Goal: Manage account settings

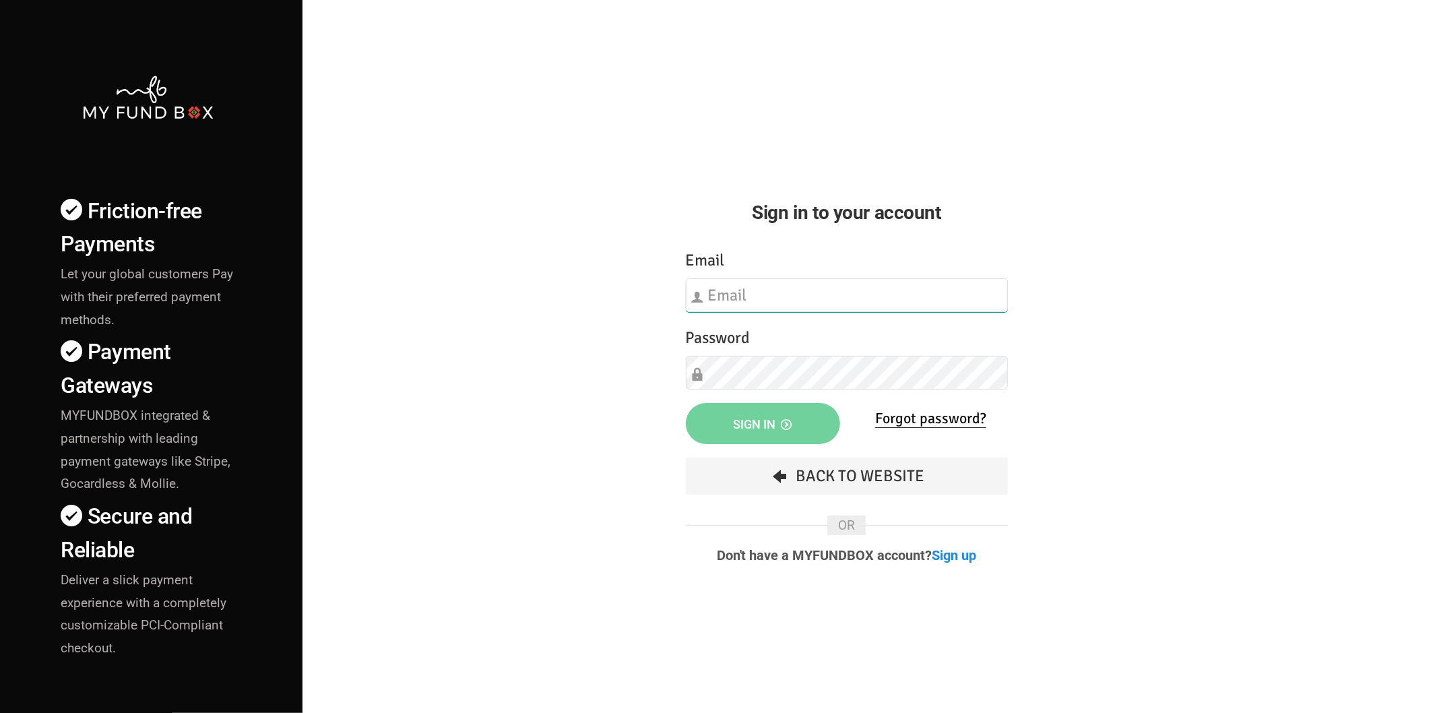
type input "[EMAIL_ADDRESS][DOMAIN_NAME]"
click at [603, 408] on div "Friction-free Payments Let your global customers Pay with their preferred payme…" at bounding box center [718, 471] width 1450 height 943
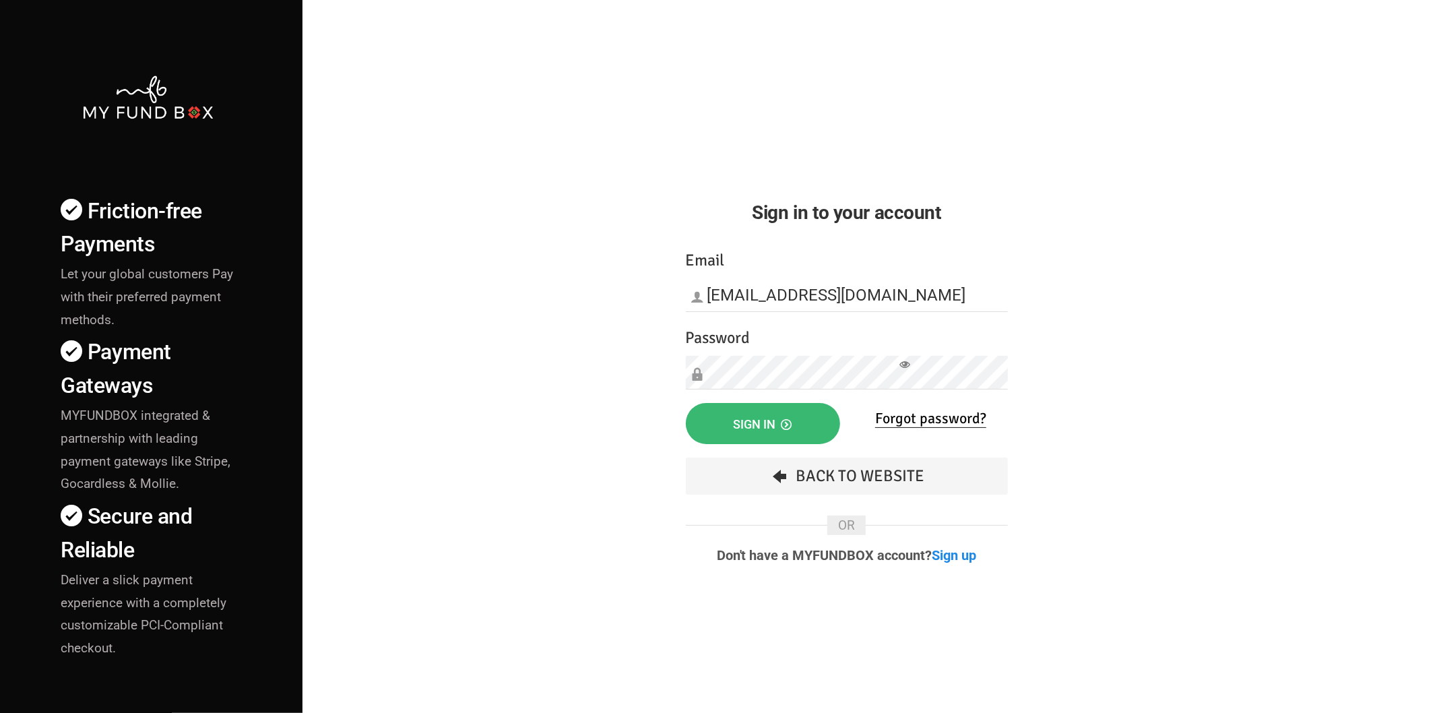
click at [719, 419] on button "Sign in" at bounding box center [763, 423] width 154 height 41
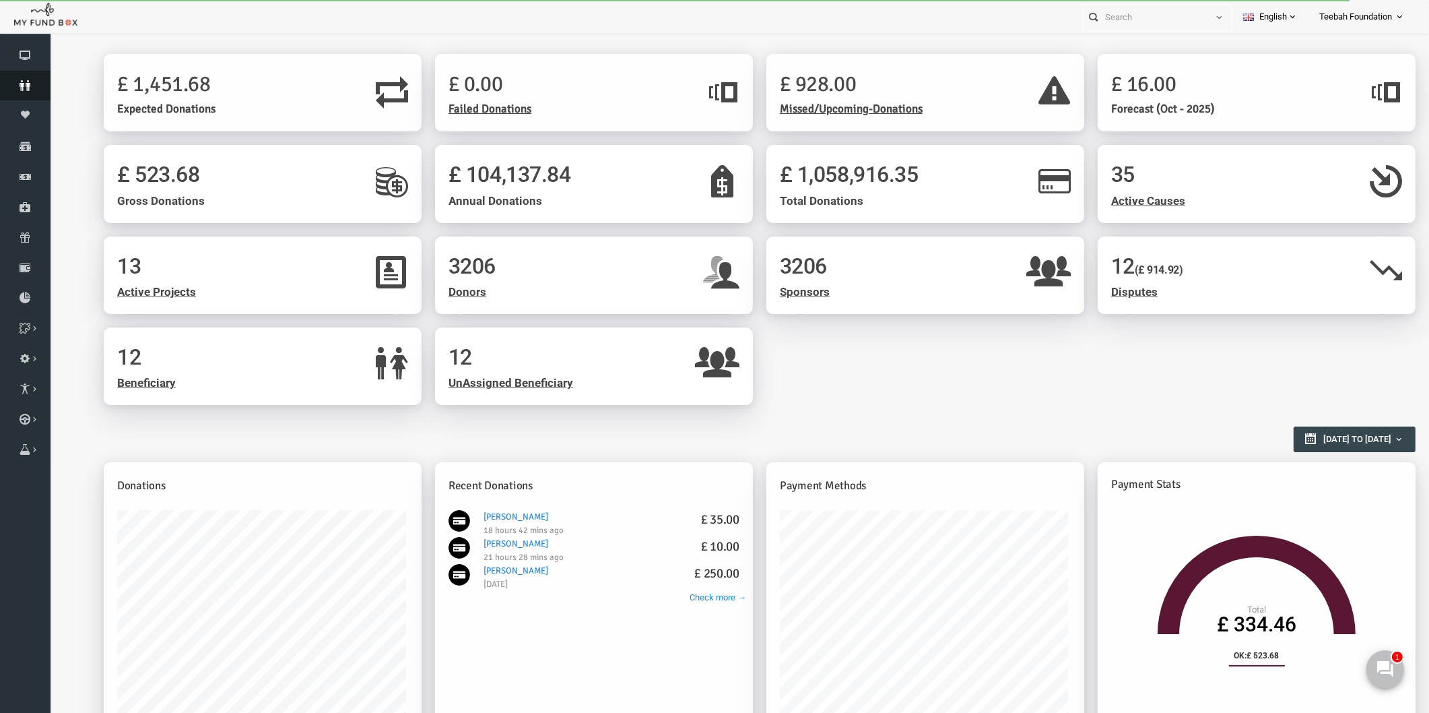
click at [22, 88] on icon at bounding box center [25, 85] width 51 height 11
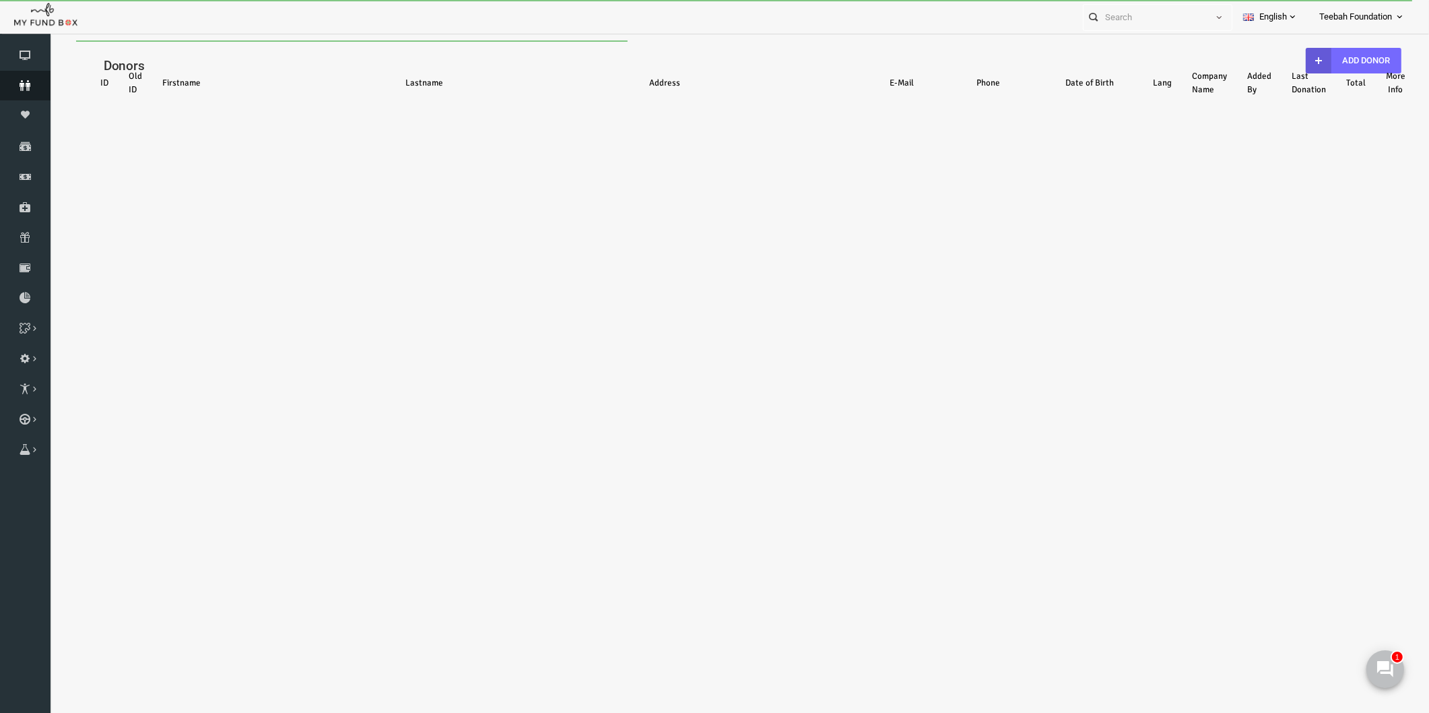
select select "100"
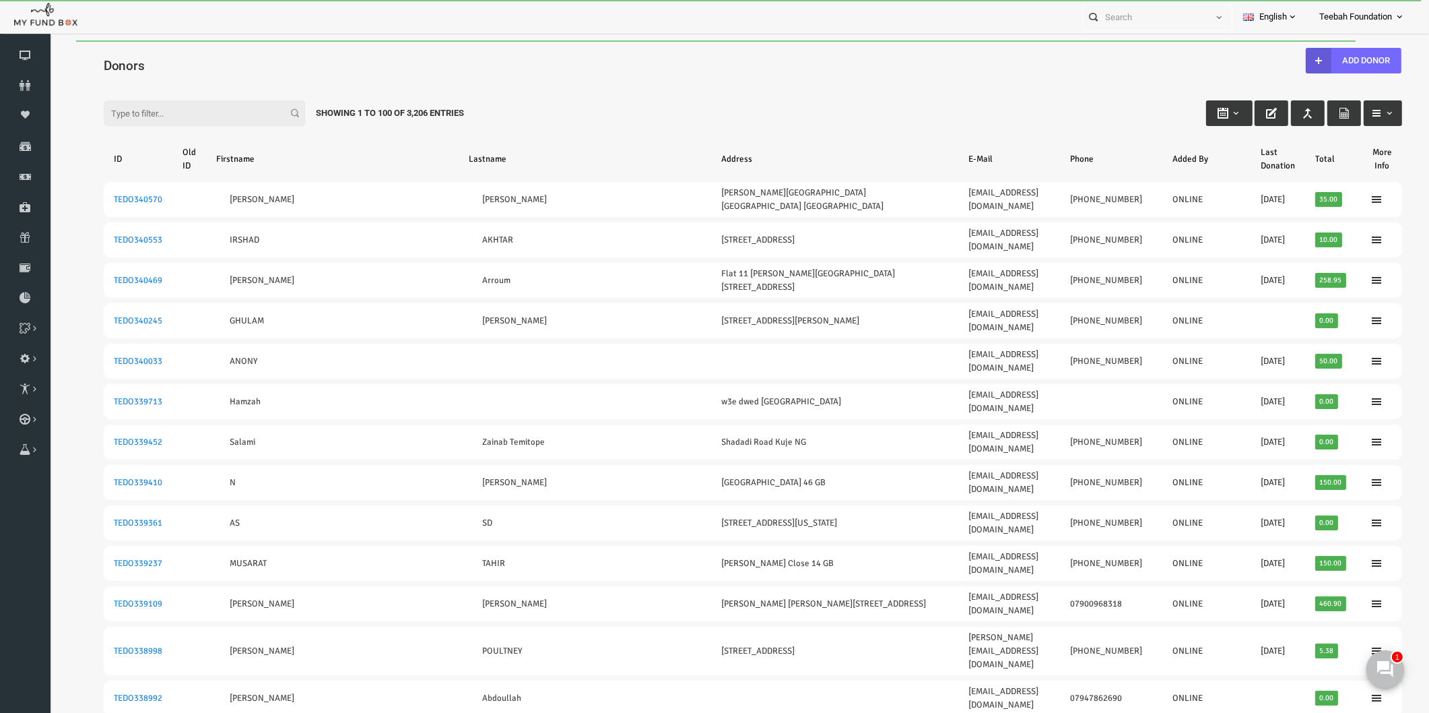
click at [523, 101] on div "Filter: Showing 1 to 100 of 3,206 Entries" at bounding box center [726, 100] width 1326 height 36
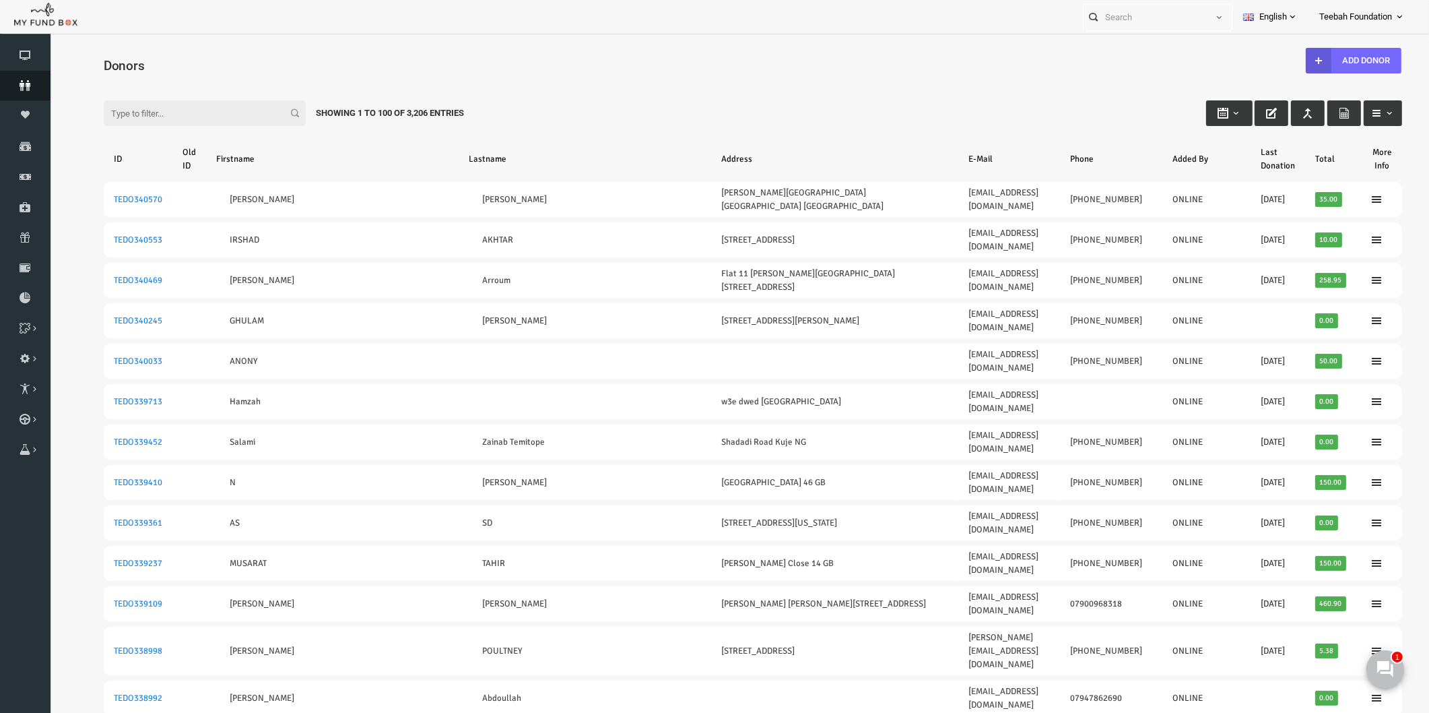
click at [25, 82] on icon at bounding box center [25, 85] width 51 height 11
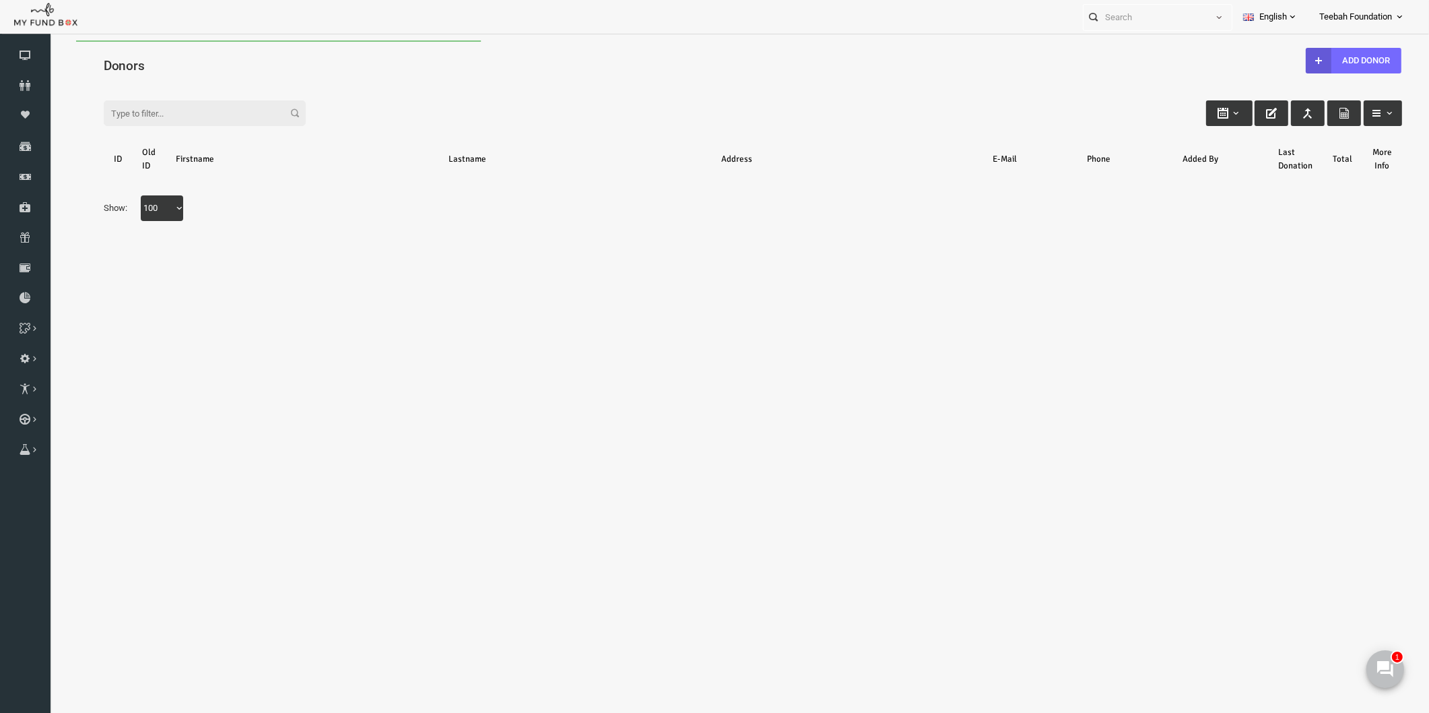
click at [847, 77] on div "Search: By ID: Note :ID should be atleast 5 digits By Name: Note :Name should b…" at bounding box center [725, 158] width 1353 height 179
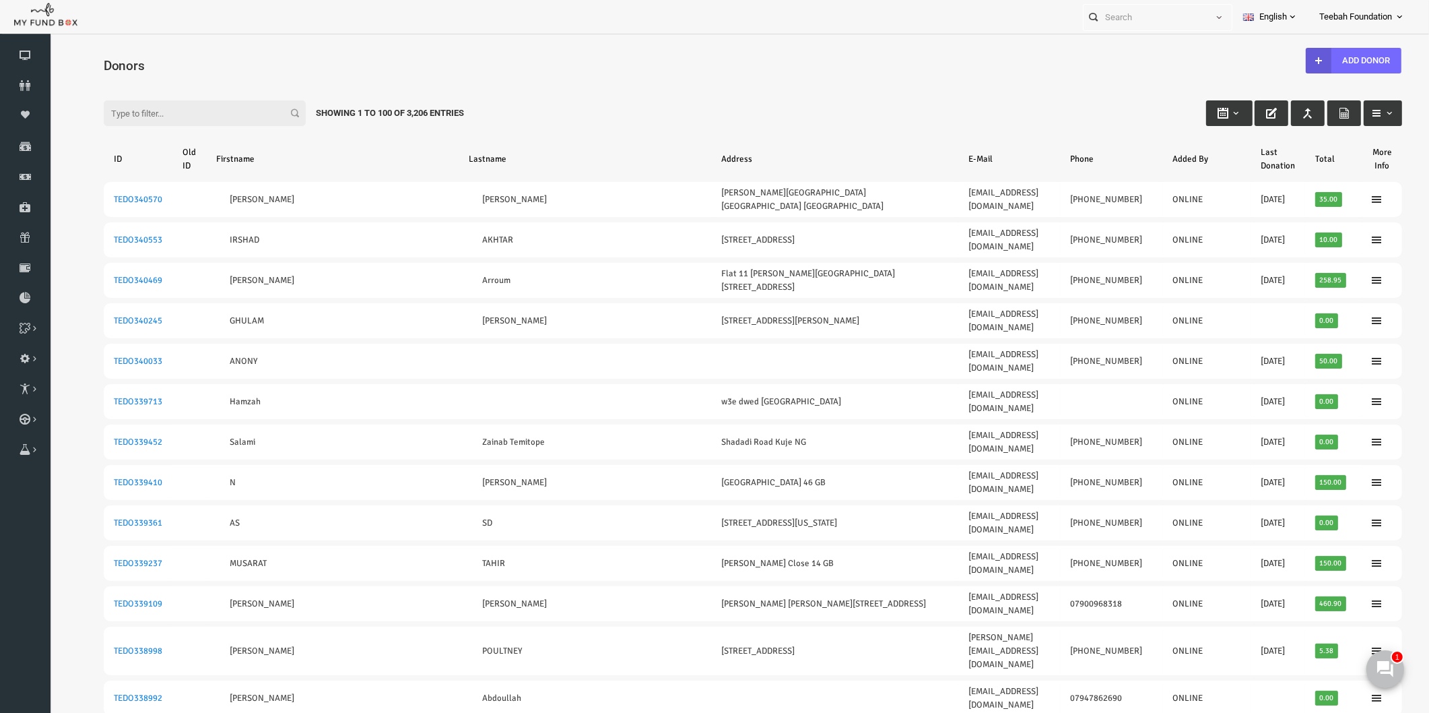
click at [571, 98] on div "Filter: Showing 1 to 100 of 3,206 Entries" at bounding box center [726, 100] width 1326 height 36
click at [25, 92] on link "Donors" at bounding box center [25, 86] width 51 height 30
click at [626, 106] on div "Filter: Showing 1 to 100 of 3,206 Entries" at bounding box center [726, 100] width 1326 height 36
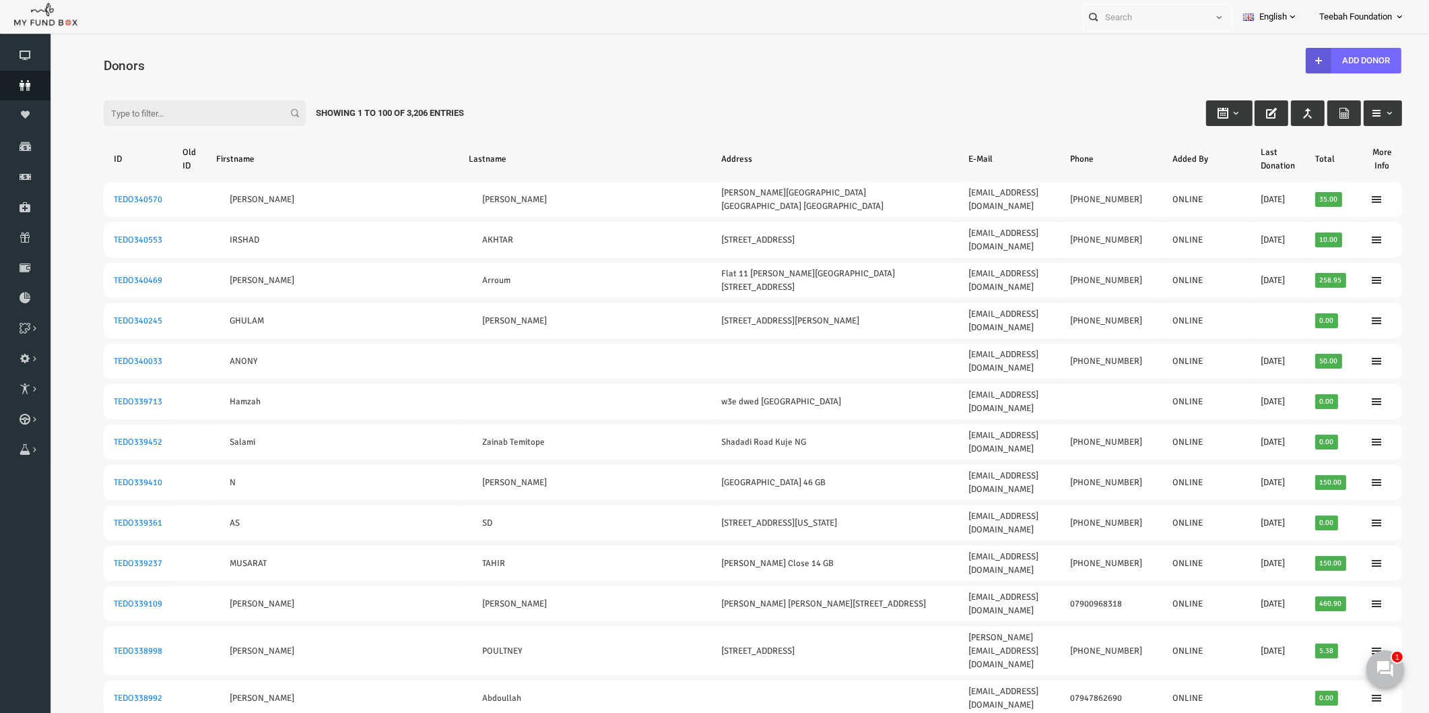
click at [23, 92] on link "Donors" at bounding box center [25, 86] width 51 height 30
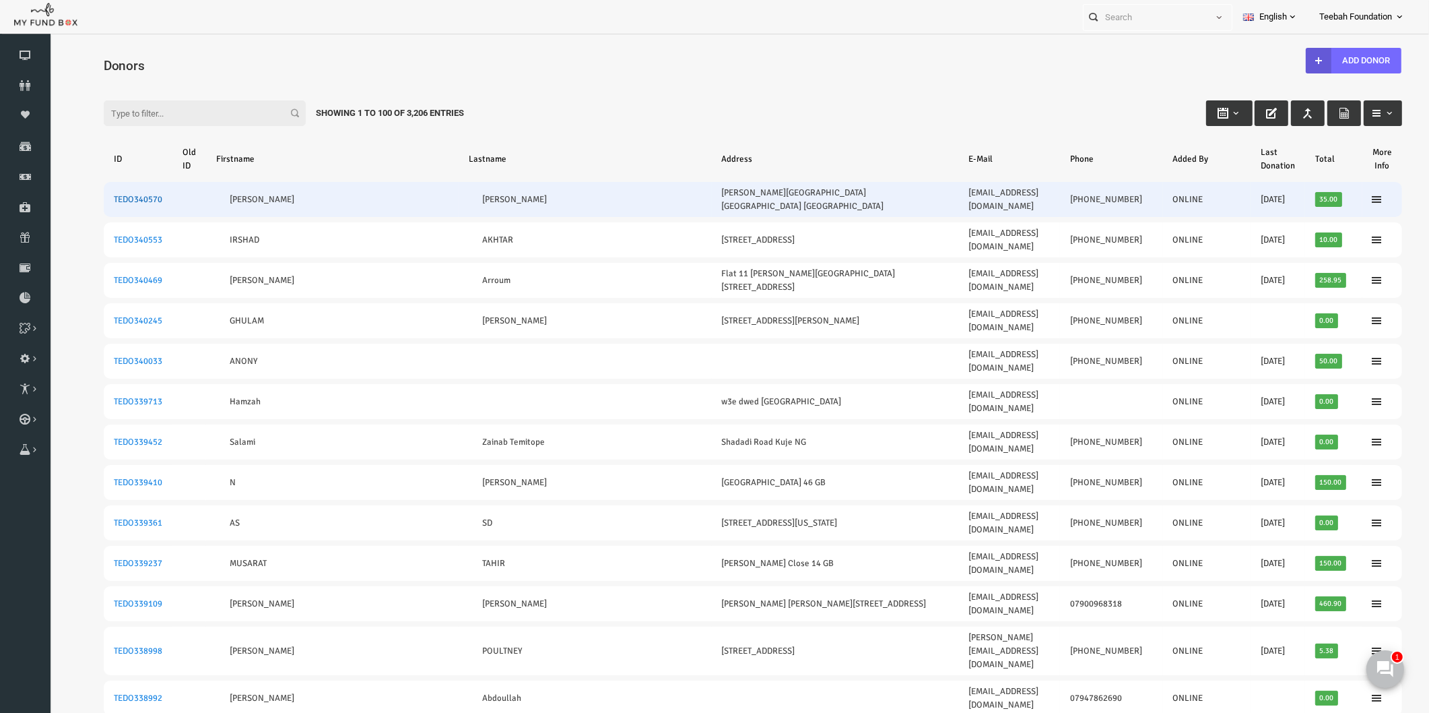
click at [111, 194] on link "TEDO340570" at bounding box center [110, 199] width 48 height 11
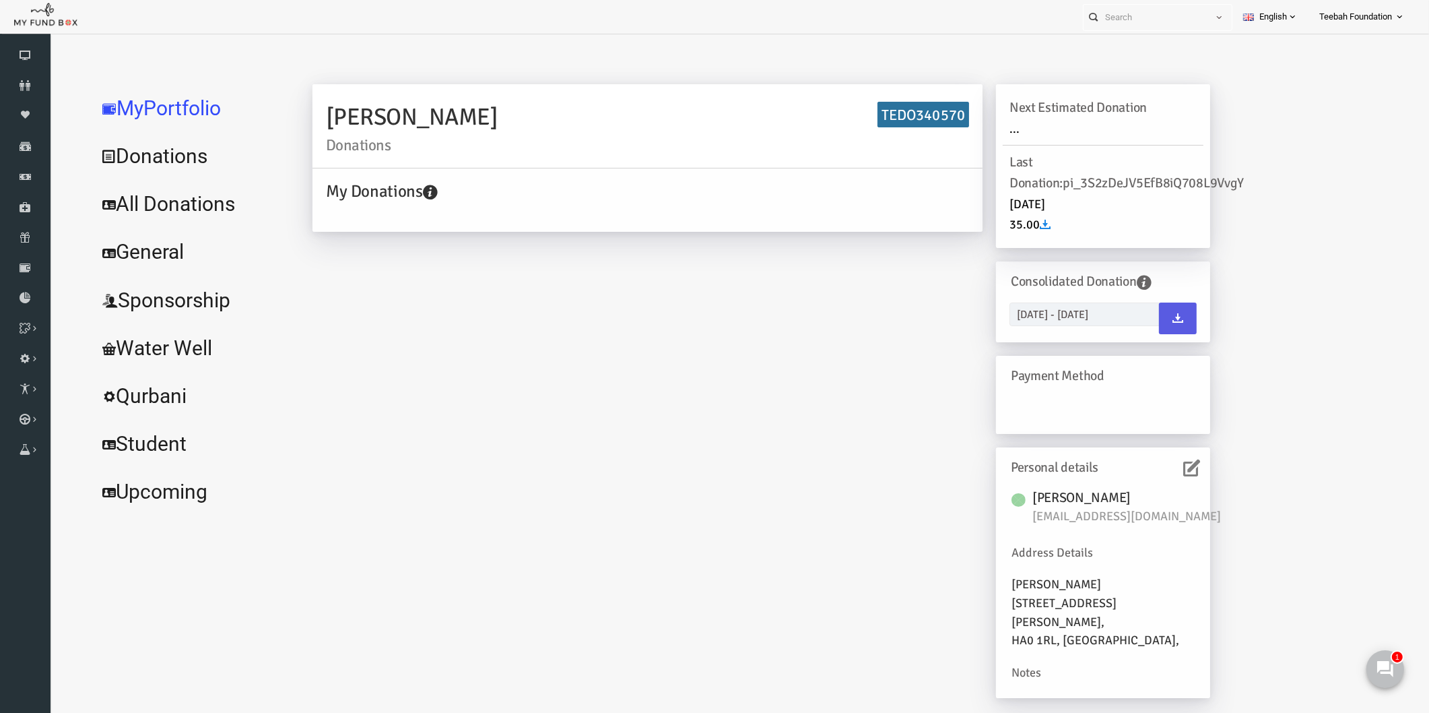
click at [182, 203] on link "All Donations" at bounding box center [164, 204] width 202 height 48
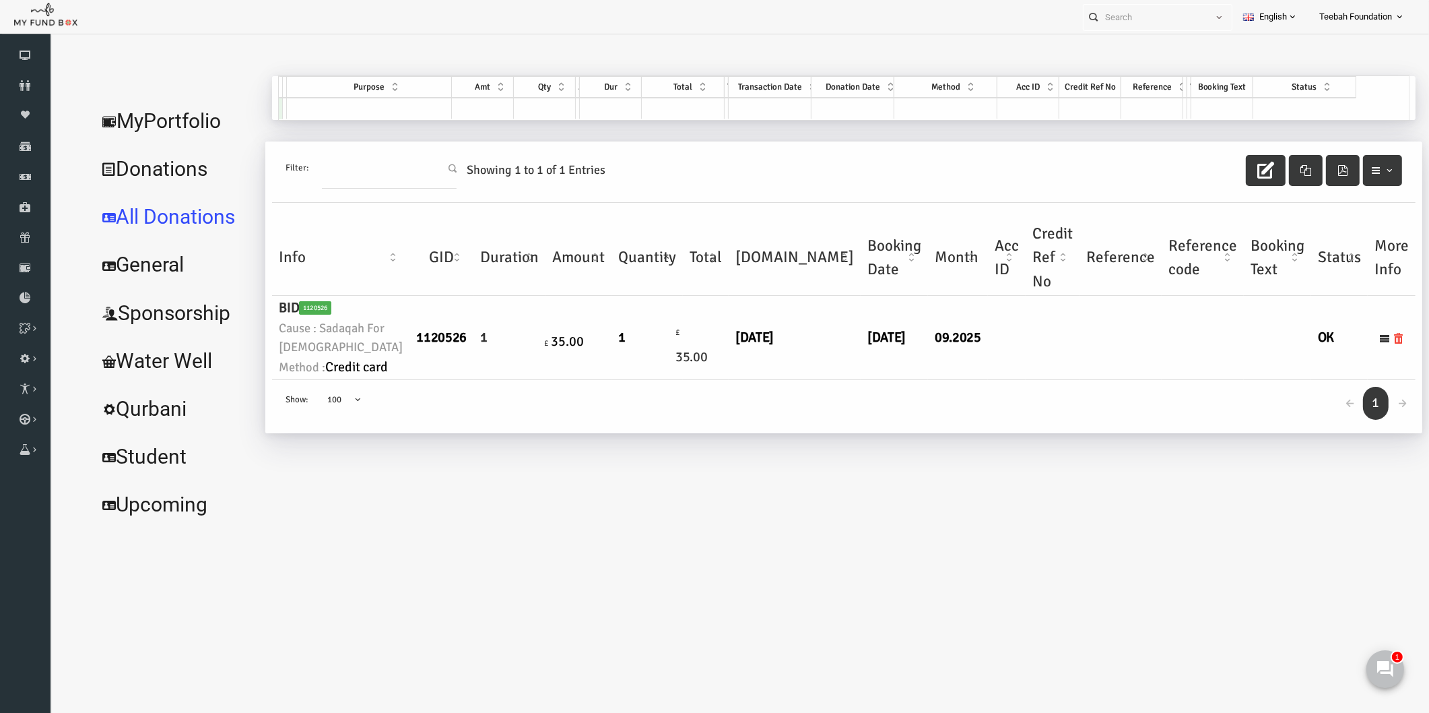
click at [612, 532] on div "MyPortfolio Donations All Donations General Sponsorship Water Well Qurbani Stud…" at bounding box center [725, 308] width 1353 height 465
drag, startPoint x: 369, startPoint y: 456, endPoint x: 290, endPoint y: 413, distance: 90.4
click at [370, 433] on div "← 1 → Show: 10 25 50 100 100" at bounding box center [817, 406] width 1144 height 53
click at [15, 90] on icon at bounding box center [25, 85] width 51 height 11
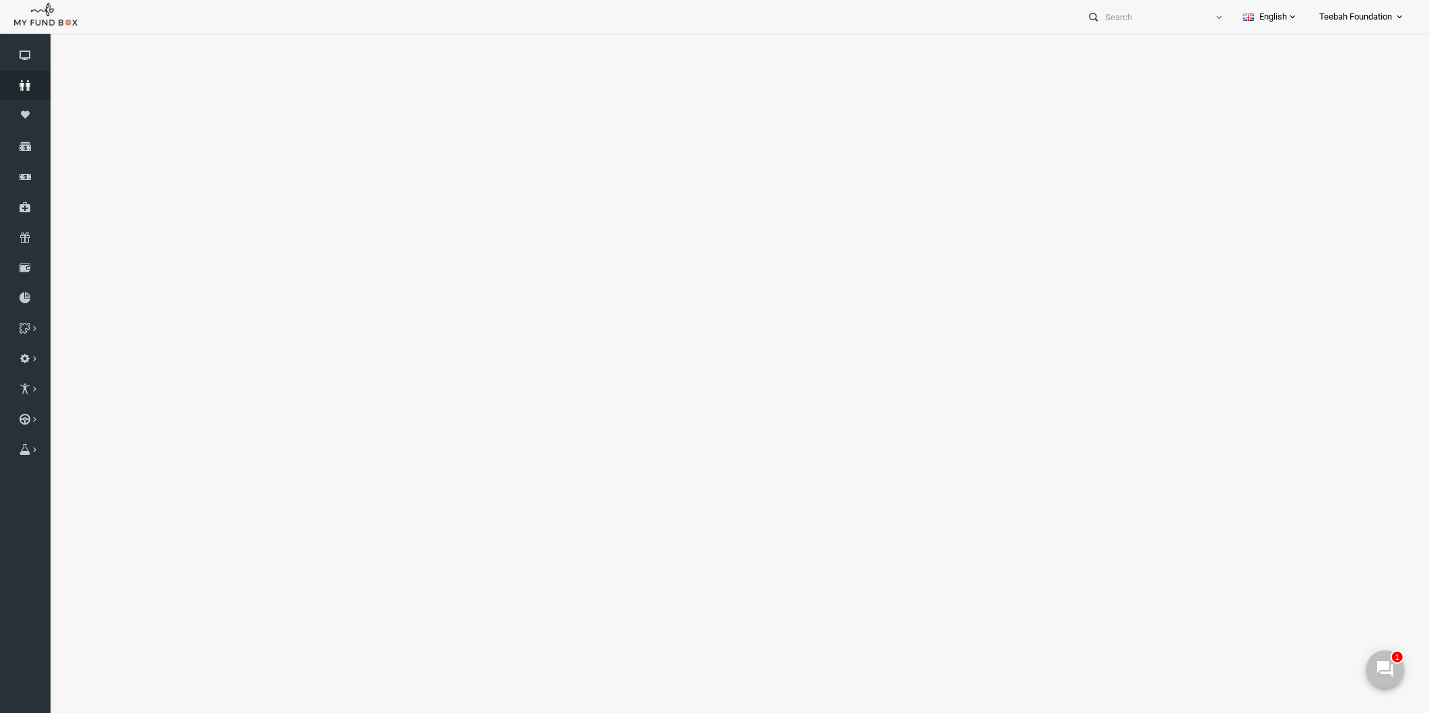
select select "100"
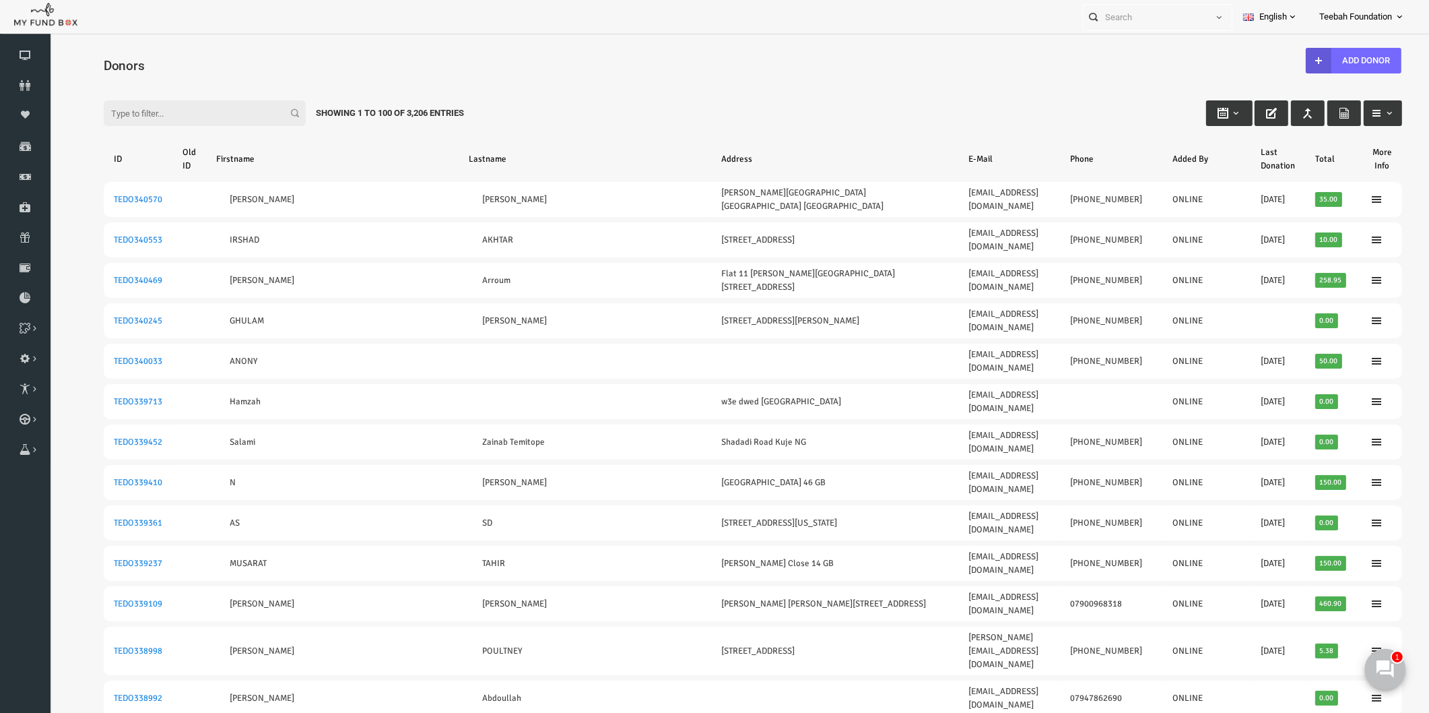
click at [1384, 667] on use at bounding box center [1385, 668] width 18 height 18
click at [98, 113] on input "Filter:" at bounding box center [177, 113] width 202 height 26
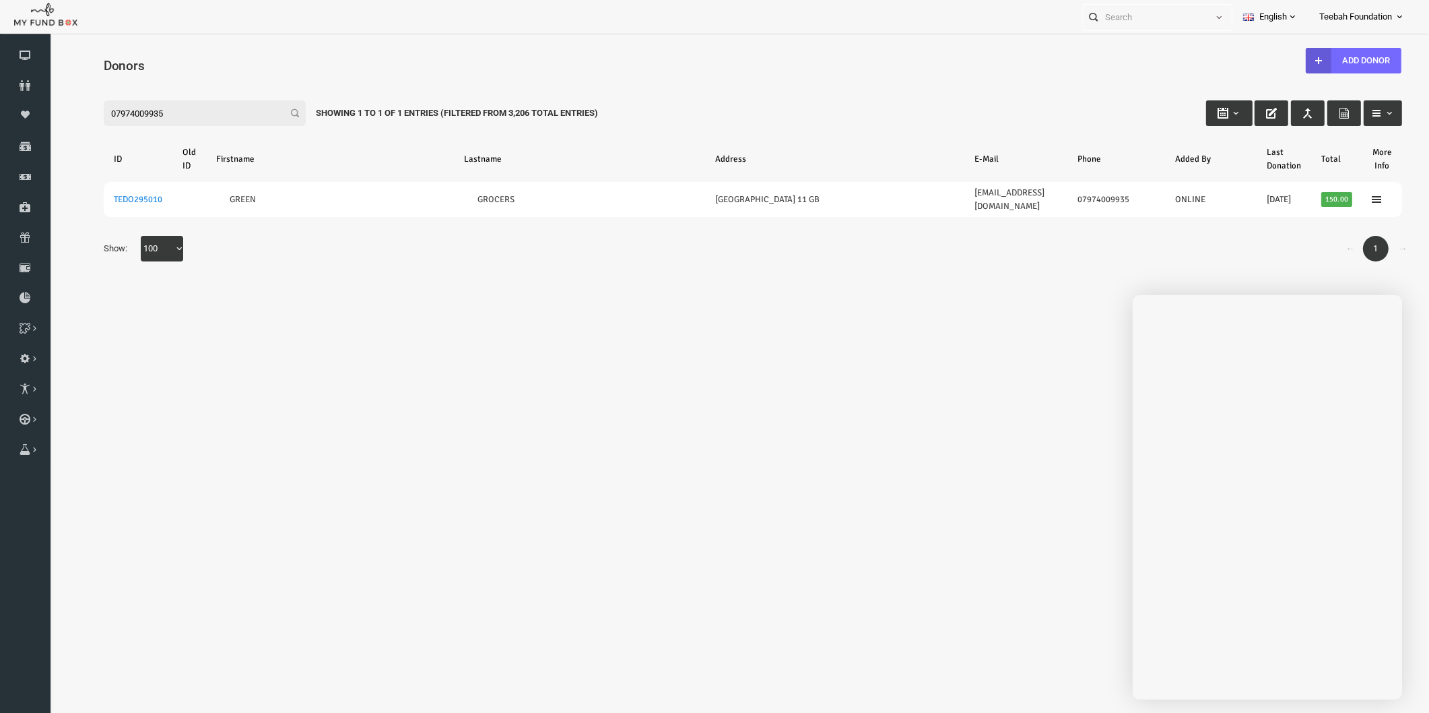
type input "07974009935"
click at [401, 282] on body "Donor Not Found Beneficiary Not Found Partner Not Found!!!! Please Fill out thi…" at bounding box center [725, 388] width 1353 height 696
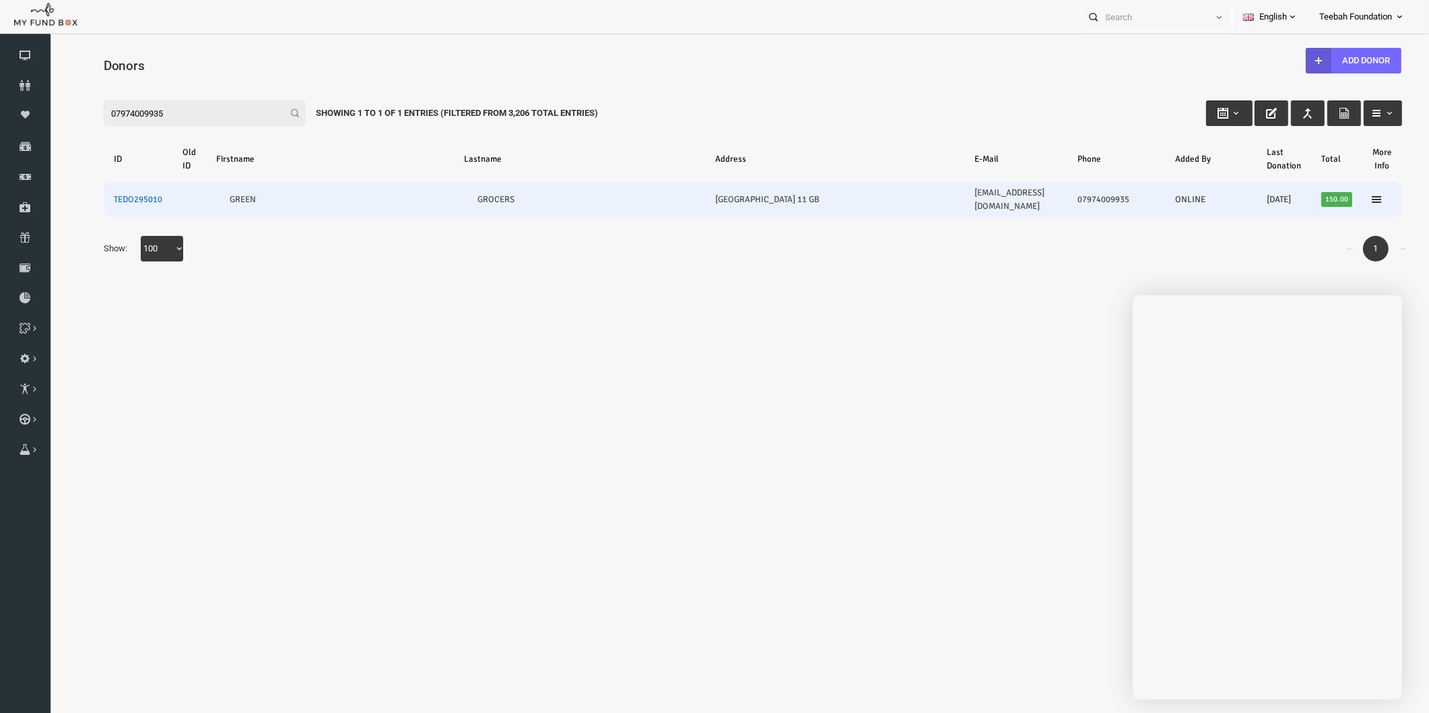
click at [112, 194] on link "TEDO295010" at bounding box center [110, 199] width 48 height 11
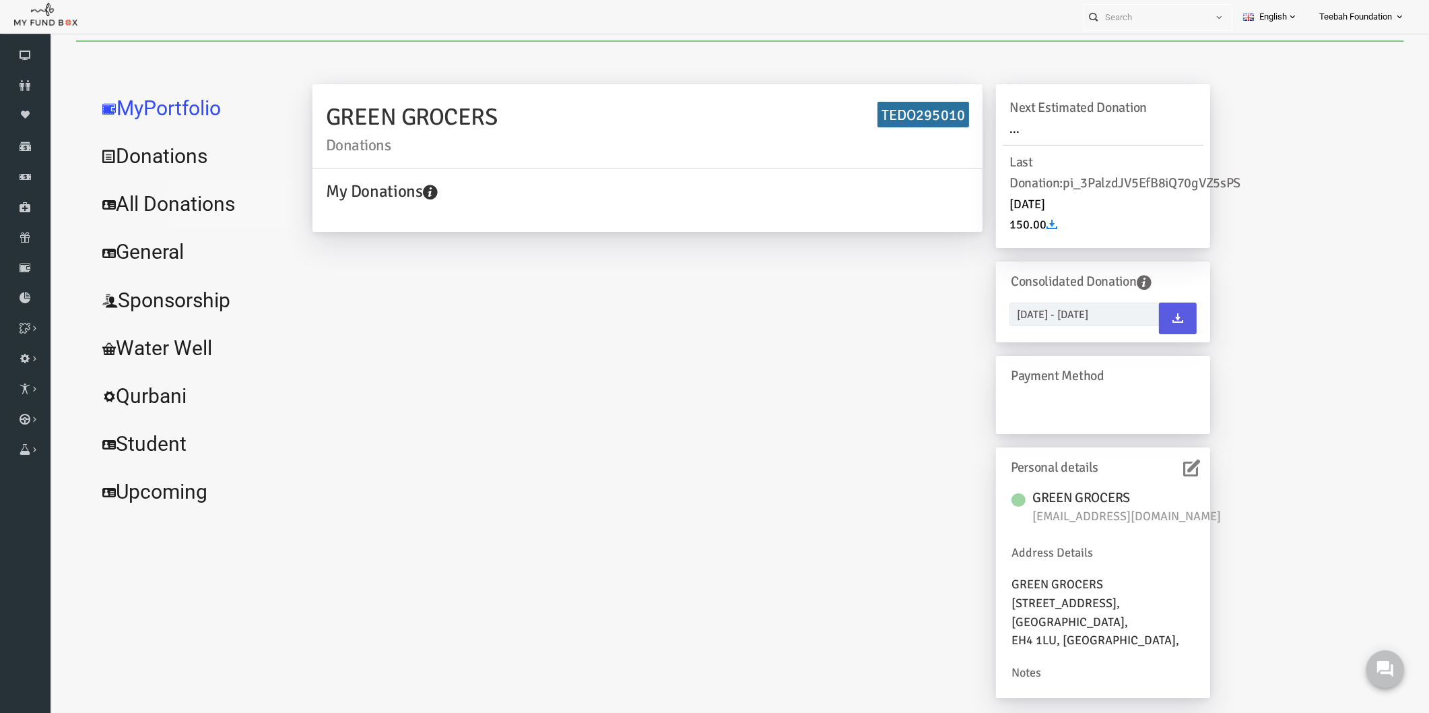
click at [174, 206] on link "All Donations" at bounding box center [164, 204] width 202 height 48
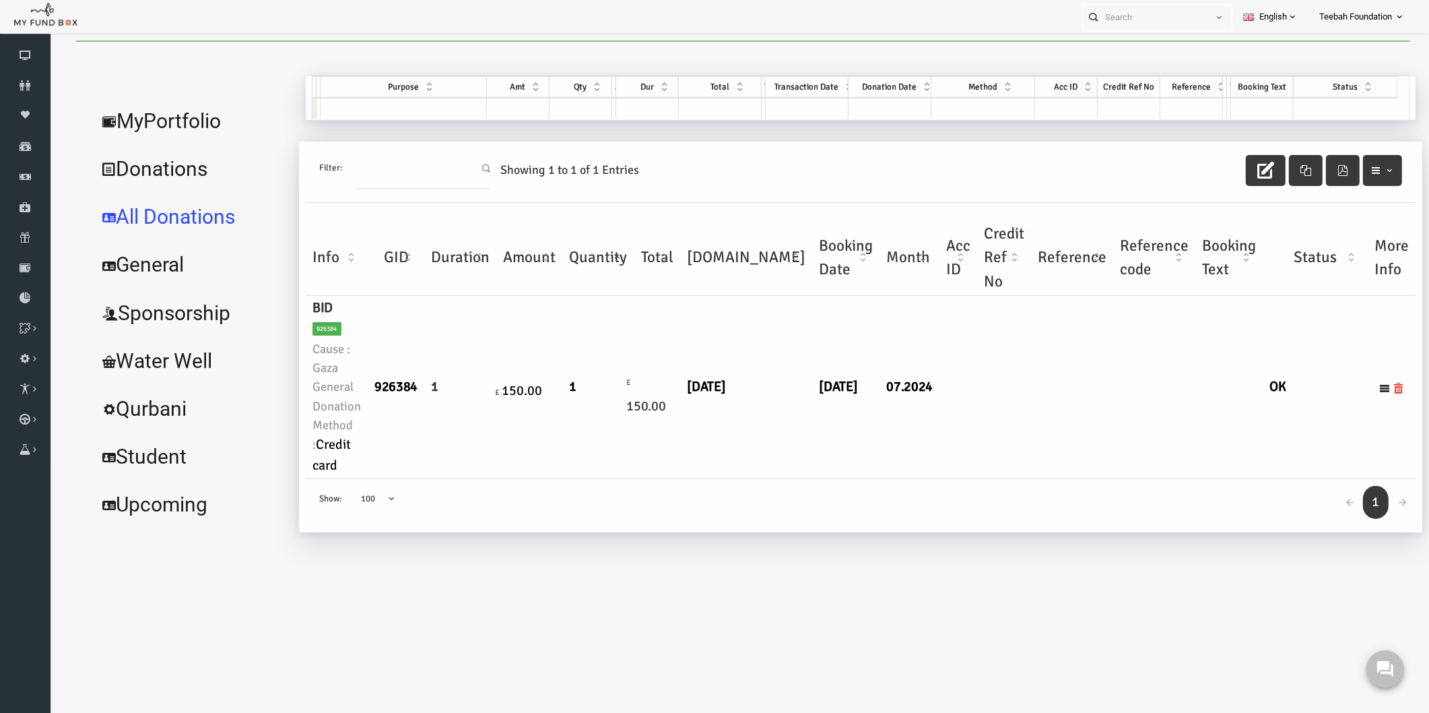
click at [912, 418] on td at bounding box center [931, 387] width 38 height 183
click at [161, 123] on link "MyPortfolio" at bounding box center [164, 121] width 202 height 48
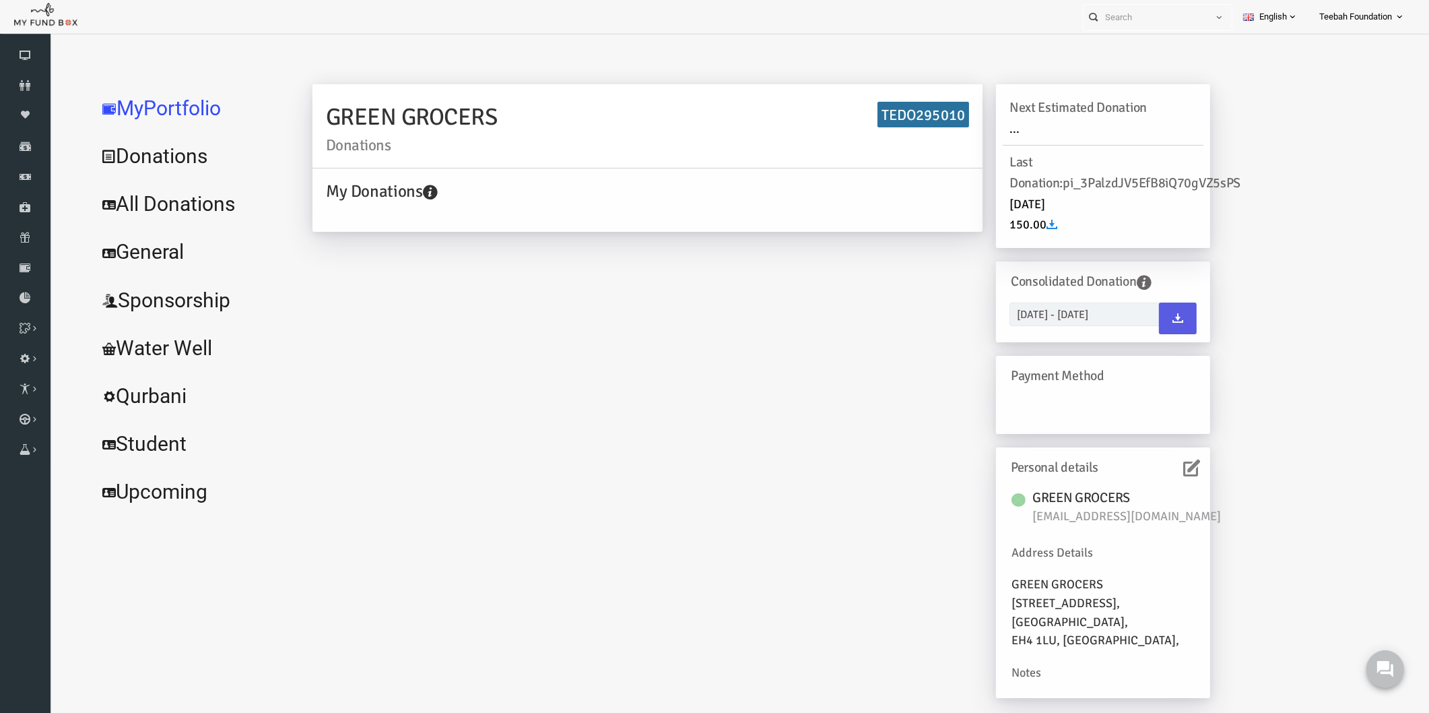
click at [1239, 513] on div "GREEN GROCERS Donations TEDO295010 My Donations Get free account credit Get fre…" at bounding box center [833, 393] width 1110 height 635
click at [172, 212] on link "All Donations" at bounding box center [164, 204] width 202 height 48
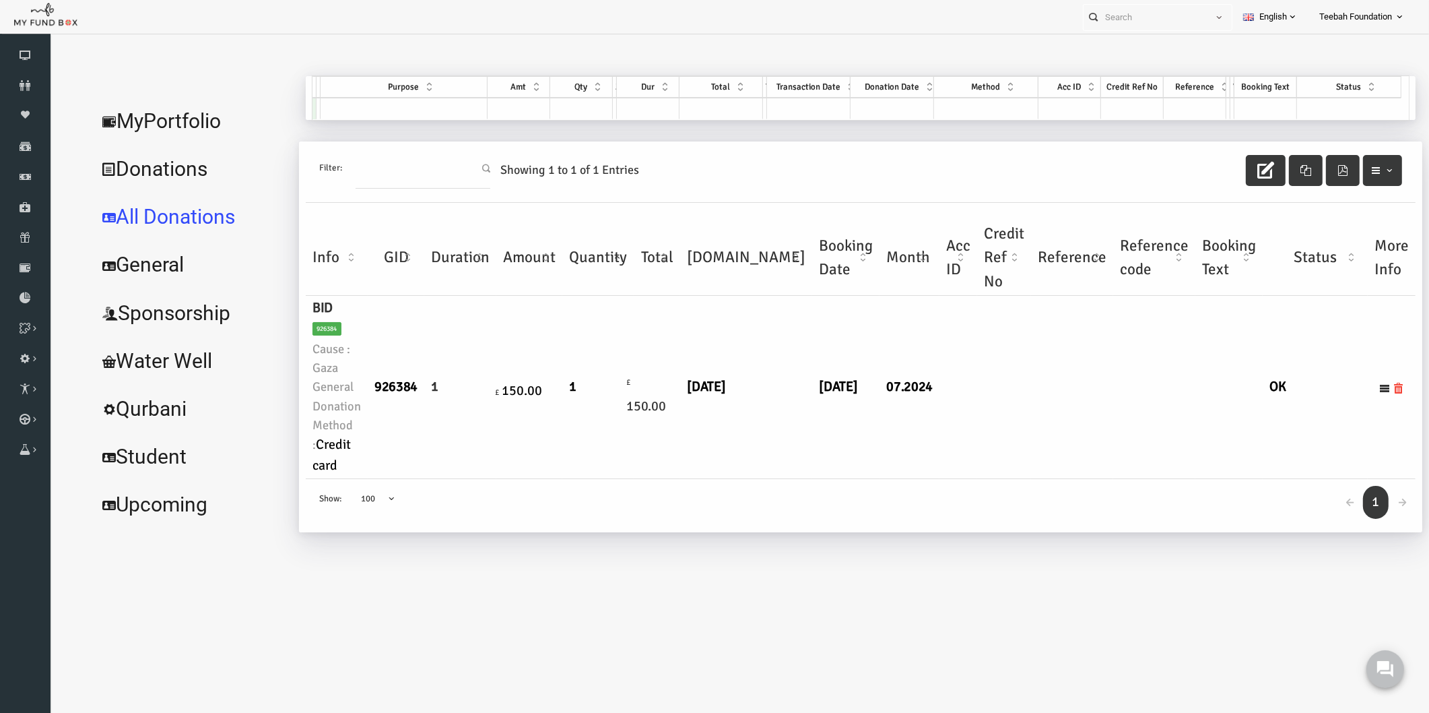
click at [738, 479] on div "← 1 → Show: 10 25 50 100 100" at bounding box center [833, 505] width 1110 height 53
click at [730, 424] on td "[DATE]" at bounding box center [719, 387] width 132 height 183
click at [389, 415] on td "926384" at bounding box center [368, 387] width 57 height 183
click at [158, 117] on link "MyPortfolio" at bounding box center [164, 121] width 202 height 48
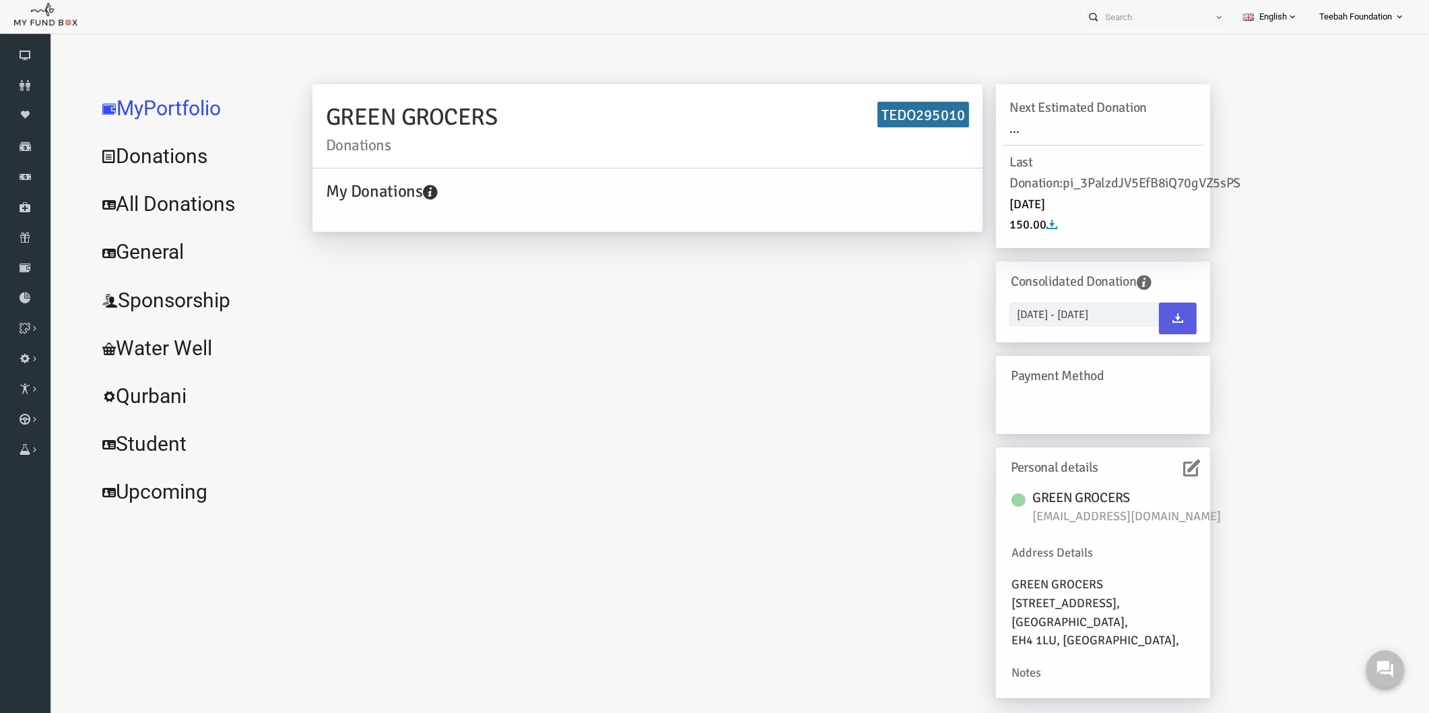
drag, startPoint x: 471, startPoint y: 116, endPoint x: 303, endPoint y: 125, distance: 168.0
click at [303, 125] on h2 "GREEN GROCERS Donations" at bounding box center [619, 126] width 643 height 54
copy h2 "GREEN GROCERS"
click at [36, 88] on icon at bounding box center [25, 85] width 51 height 11
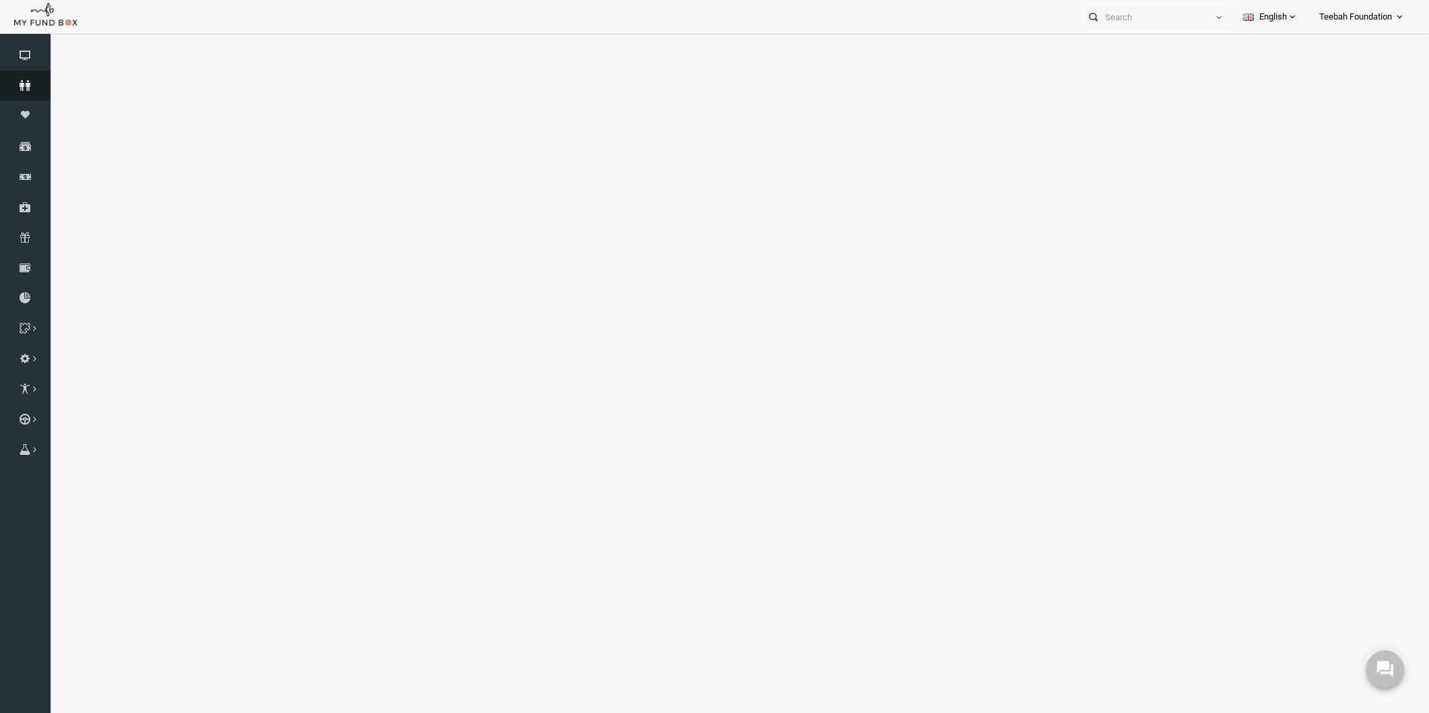
select select "100"
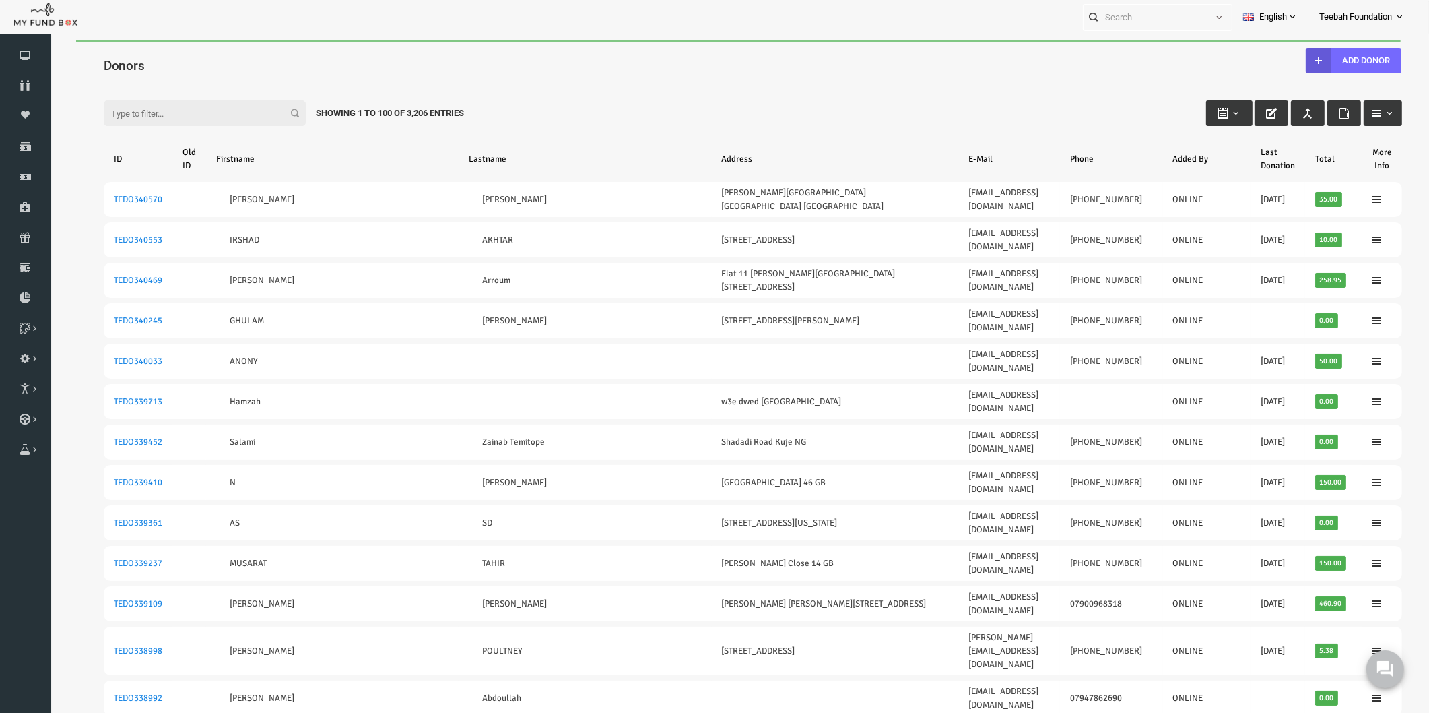
click at [101, 105] on input "Filter:" at bounding box center [177, 113] width 202 height 26
paste input "GREEN GROCERS"
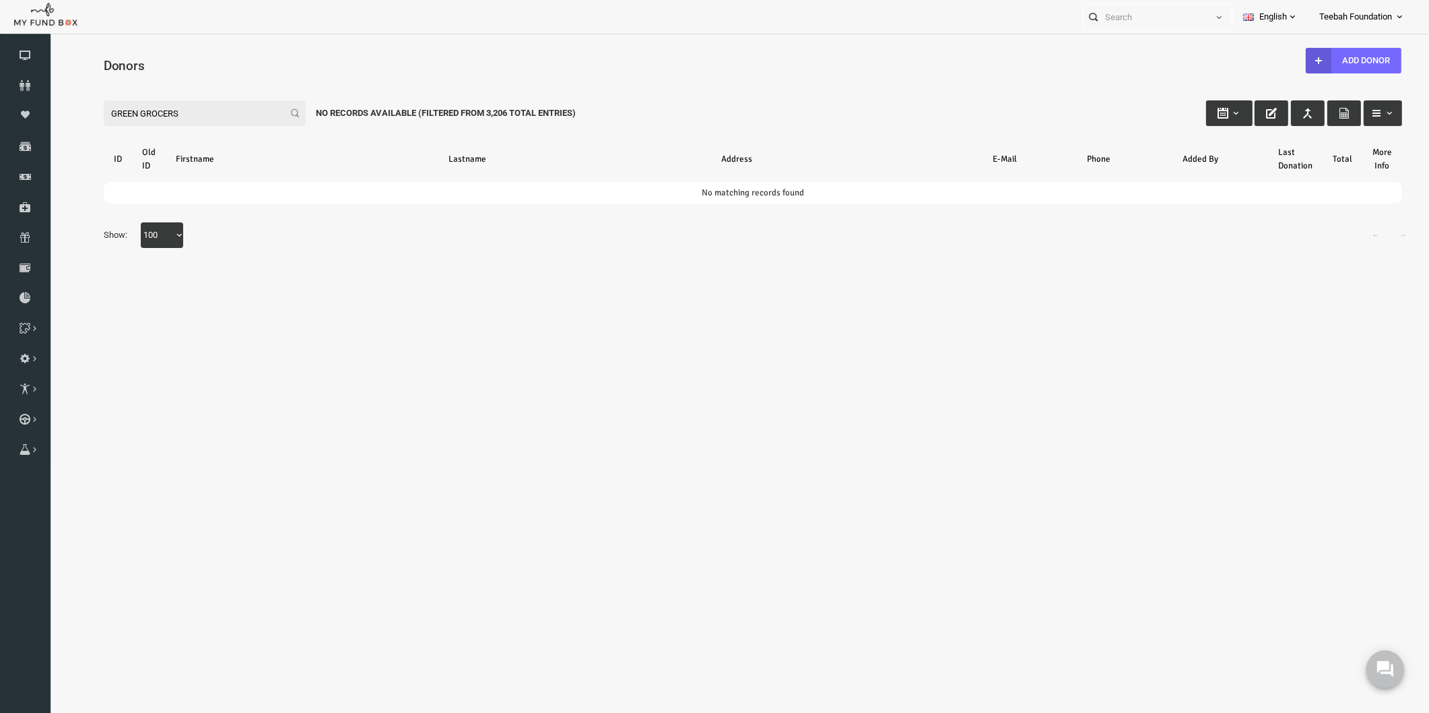
click at [112, 119] on input "GREEN GROCERS" at bounding box center [177, 113] width 202 height 26
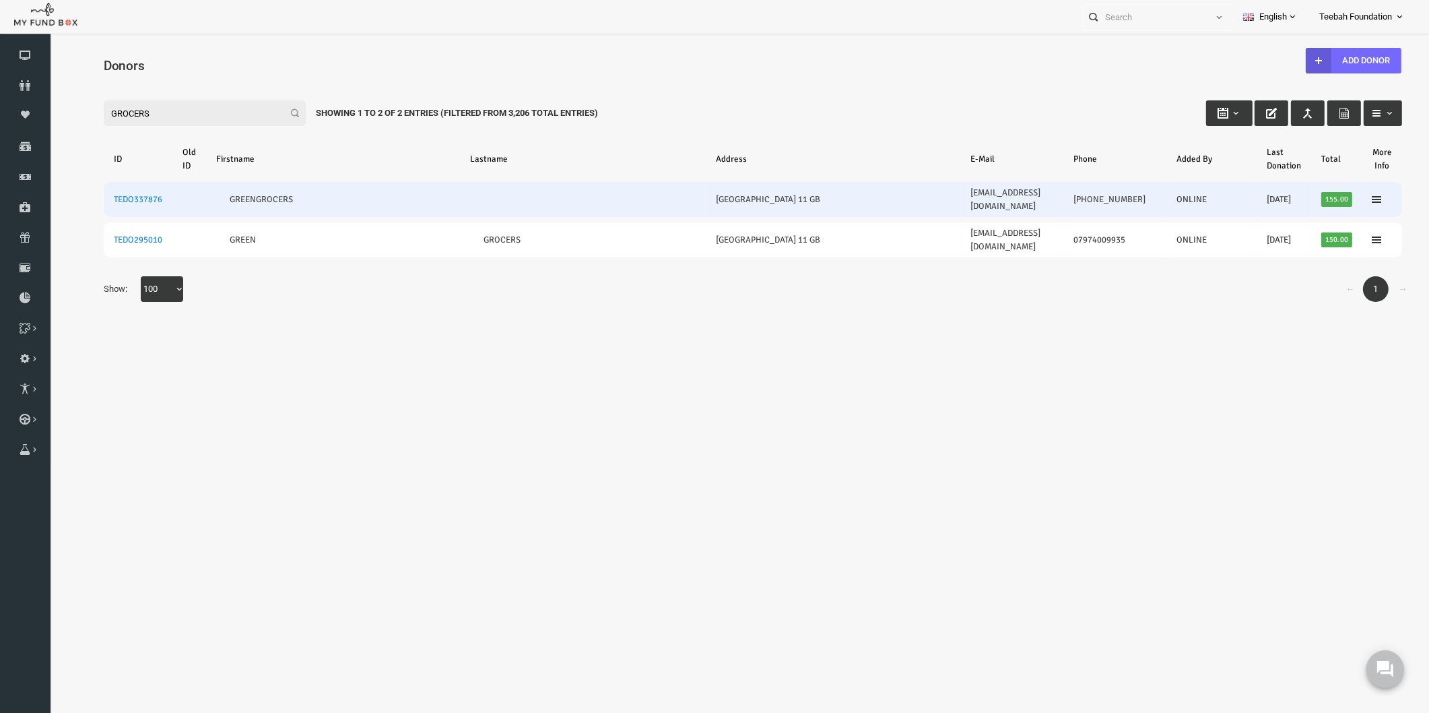
type input "GROCERS"
click at [124, 187] on td "TEDO337876" at bounding box center [110, 199] width 69 height 35
click at [108, 194] on link "TEDO337876" at bounding box center [110, 199] width 48 height 11
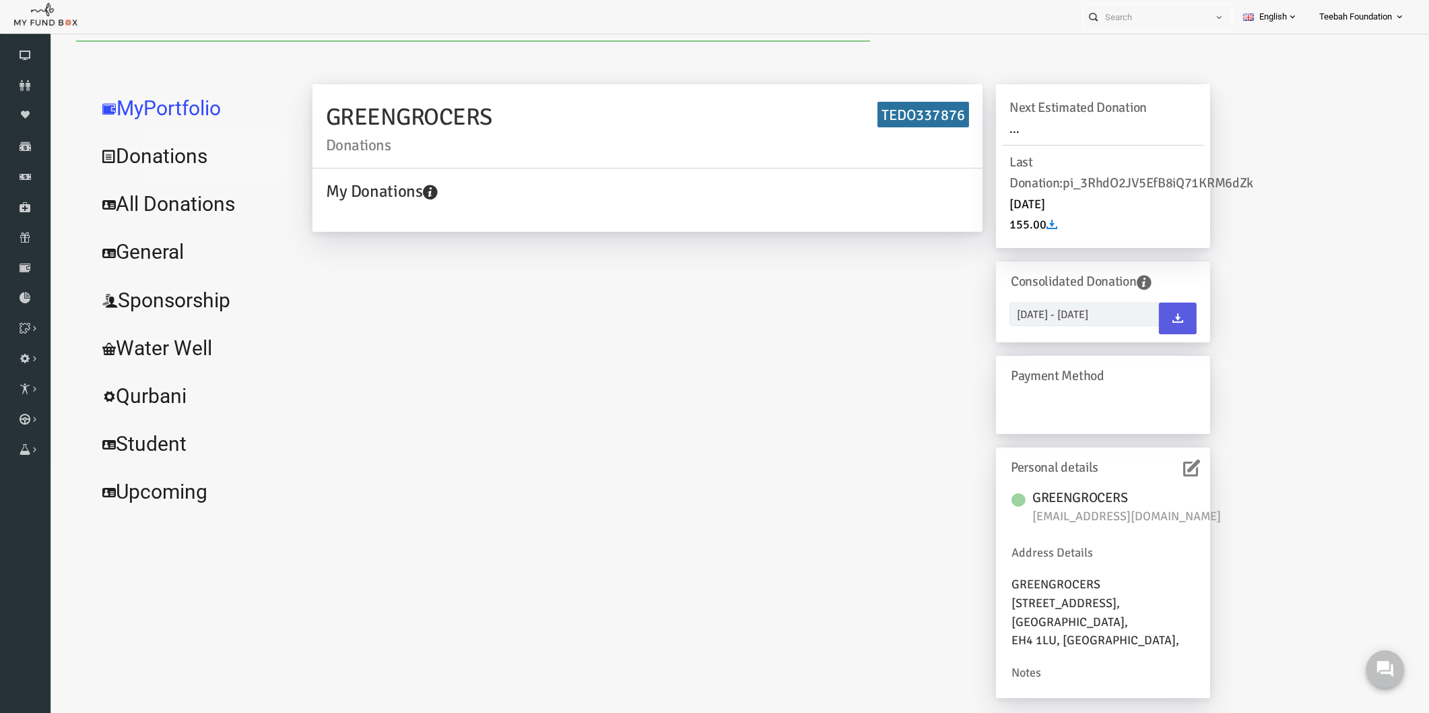
click at [149, 162] on link "Donations" at bounding box center [164, 156] width 202 height 48
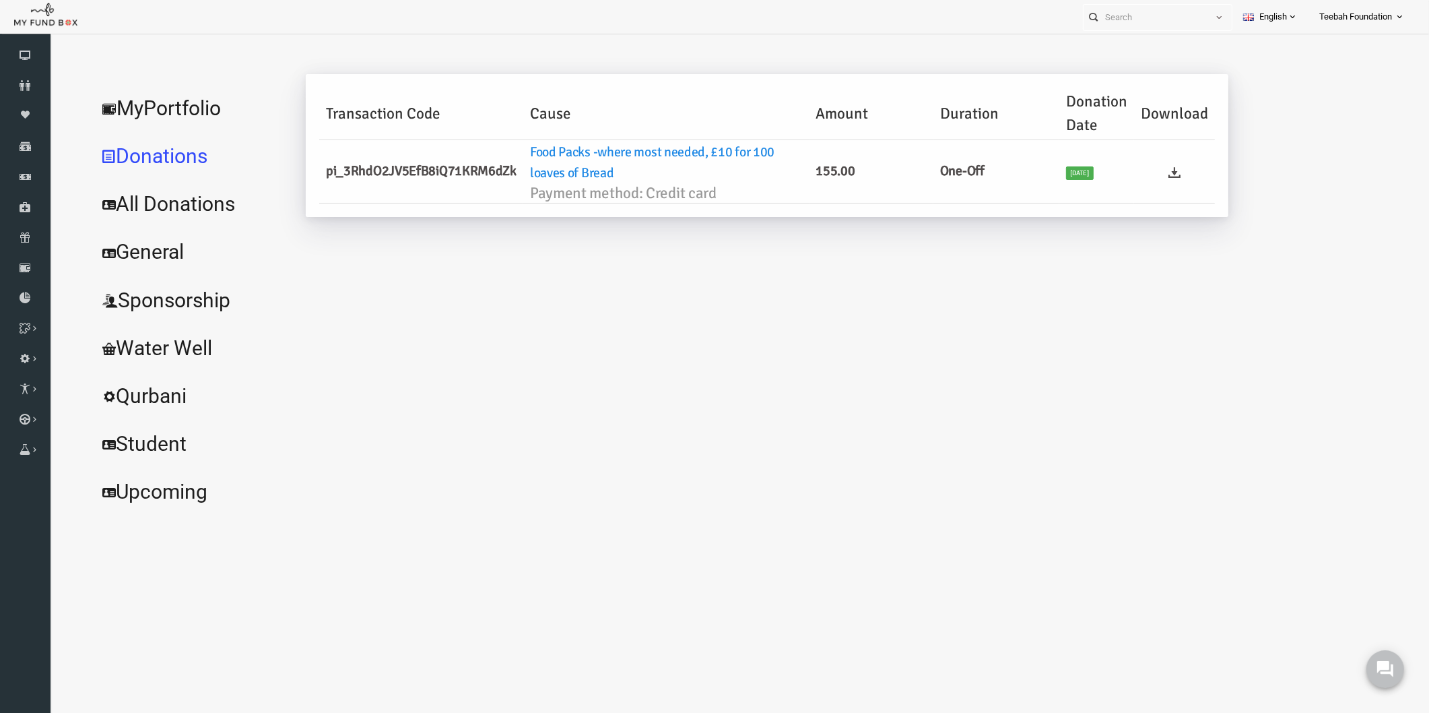
click at [166, 211] on link "All Donations" at bounding box center [164, 204] width 202 height 48
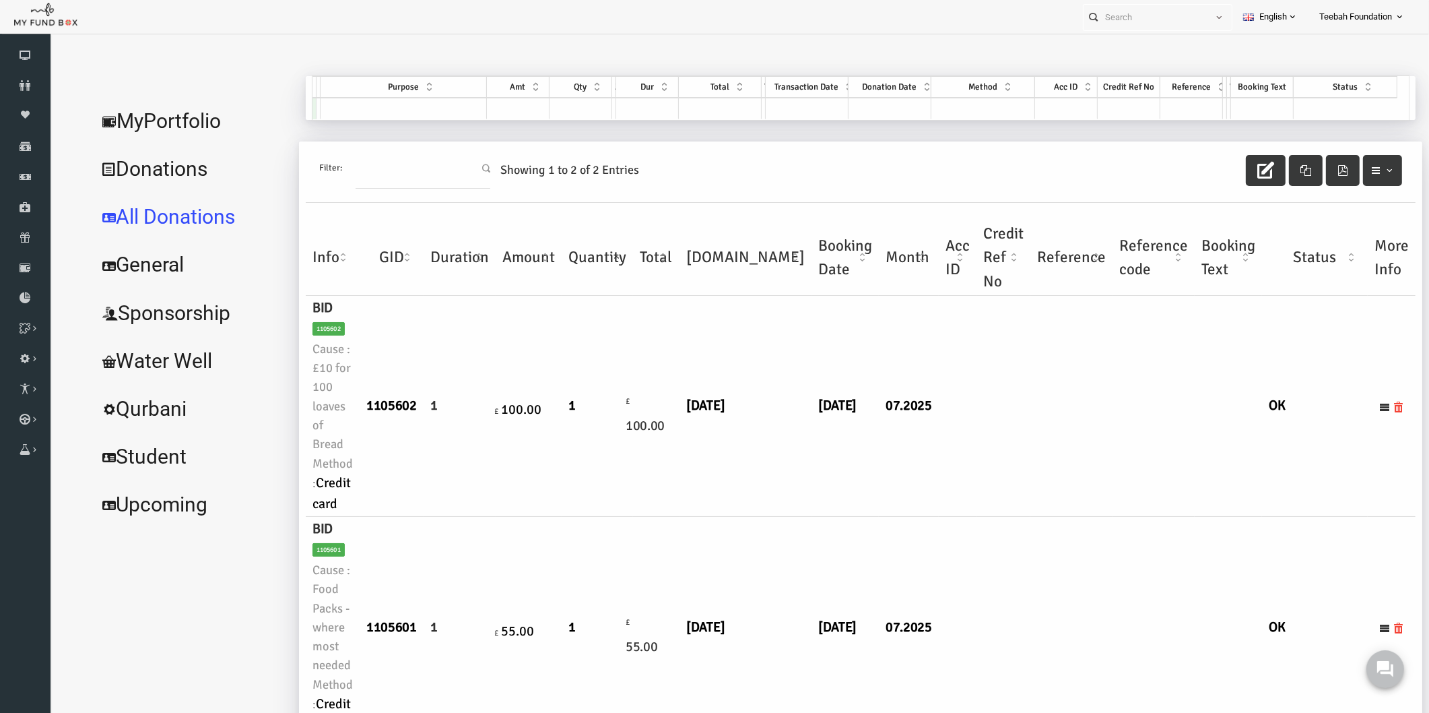
click at [1031, 452] on td at bounding box center [1044, 406] width 82 height 221
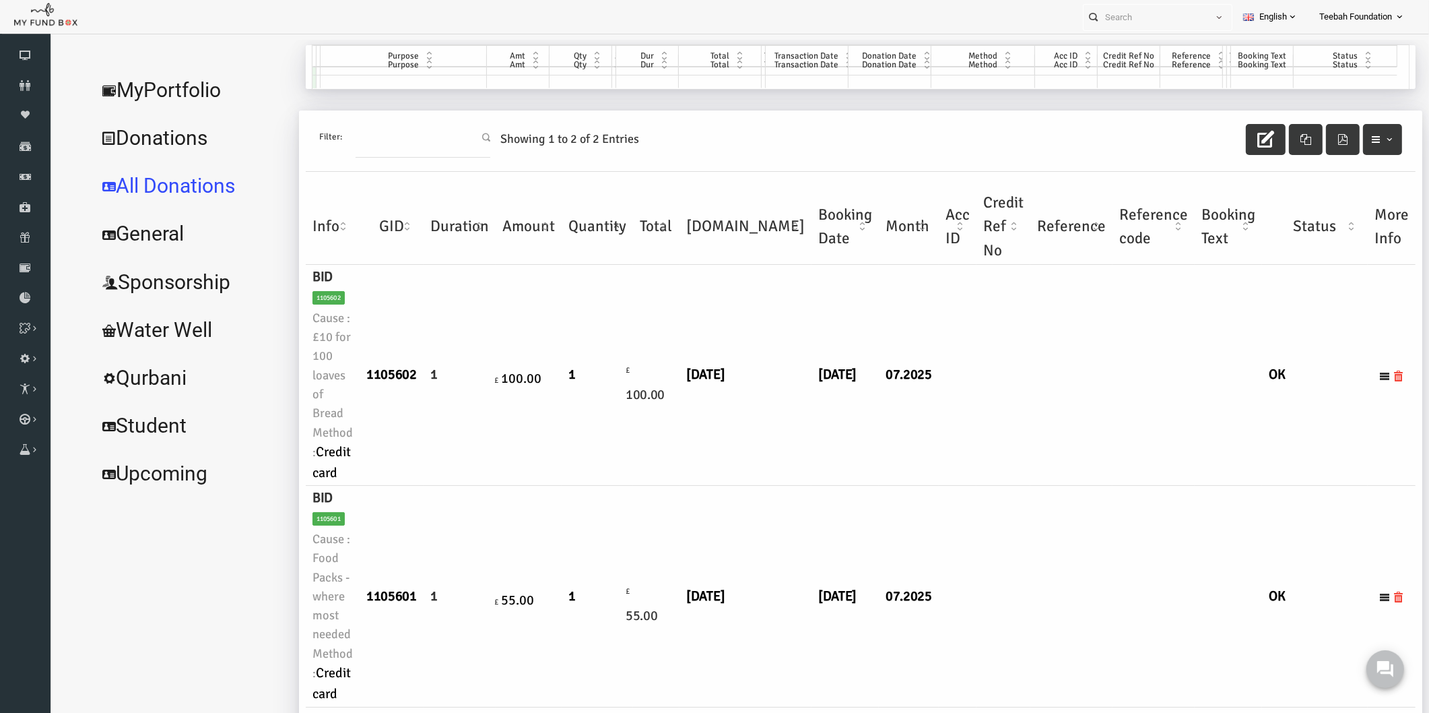
scroll to position [46, 0]
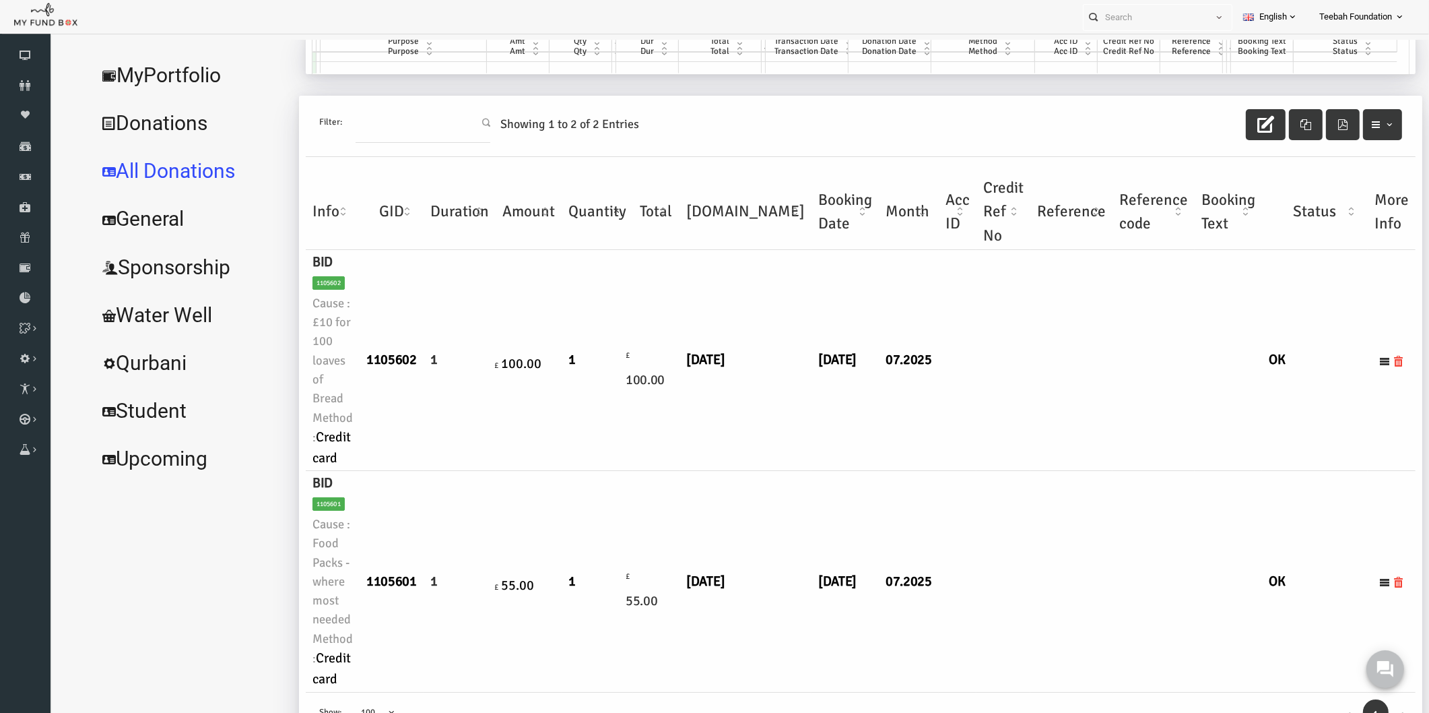
click at [911, 471] on td at bounding box center [930, 581] width 38 height 221
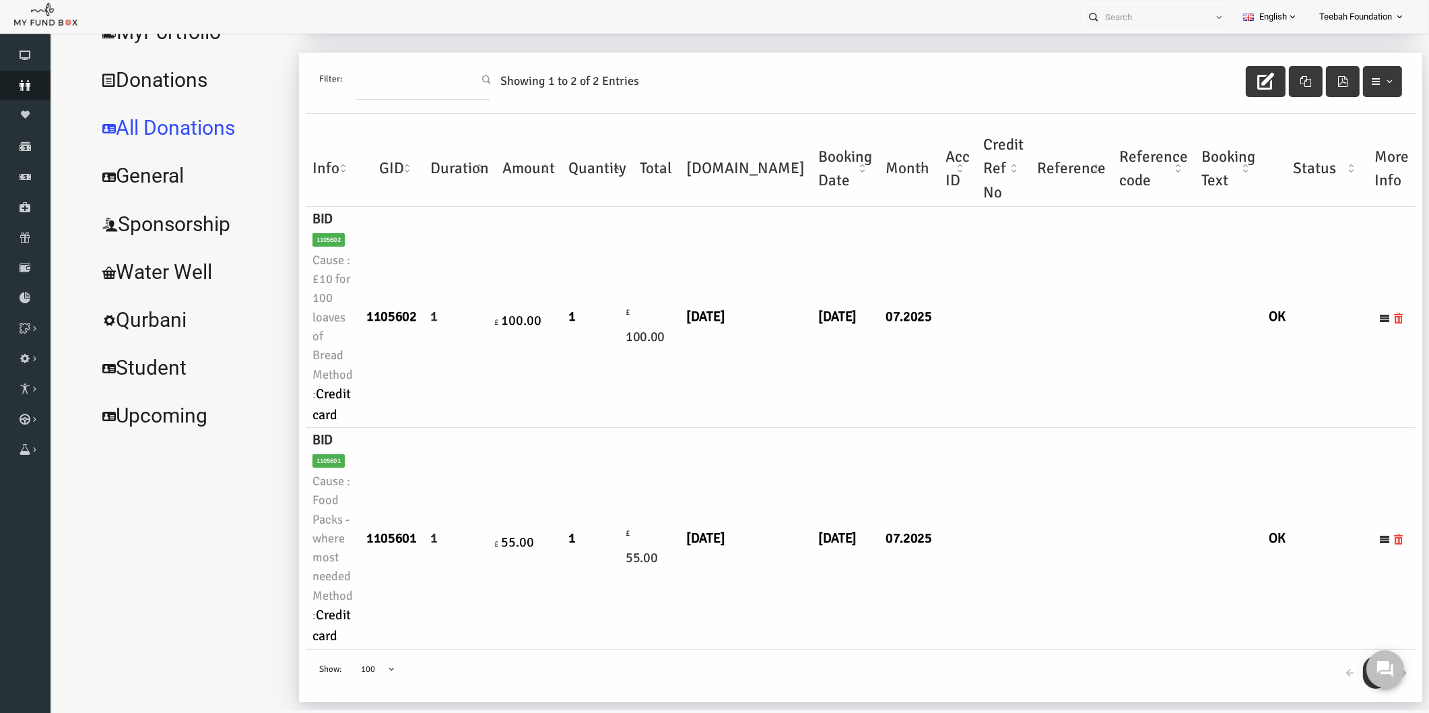
click at [15, 83] on icon at bounding box center [25, 85] width 51 height 11
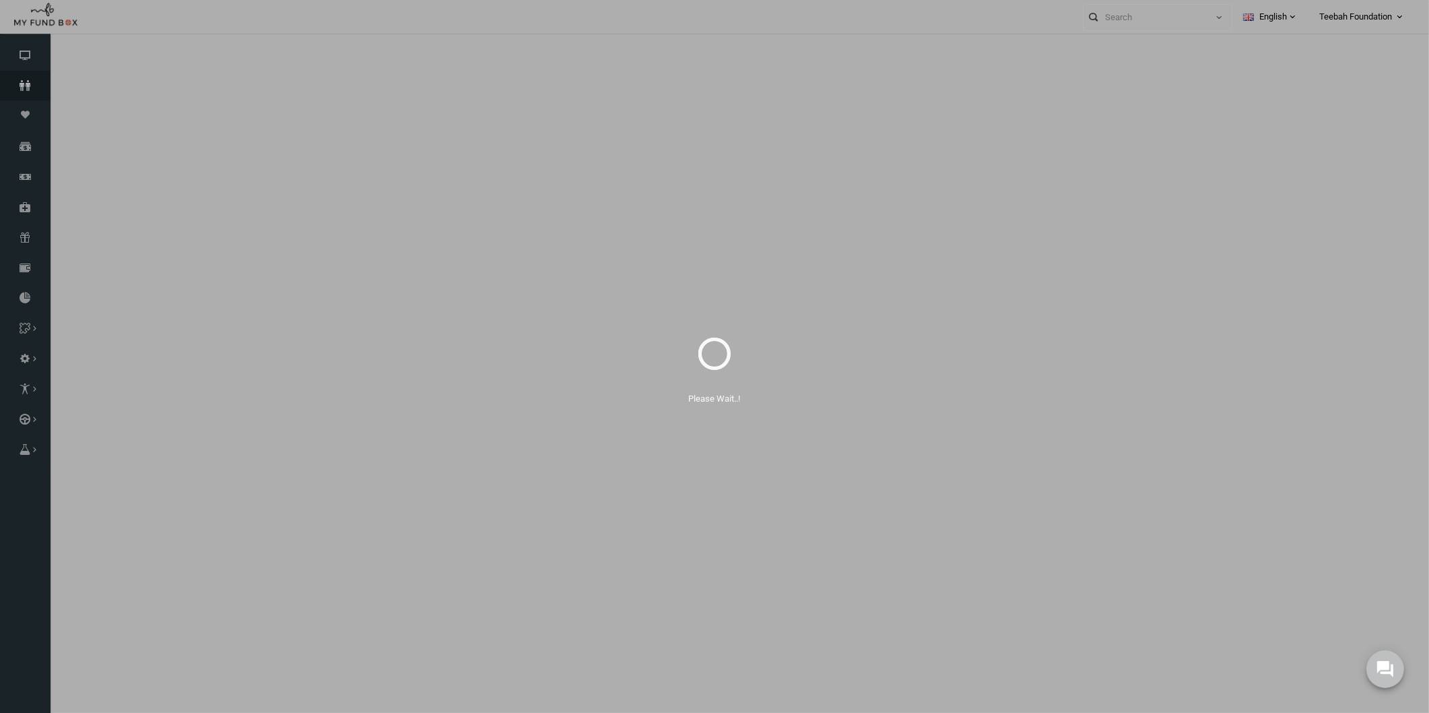
select select "100"
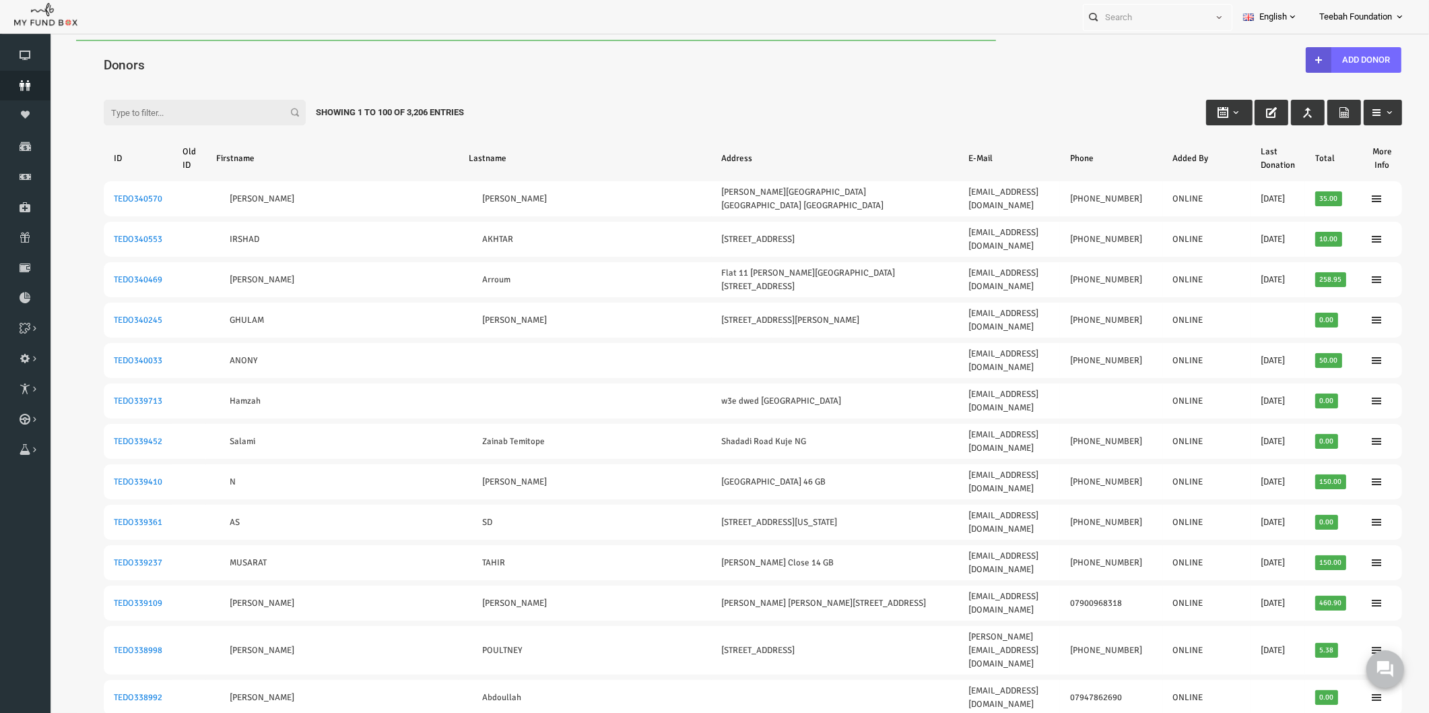
scroll to position [0, 0]
click at [105, 109] on input "Filter:" at bounding box center [177, 113] width 202 height 26
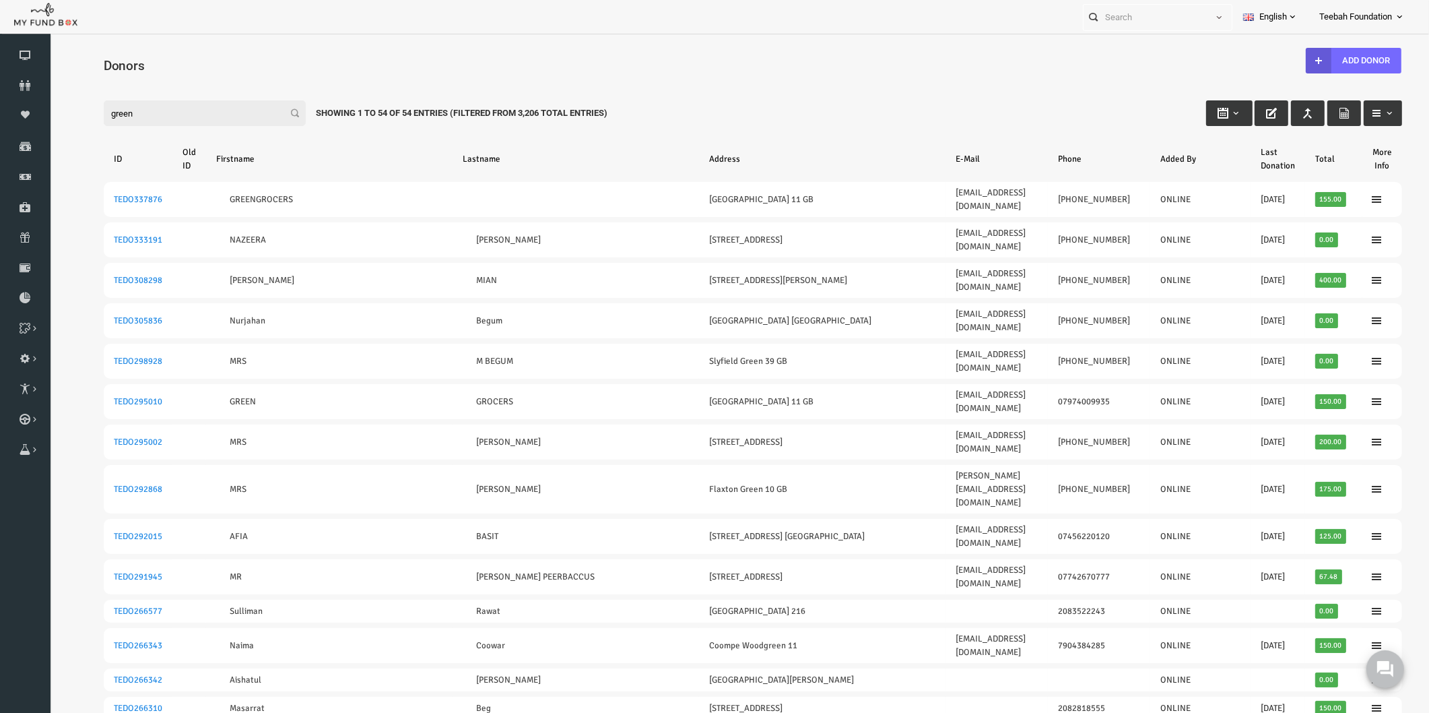
type input "green"
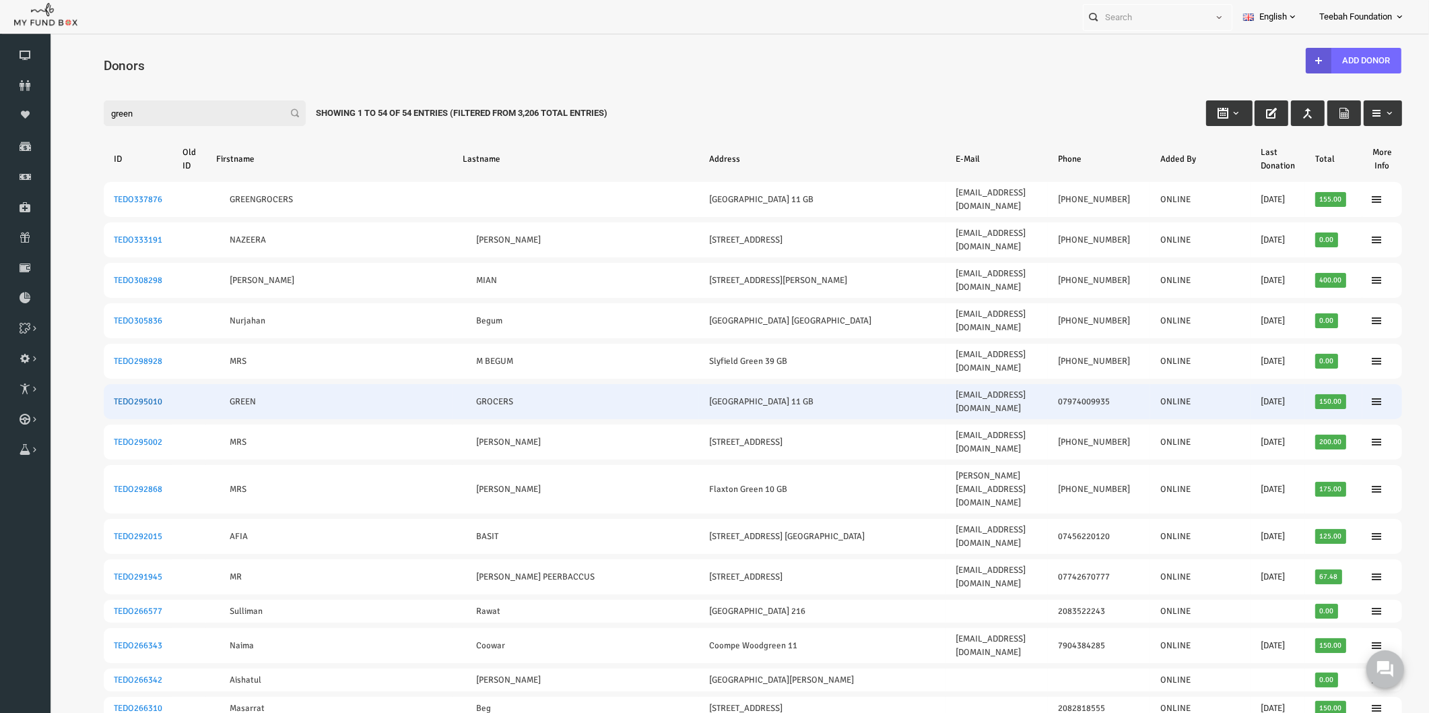
click at [117, 396] on link "TEDO295010" at bounding box center [110, 401] width 48 height 11
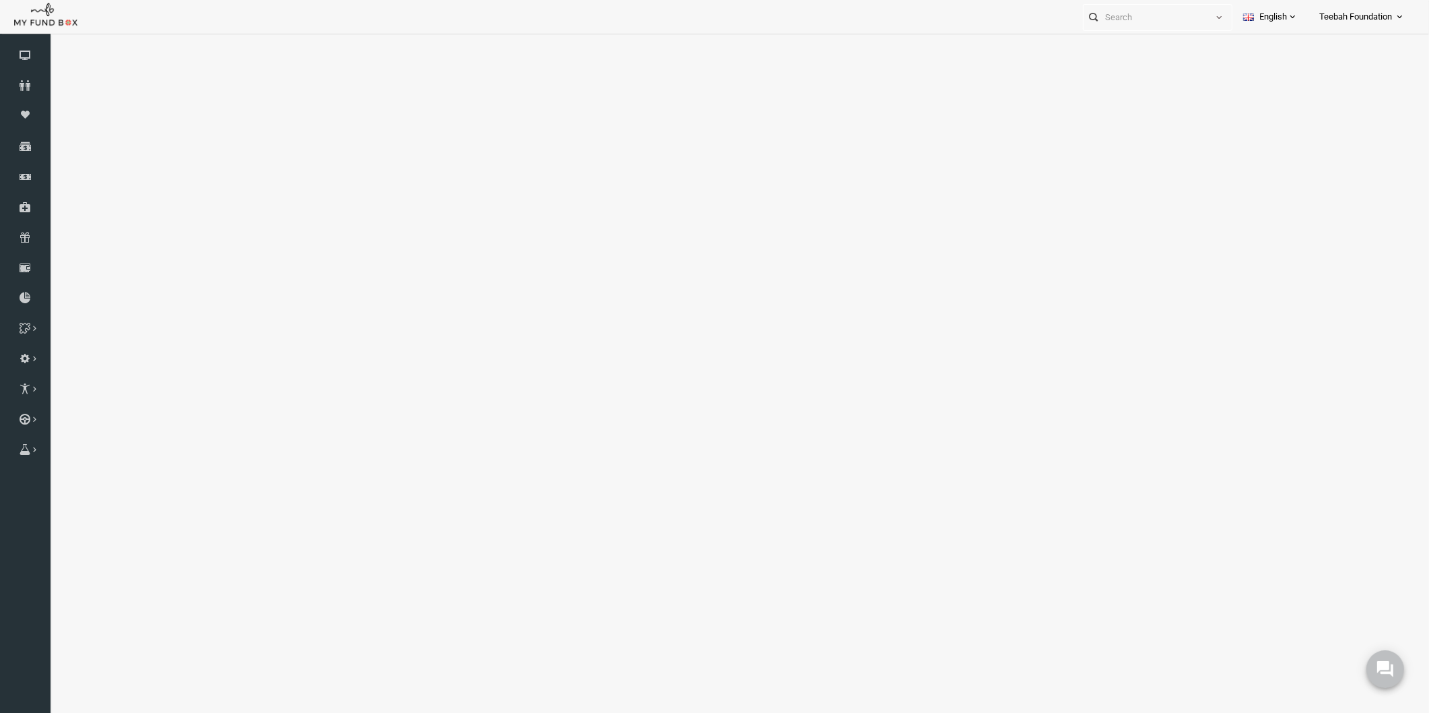
select select "100"
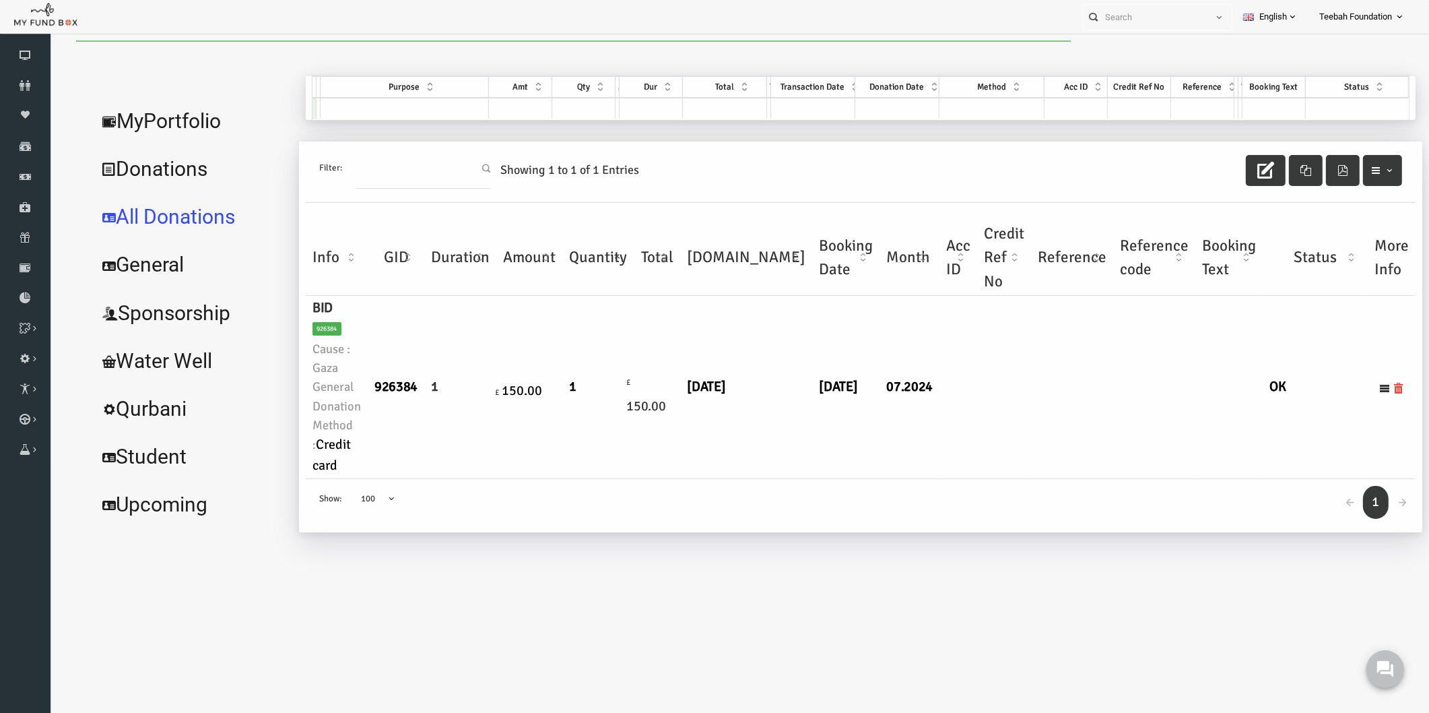
click at [912, 432] on td at bounding box center [931, 387] width 38 height 183
click at [169, 125] on link "MyPortfolio" at bounding box center [164, 121] width 202 height 48
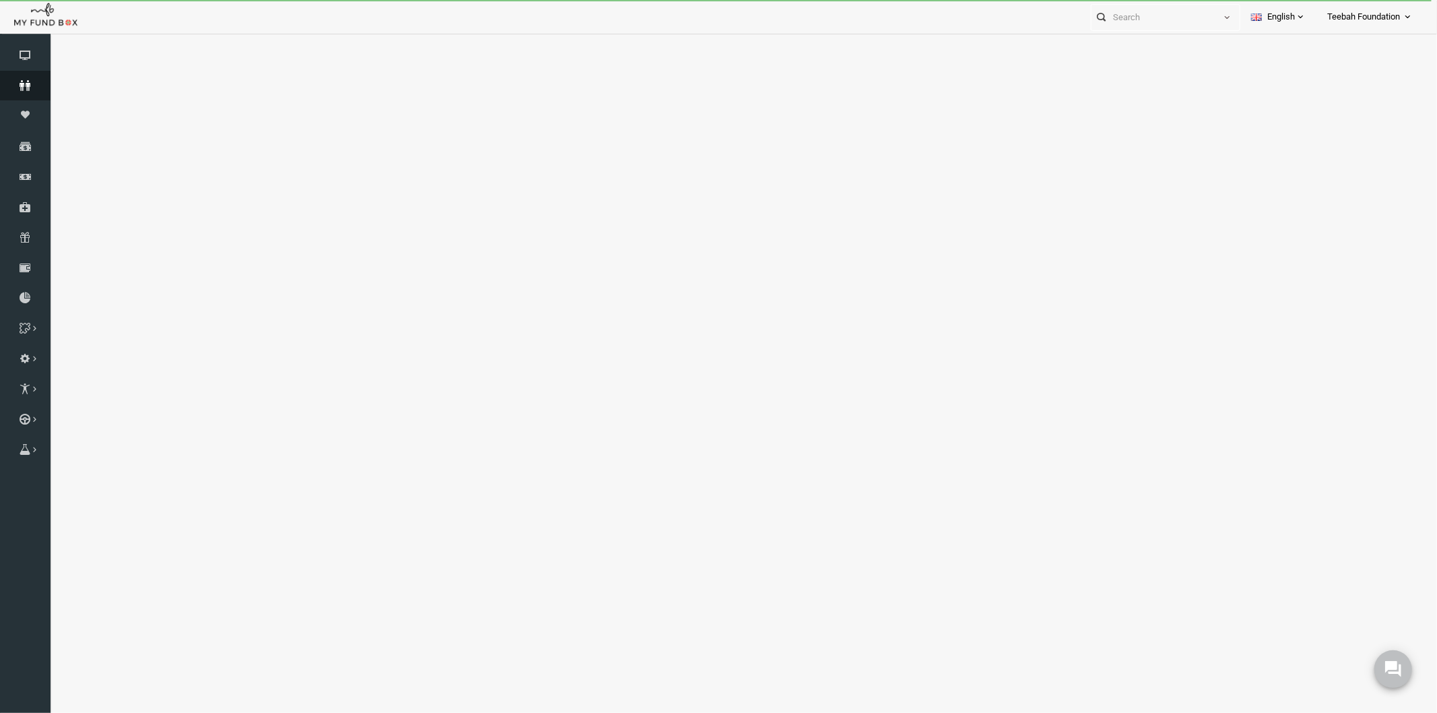
click at [30, 88] on icon at bounding box center [25, 85] width 51 height 11
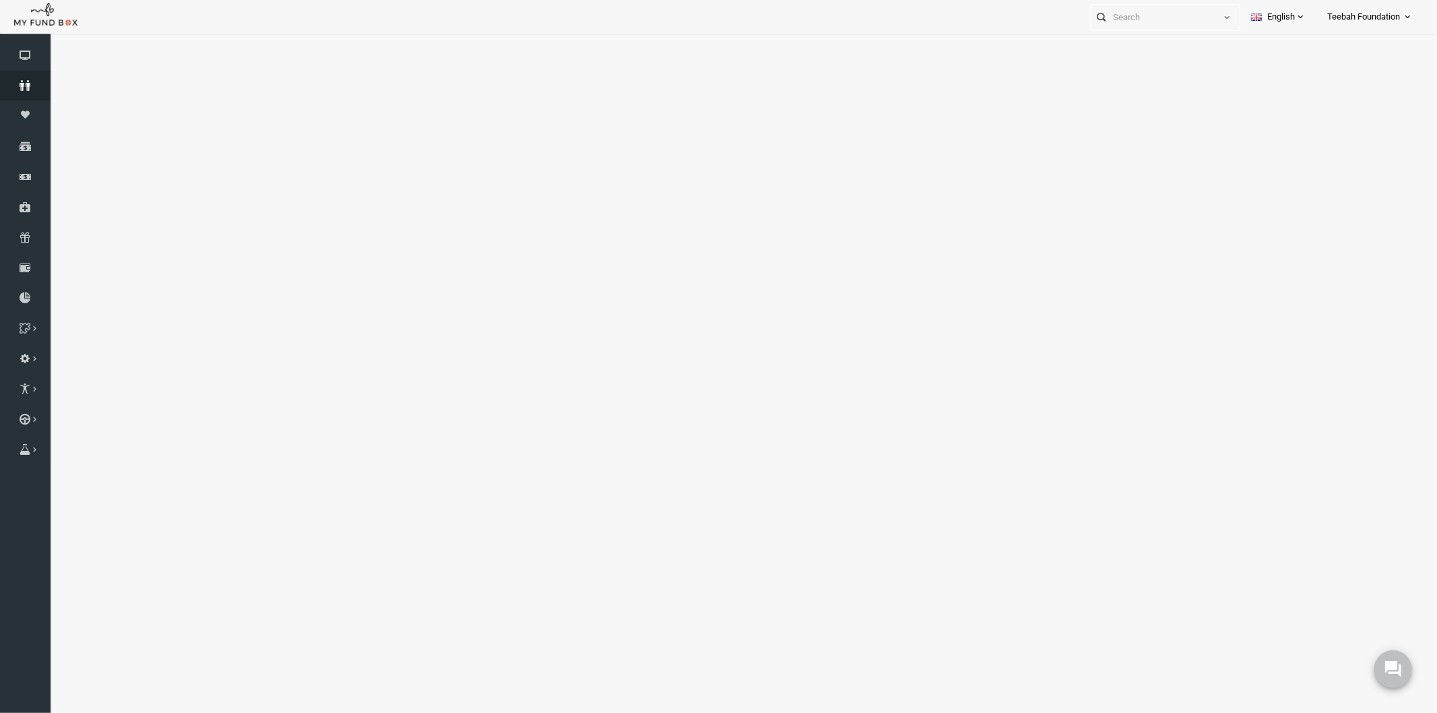
select select "100"
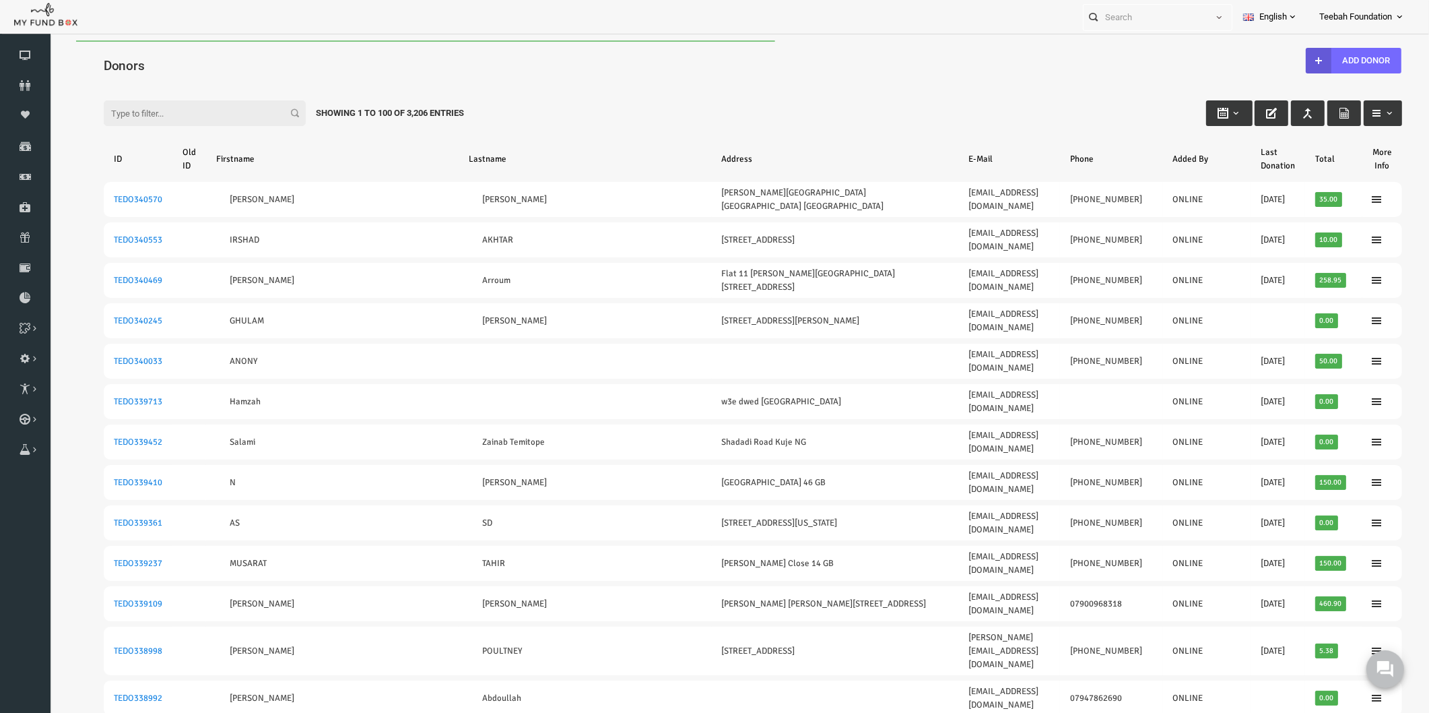
click at [165, 113] on input "Filter:" at bounding box center [177, 113] width 202 height 26
paste input "GREEN GROCERS"
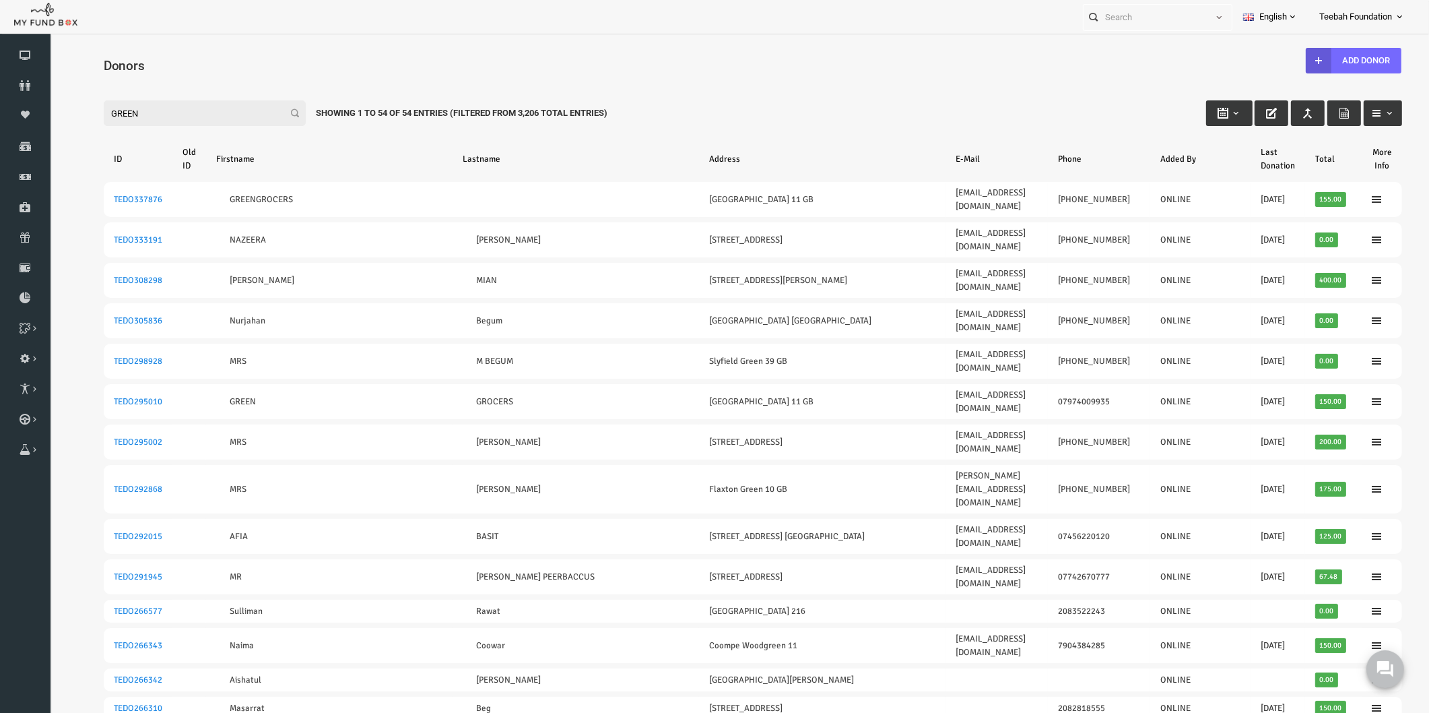
drag, startPoint x: 167, startPoint y: 113, endPoint x: 61, endPoint y: 139, distance: 109.0
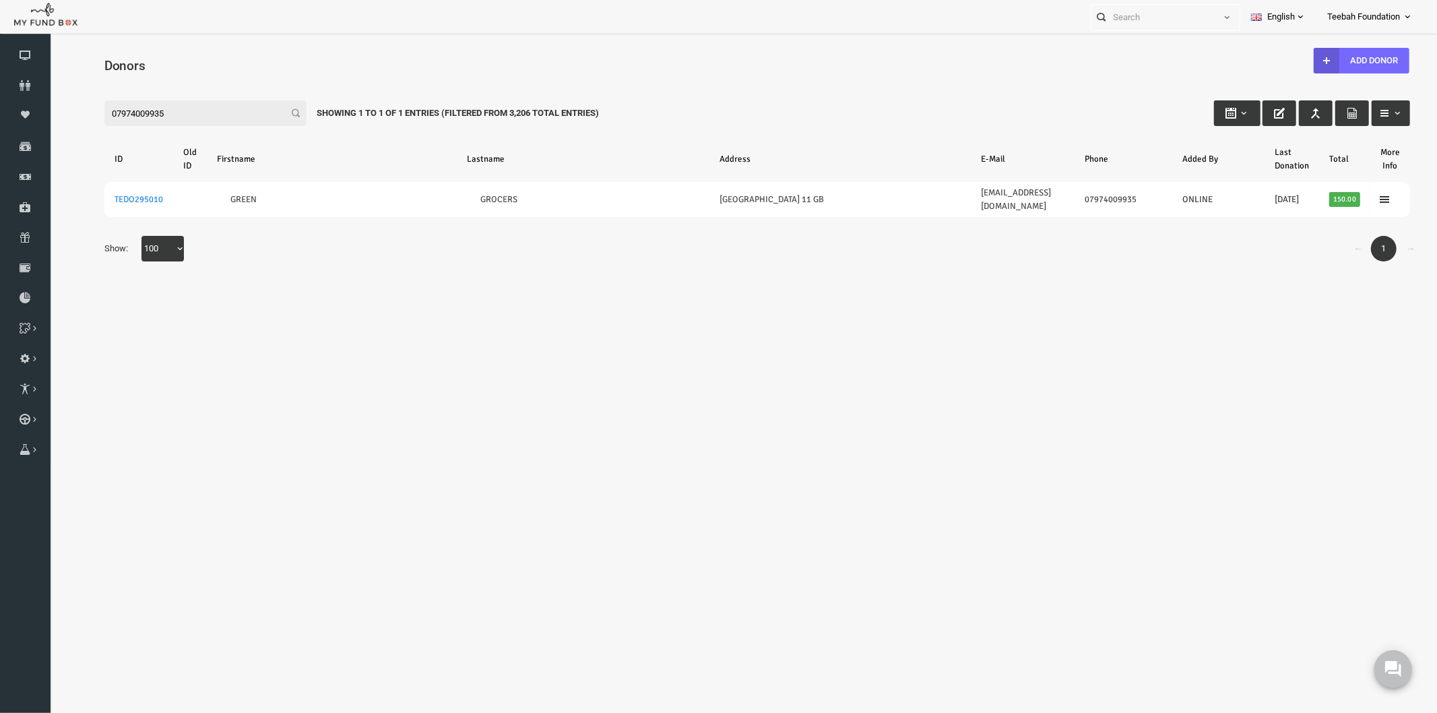
click at [315, 291] on body "Donor Not Found Beneficiary Not Found Partner Not Found!!!! Please Fill out thi…" at bounding box center [728, 373] width 1359 height 667
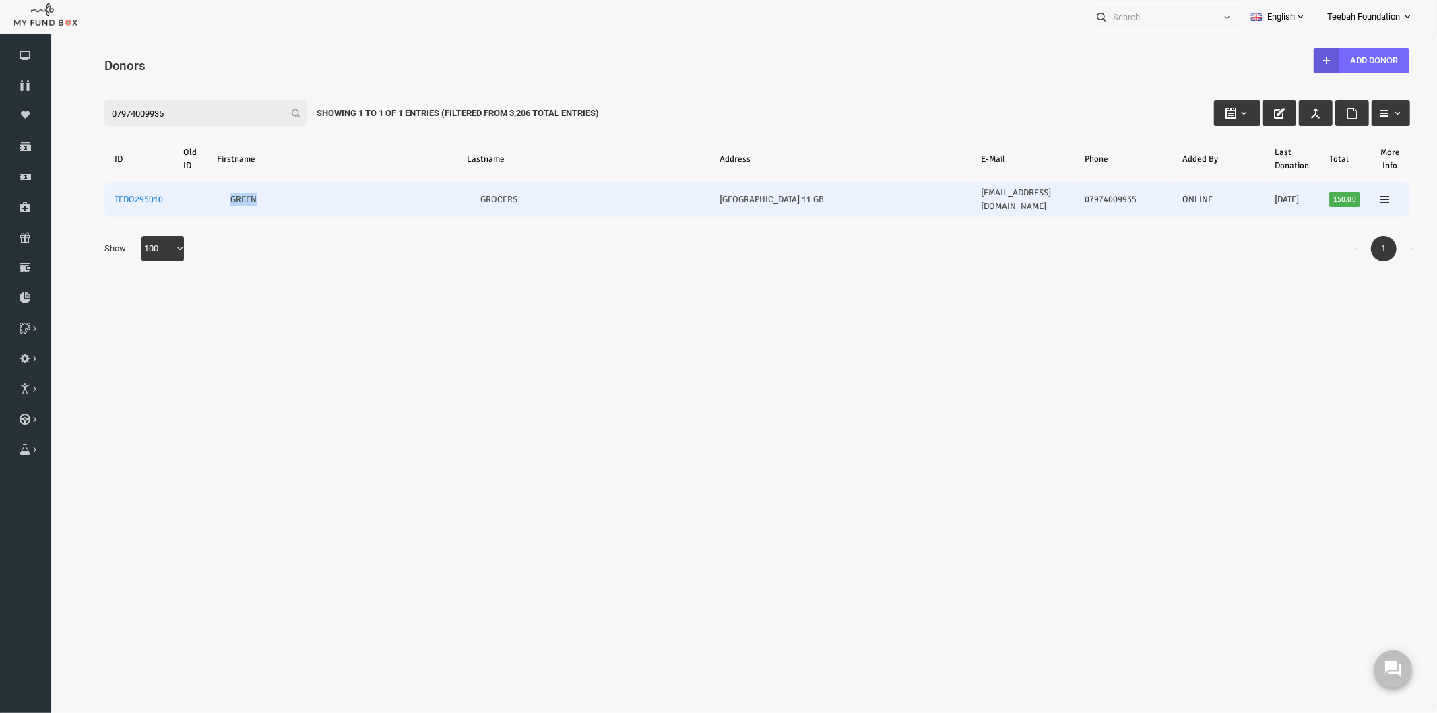
drag, startPoint x: 236, startPoint y: 185, endPoint x: 193, endPoint y: 199, distance: 45.4
click at [193, 199] on td "GREEN" at bounding box center [304, 198] width 250 height 35
copy link "GREEN"
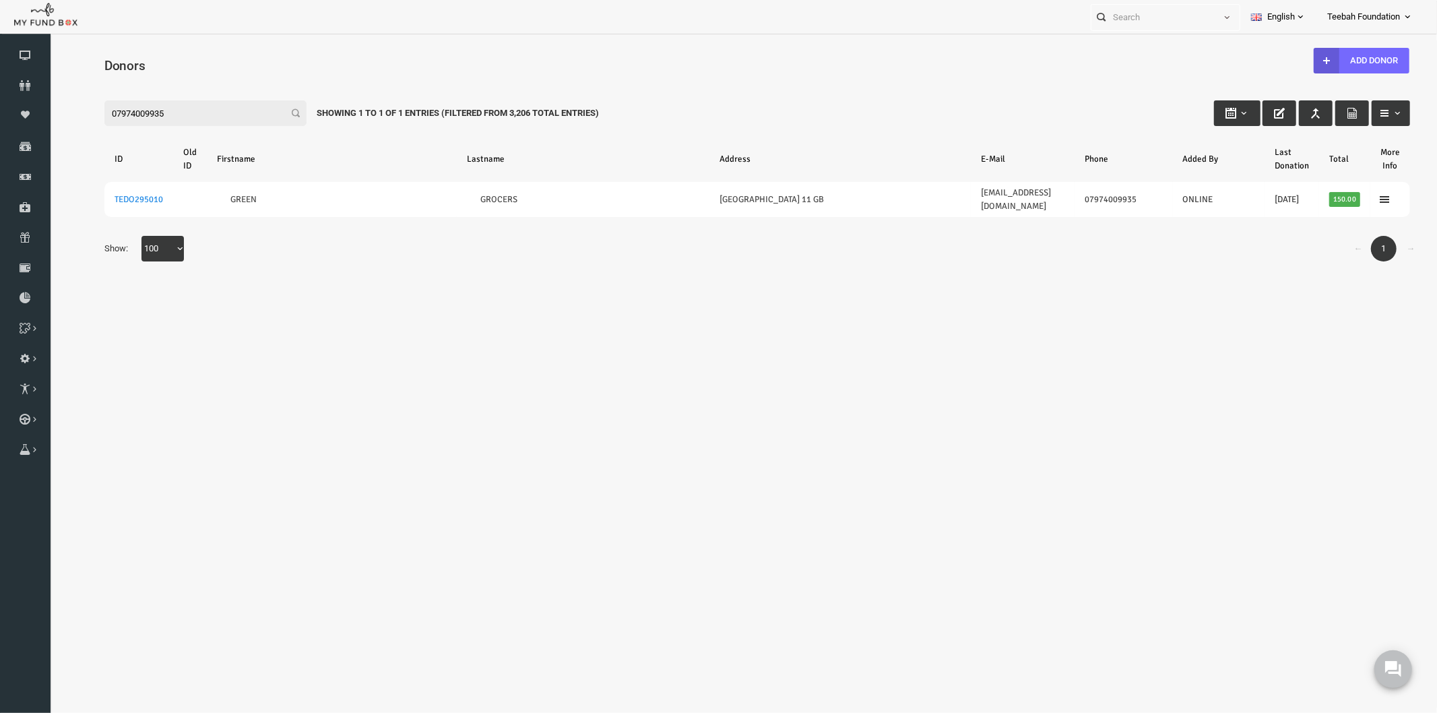
drag, startPoint x: 154, startPoint y: 110, endPoint x: -28, endPoint y: 145, distance: 185.7
click at [49, 145] on html "Donor Not Found Beneficiary Not Found Partner Not Found!!!! Please Fill out thi…" at bounding box center [728, 373] width 1359 height 667
paste input "GREEN"
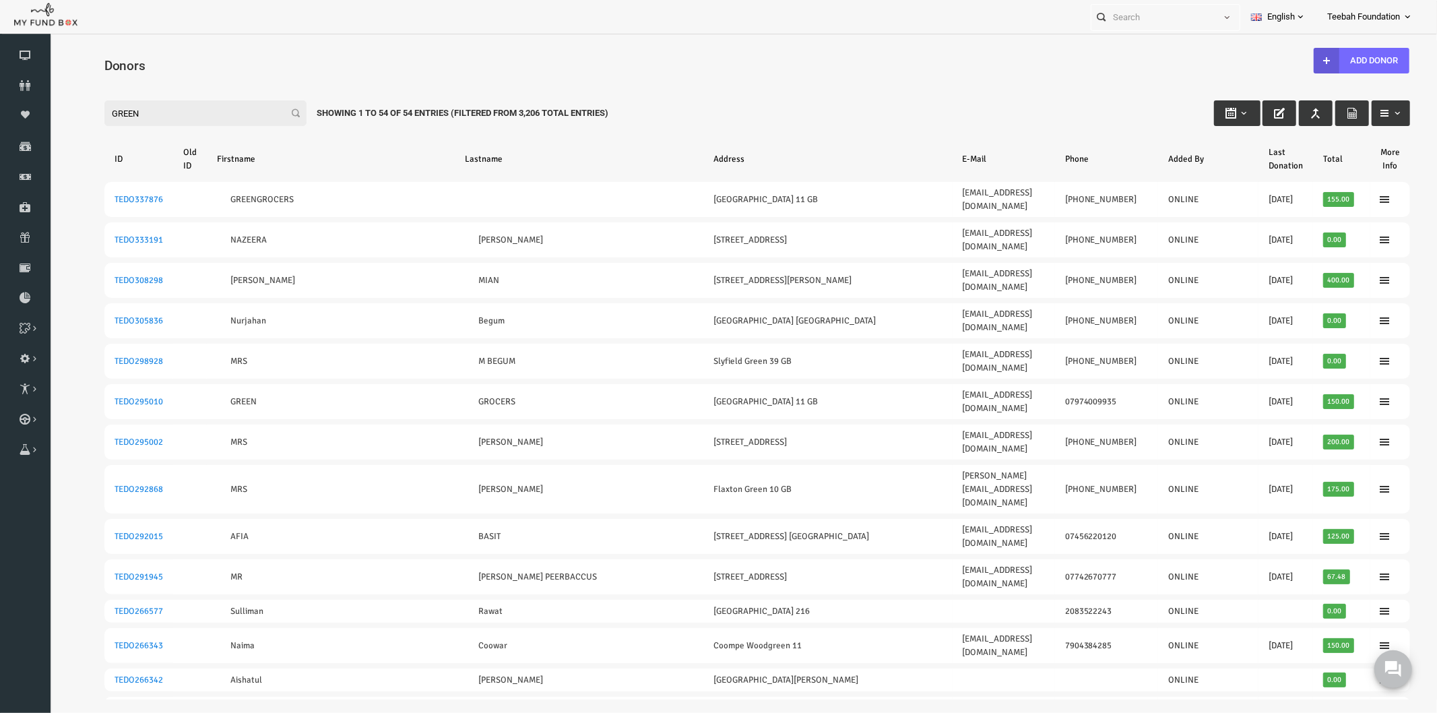
type input "GREEN"
click at [220, 82] on div "Filter: GREEN Showing 1 to 54 of 54 Entries (Filtered From 3,206 Total Entries)" at bounding box center [729, 100] width 1332 height 36
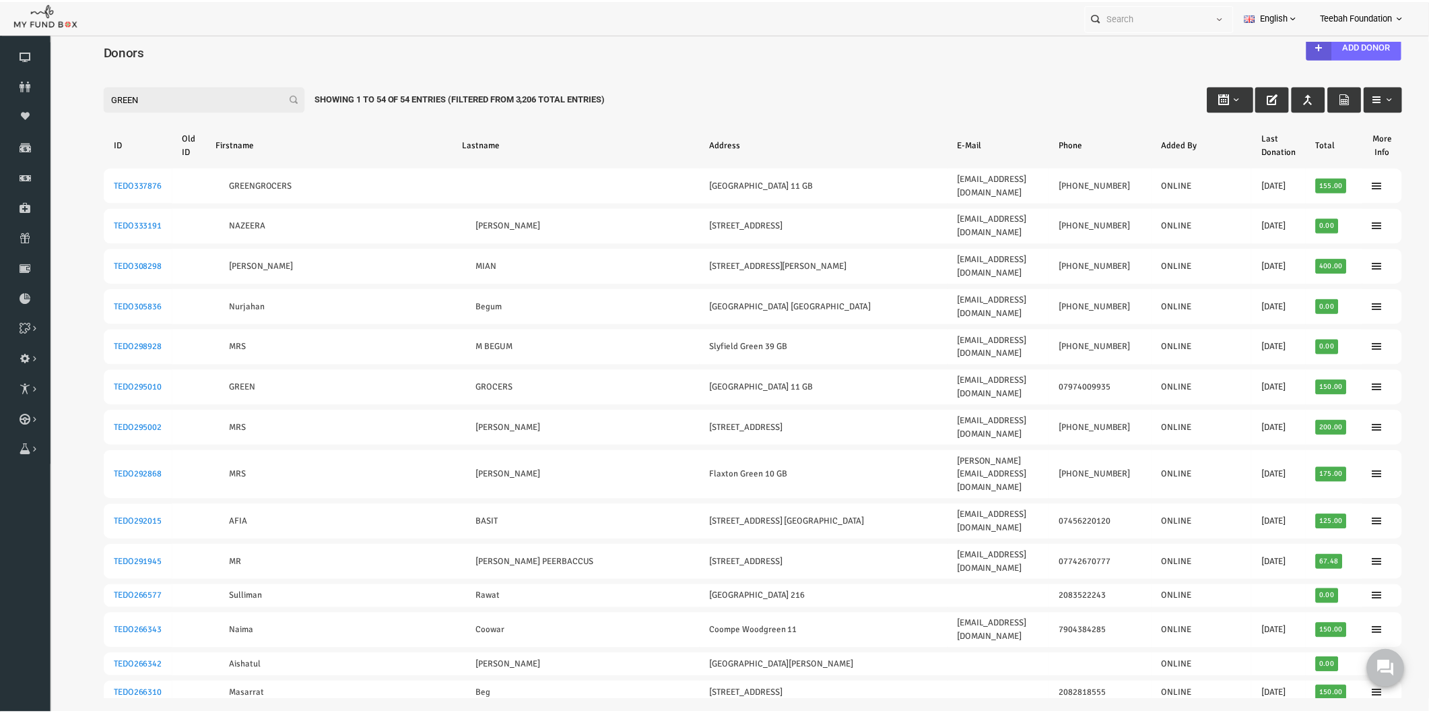
scroll to position [12, 0]
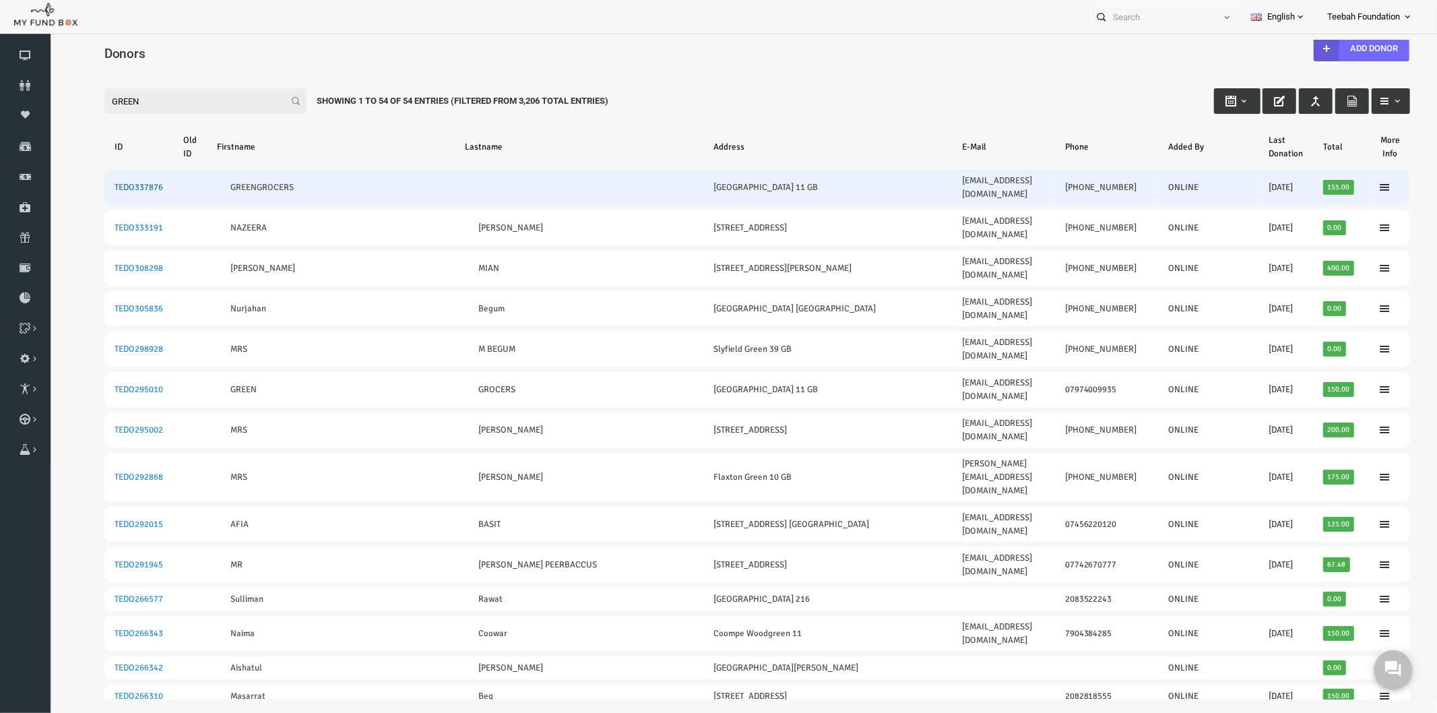
click at [106, 181] on link "TEDO337876" at bounding box center [110, 186] width 48 height 11
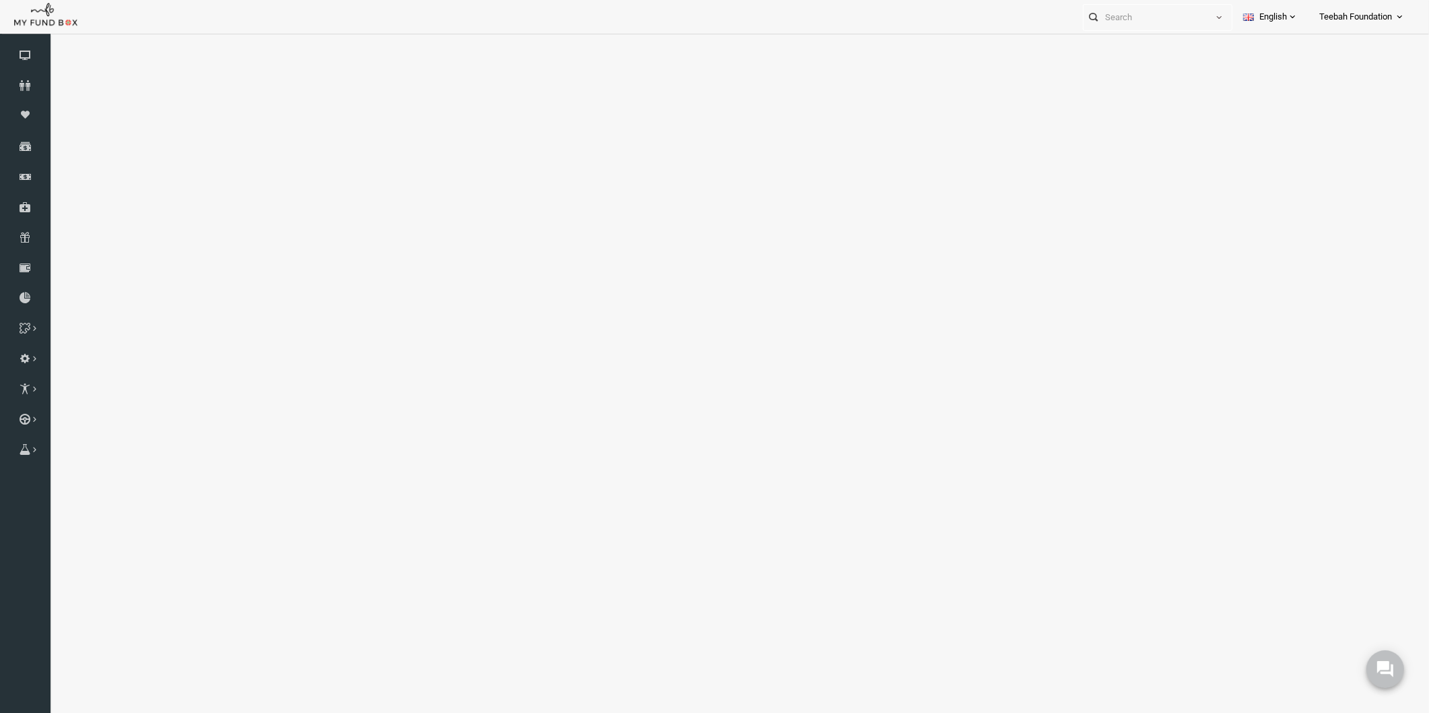
select select "100"
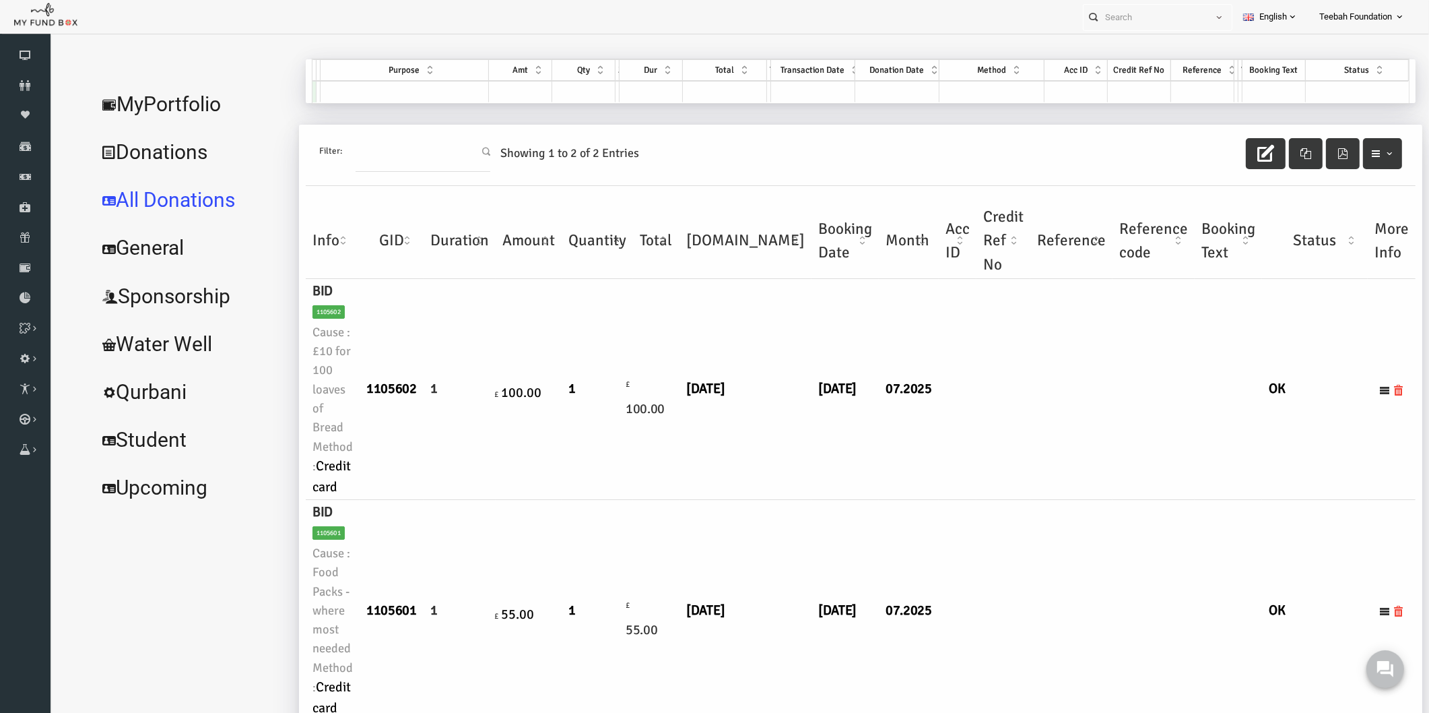
scroll to position [22, 0]
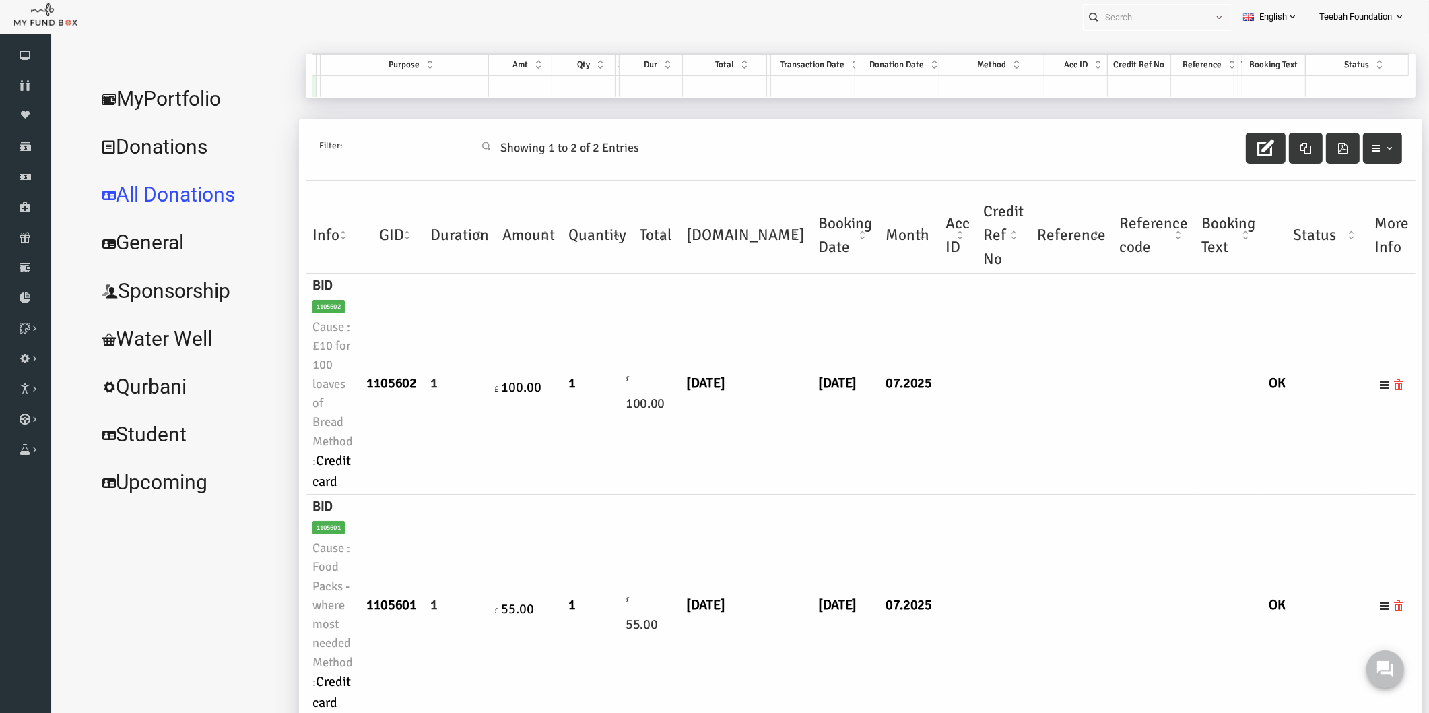
click at [249, 30] on div "Personal Contact BID Orphan GID Payment Status Partner OID Reference code Trans…" at bounding box center [708, 17] width 1416 height 34
click at [185, 98] on link "MyPortfolio" at bounding box center [164, 99] width 202 height 48
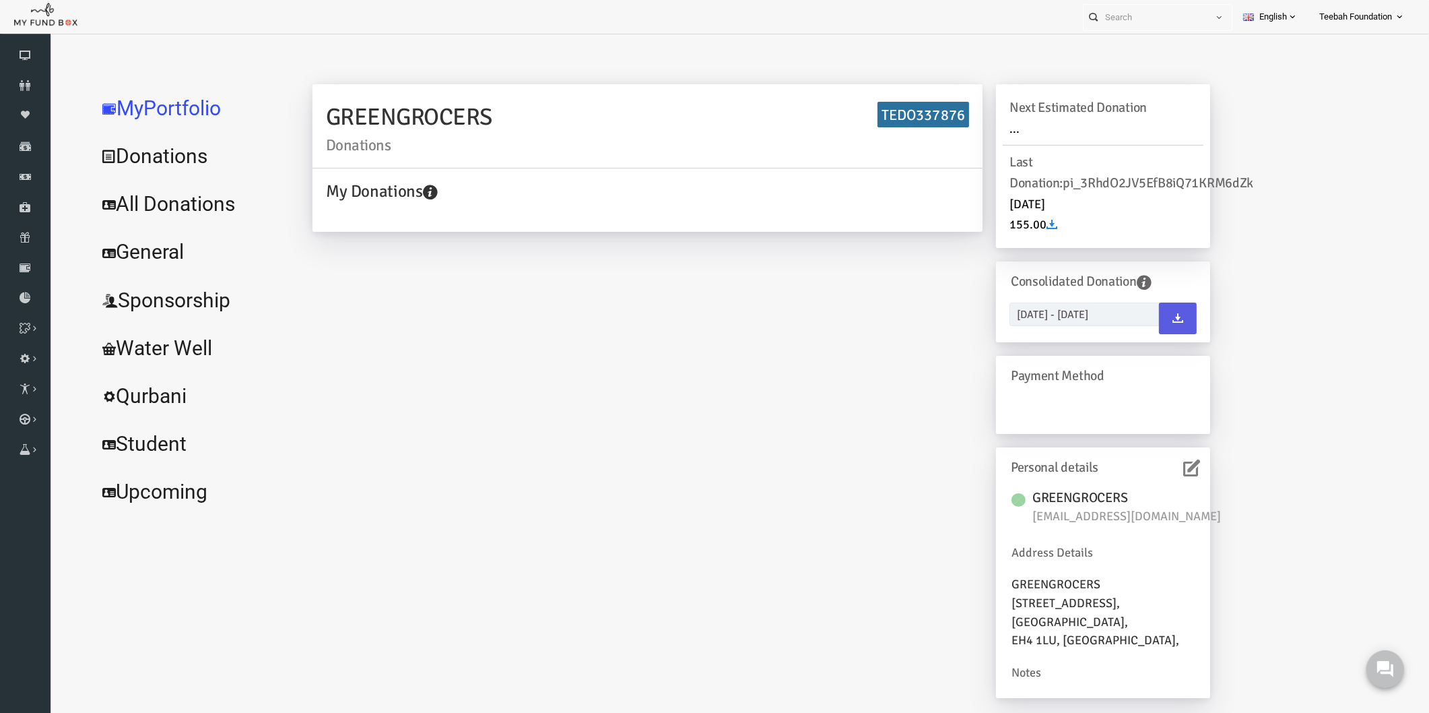
scroll to position [0, 0]
click at [1164, 473] on icon at bounding box center [1164, 467] width 17 height 17
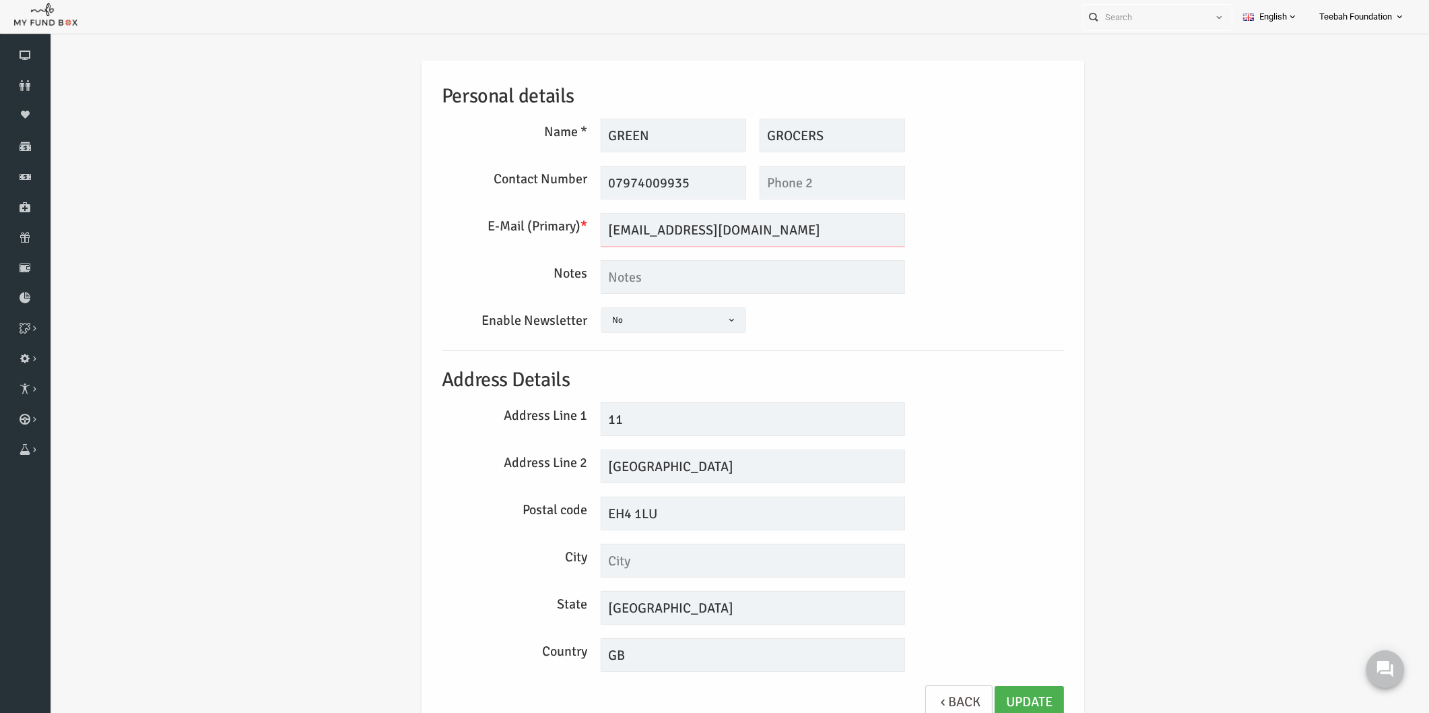
drag, startPoint x: 716, startPoint y: 231, endPoint x: 505, endPoint y: 232, distance: 210.8
click at [507, 232] on div "E-Mail (Primary) * [EMAIL_ADDRESS][DOMAIN_NAME] We will be sending invoices to …" at bounding box center [726, 230] width 636 height 34
drag, startPoint x: 703, startPoint y: 230, endPoint x: 420, endPoint y: 263, distance: 284.8
click at [420, 263] on div "Personal details Name * GREEN Description allows upto maximum of 255 characters…" at bounding box center [725, 397] width 649 height 672
type input "[EMAIL_ADDRESS][DOMAIN_NAME]"
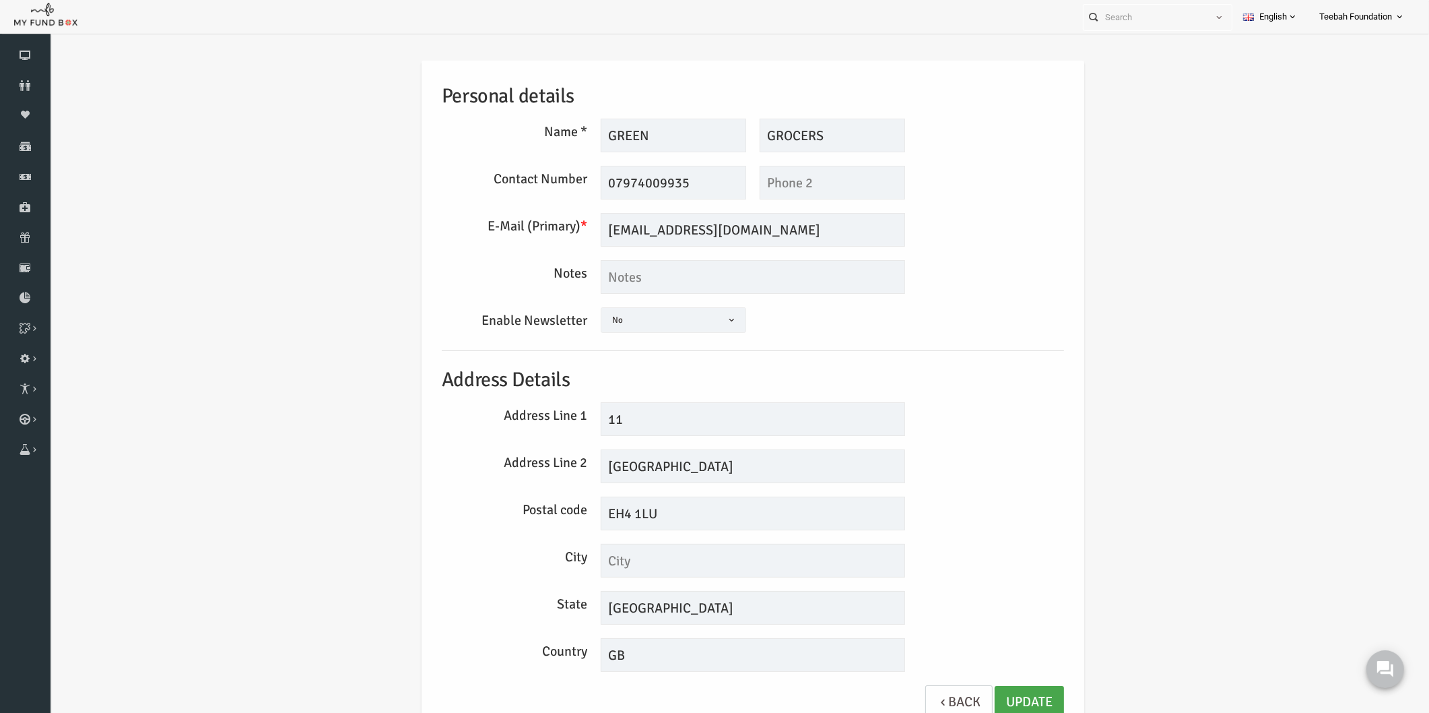
click at [983, 694] on link "Update" at bounding box center [1001, 702] width 69 height 33
click at [1041, 263] on div "Personal details Name * GREEN Description allows upto maximum of 255 characters…" at bounding box center [725, 397] width 649 height 672
click at [1007, 297] on div "Personal details Name * GREEN Description allows upto maximum of 255 characters…" at bounding box center [725, 397] width 649 height 672
click at [286, 164] on div "Personal details Name * GREEN Description allows upto maximum of 255 characters…" at bounding box center [725, 399] width 1353 height 719
click at [1063, 377] on div "Personal details Name * GREEN Description allows upto maximum of 255 characters…" at bounding box center [725, 399] width 1353 height 719
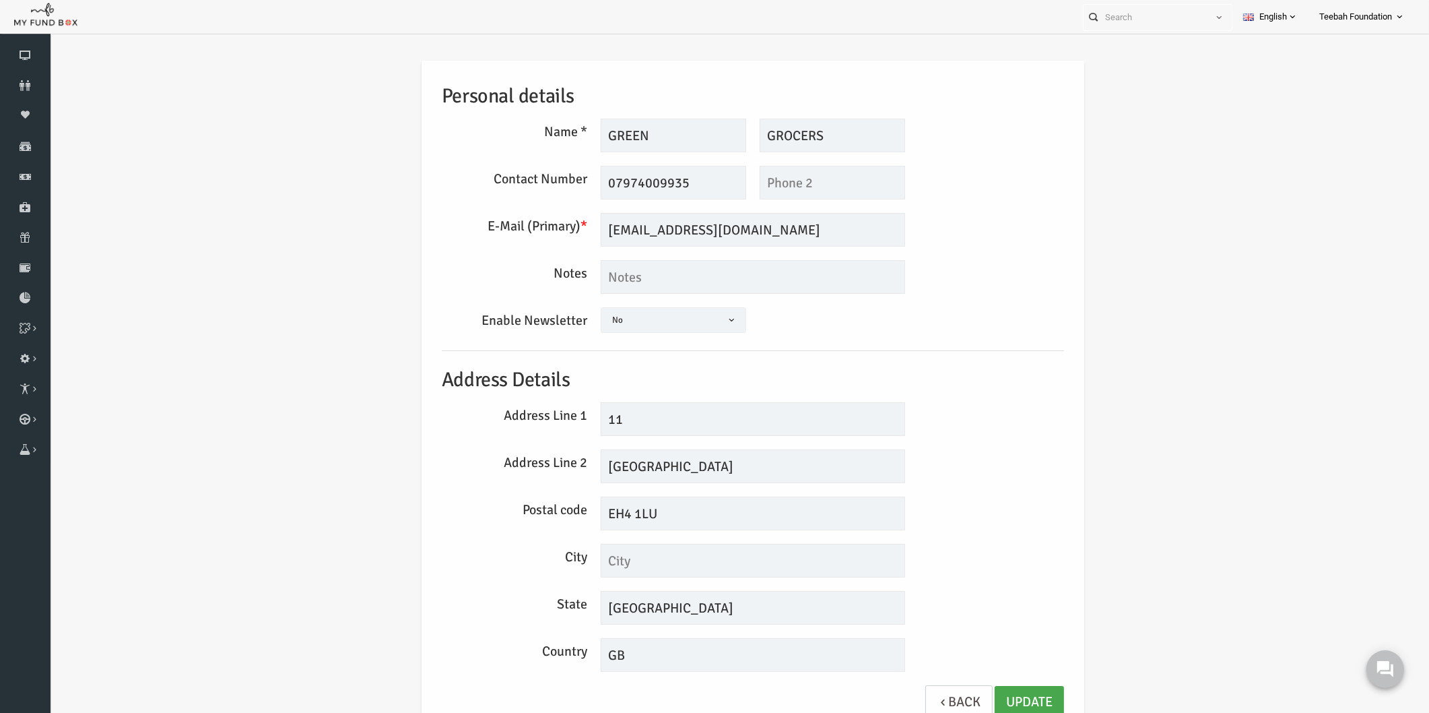
click at [993, 696] on link "Update" at bounding box center [1001, 702] width 69 height 33
click at [29, 82] on icon at bounding box center [25, 85] width 51 height 11
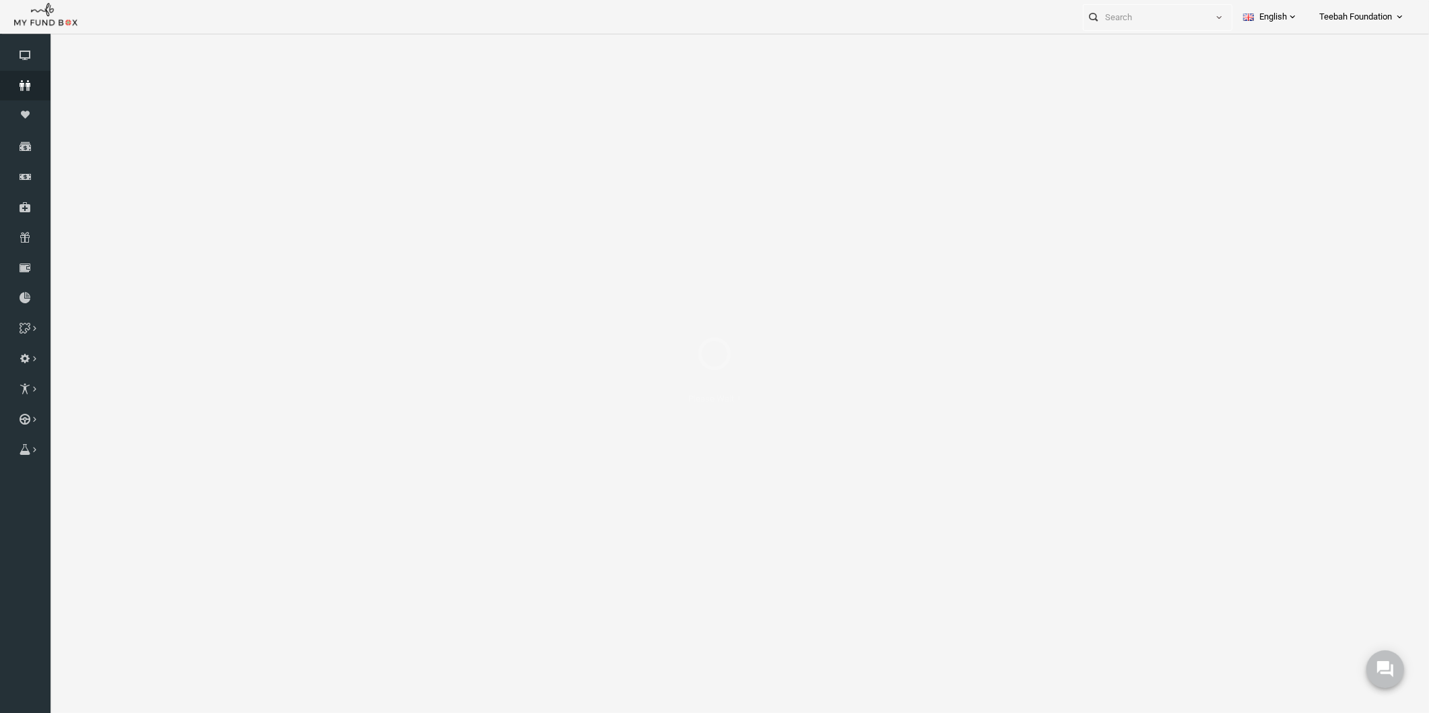
select select "100"
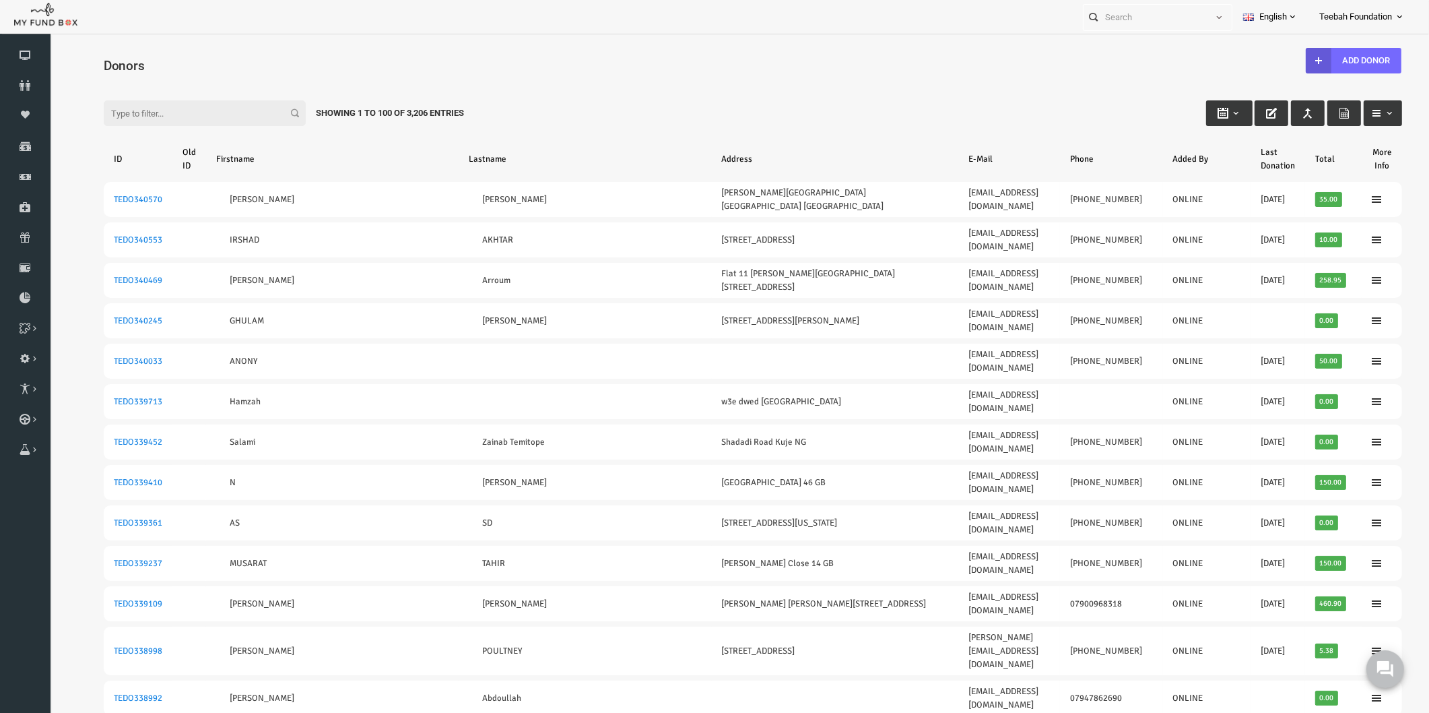
click at [165, 111] on input "Filter:" at bounding box center [177, 113] width 202 height 26
paste input "[EMAIL_ADDRESS][DOMAIN_NAME]"
type input "[EMAIL_ADDRESS][DOMAIN_NAME]"
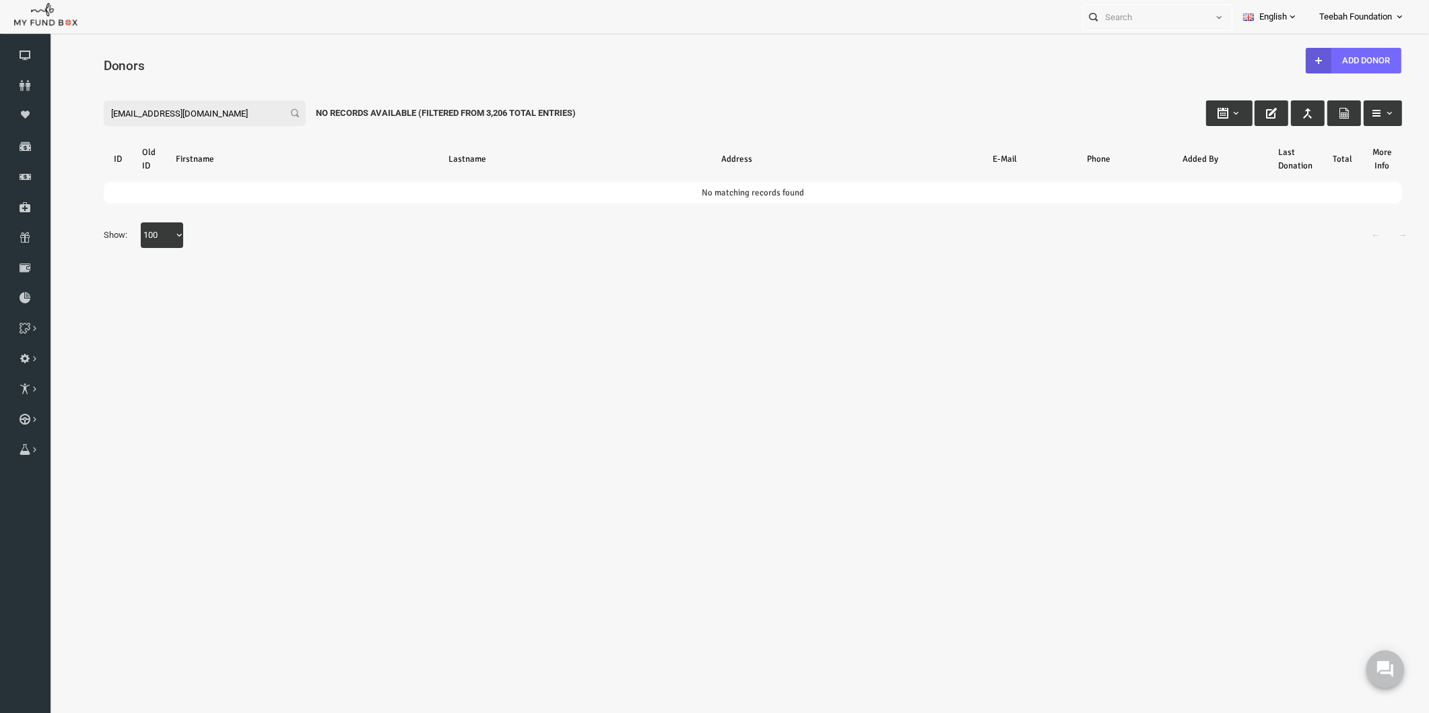
drag, startPoint x: 188, startPoint y: 111, endPoint x: 57, endPoint y: 111, distance: 130.7
click at [57, 110] on div "Search: By ID: Note :ID should be atleast 5 digits By Name: Note :Name should b…" at bounding box center [725, 172] width 1353 height 206
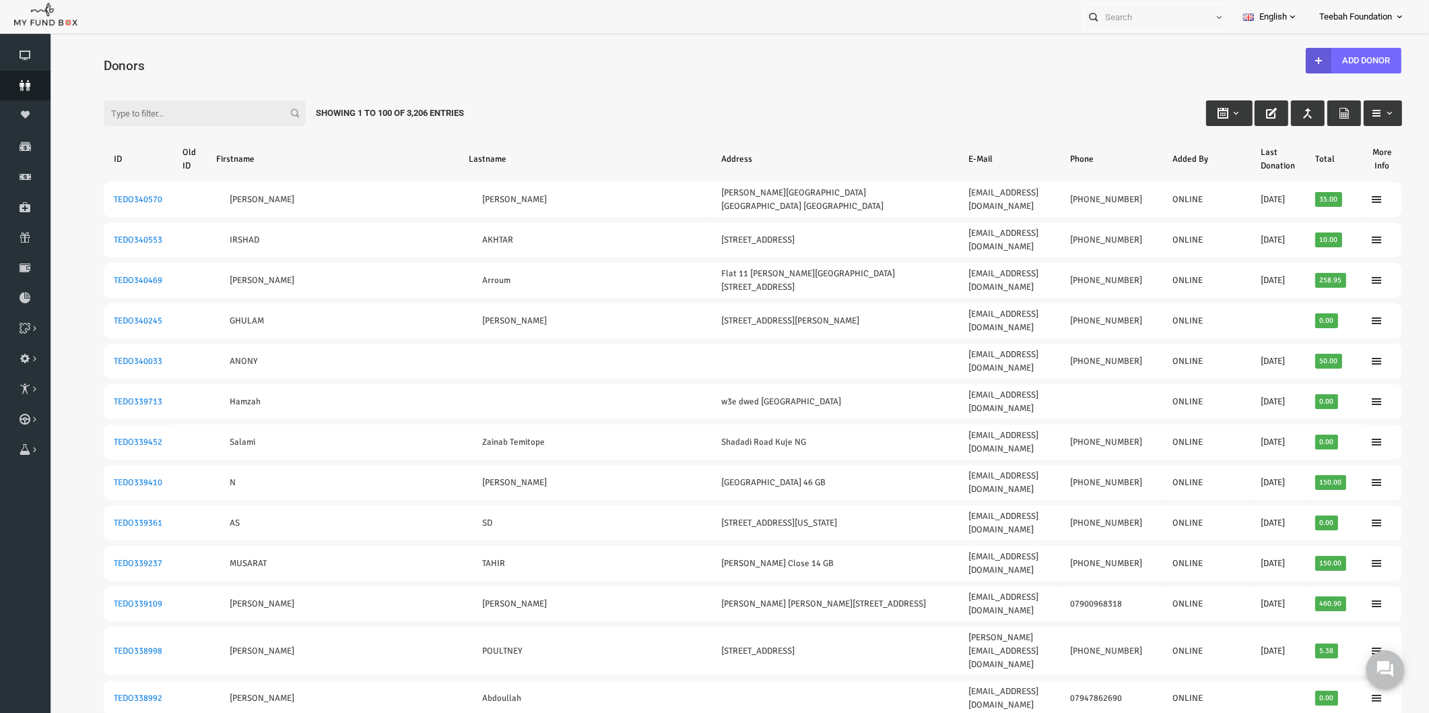
click at [38, 76] on link "Donors" at bounding box center [25, 86] width 51 height 30
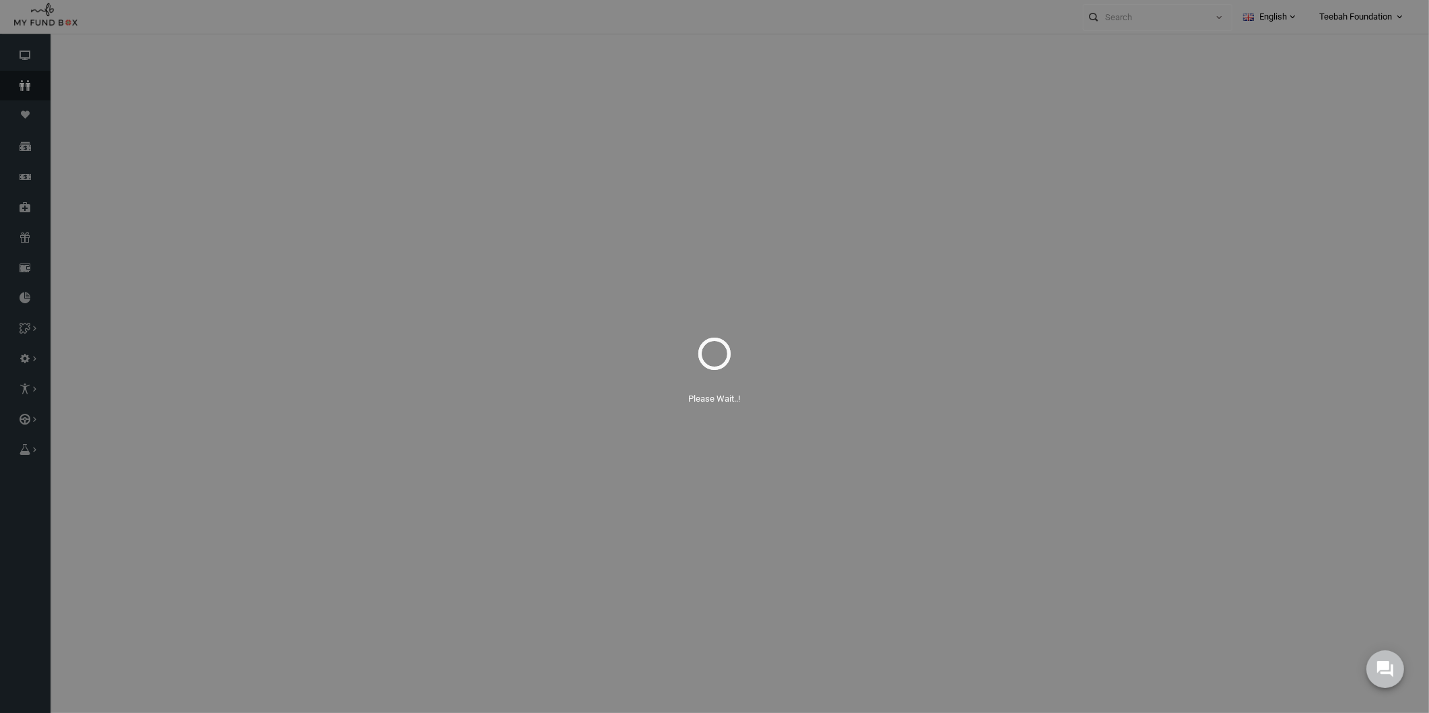
select select "100"
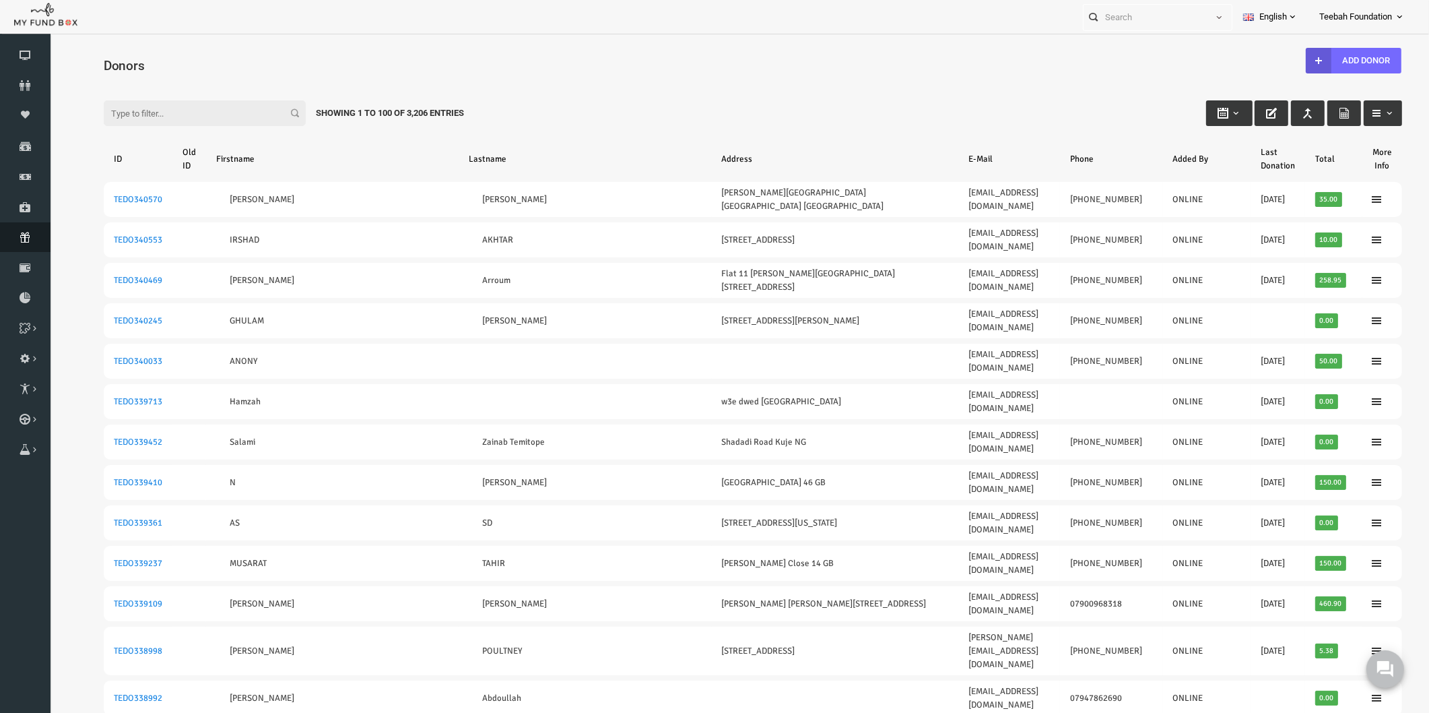
click at [32, 234] on icon at bounding box center [25, 237] width 51 height 11
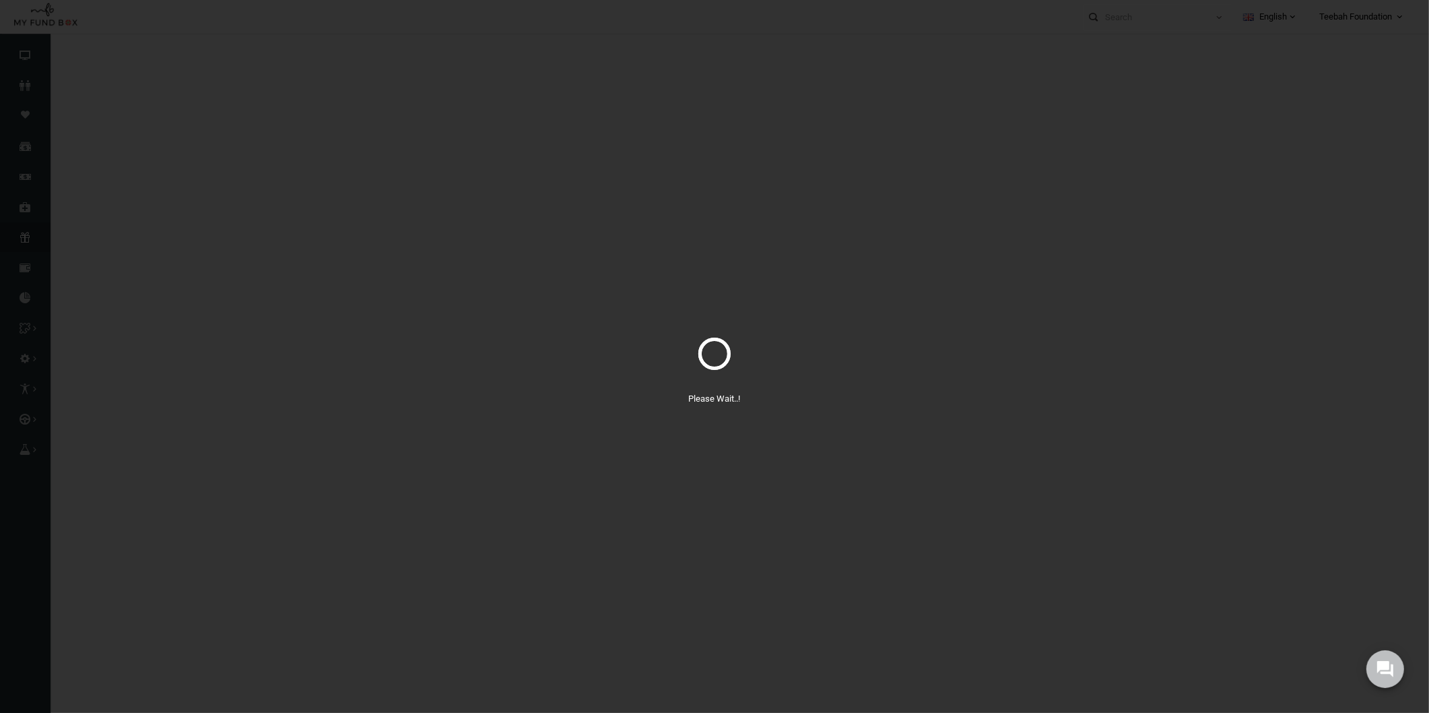
select select "100"
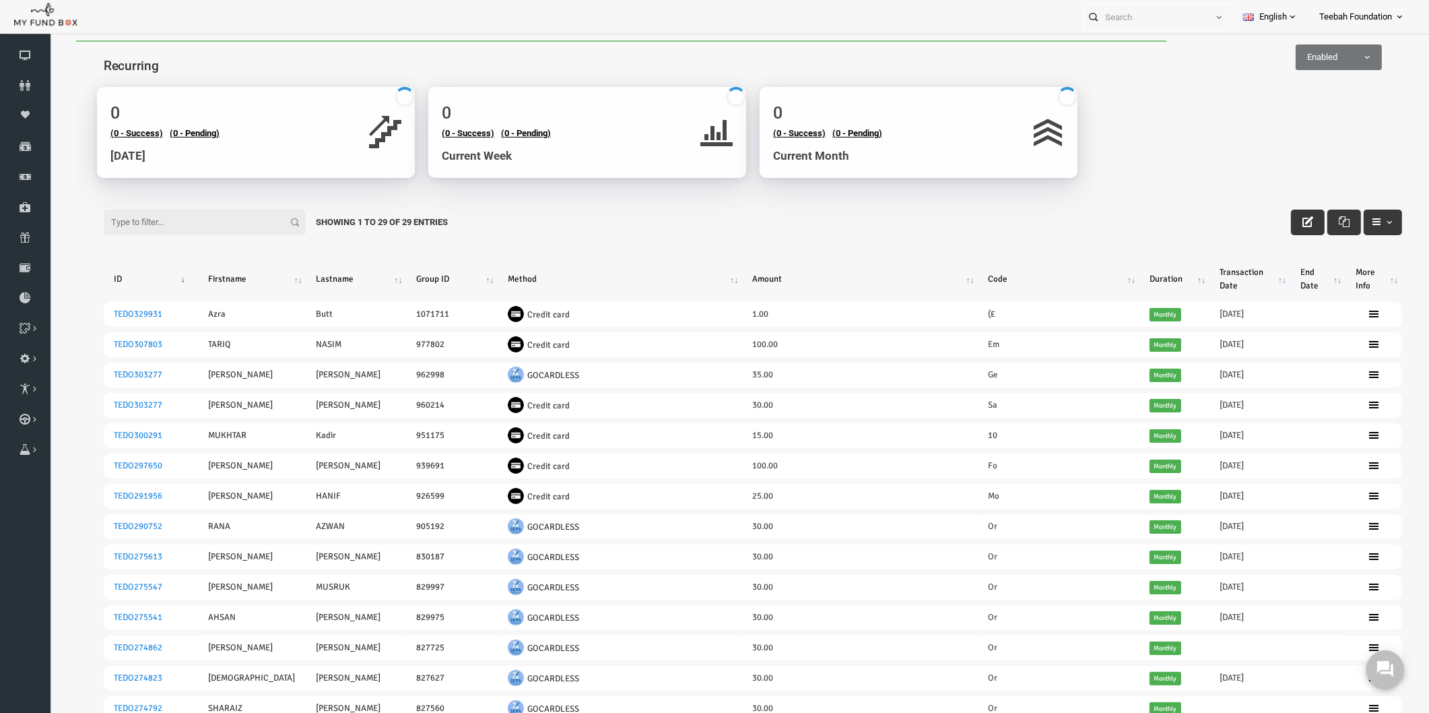
click at [583, 228] on div "Filter: Showing 1 to 29 of 29 Entries ID [PERSON_NAME] Group ID Method Amount C…" at bounding box center [726, 717] width 1326 height 1052
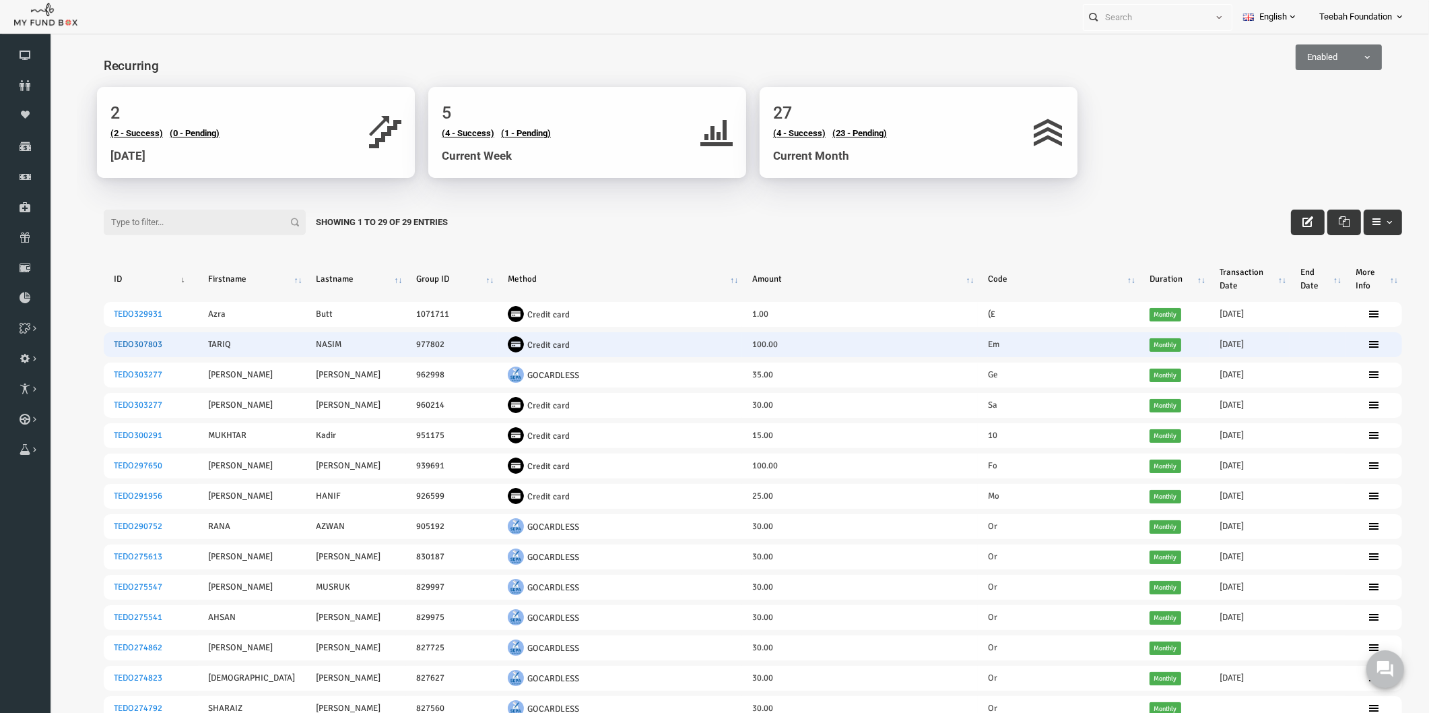
click at [119, 341] on link "TEDO307803" at bounding box center [110, 344] width 48 height 11
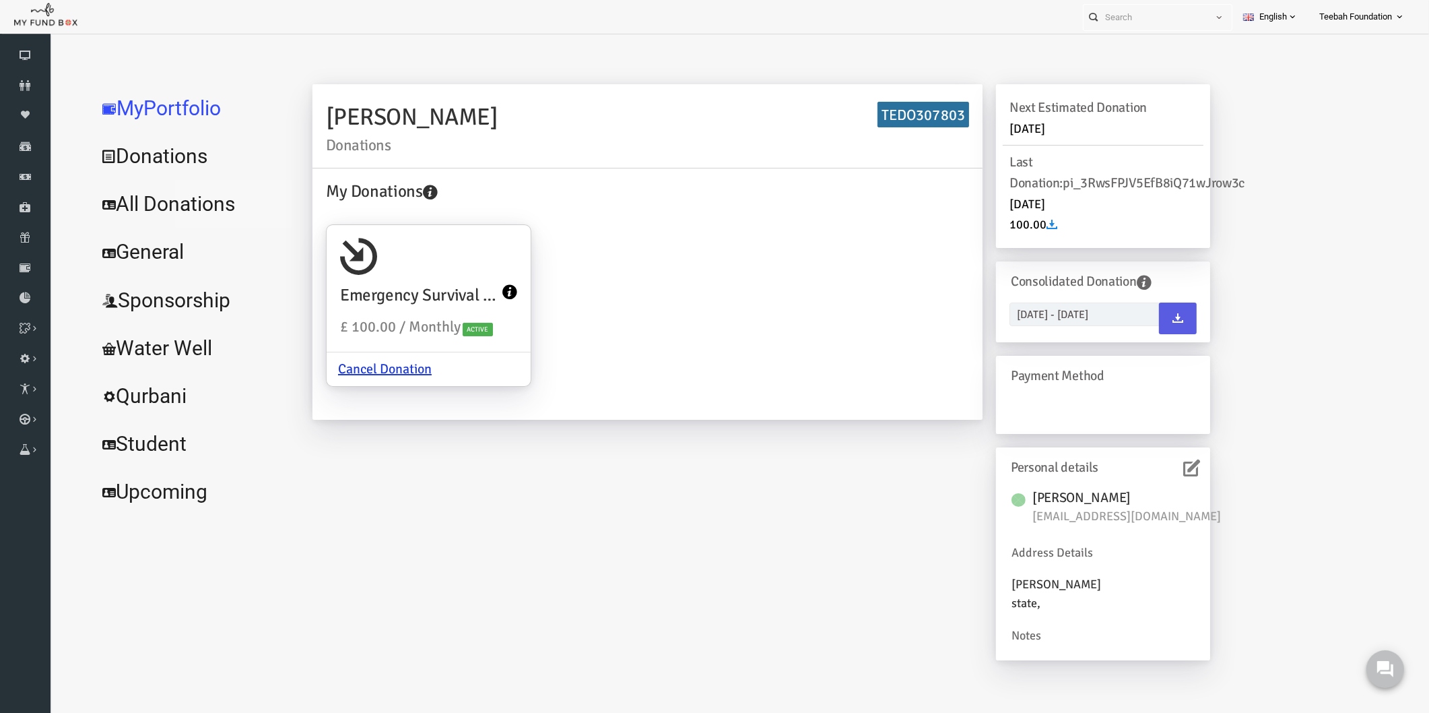
click at [182, 200] on link "All Donations" at bounding box center [164, 204] width 202 height 48
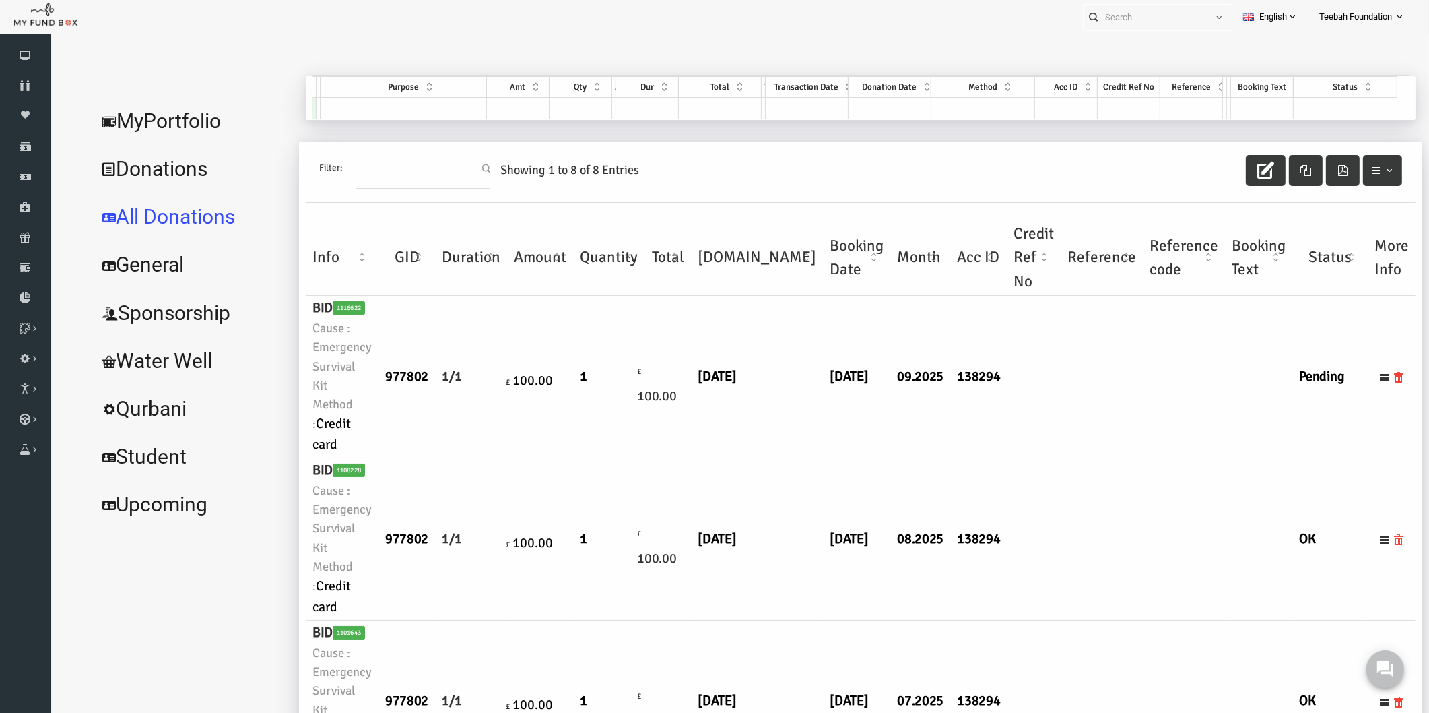
click at [980, 434] on td at bounding box center [1007, 377] width 54 height 162
click at [980, 479] on td at bounding box center [1007, 539] width 54 height 162
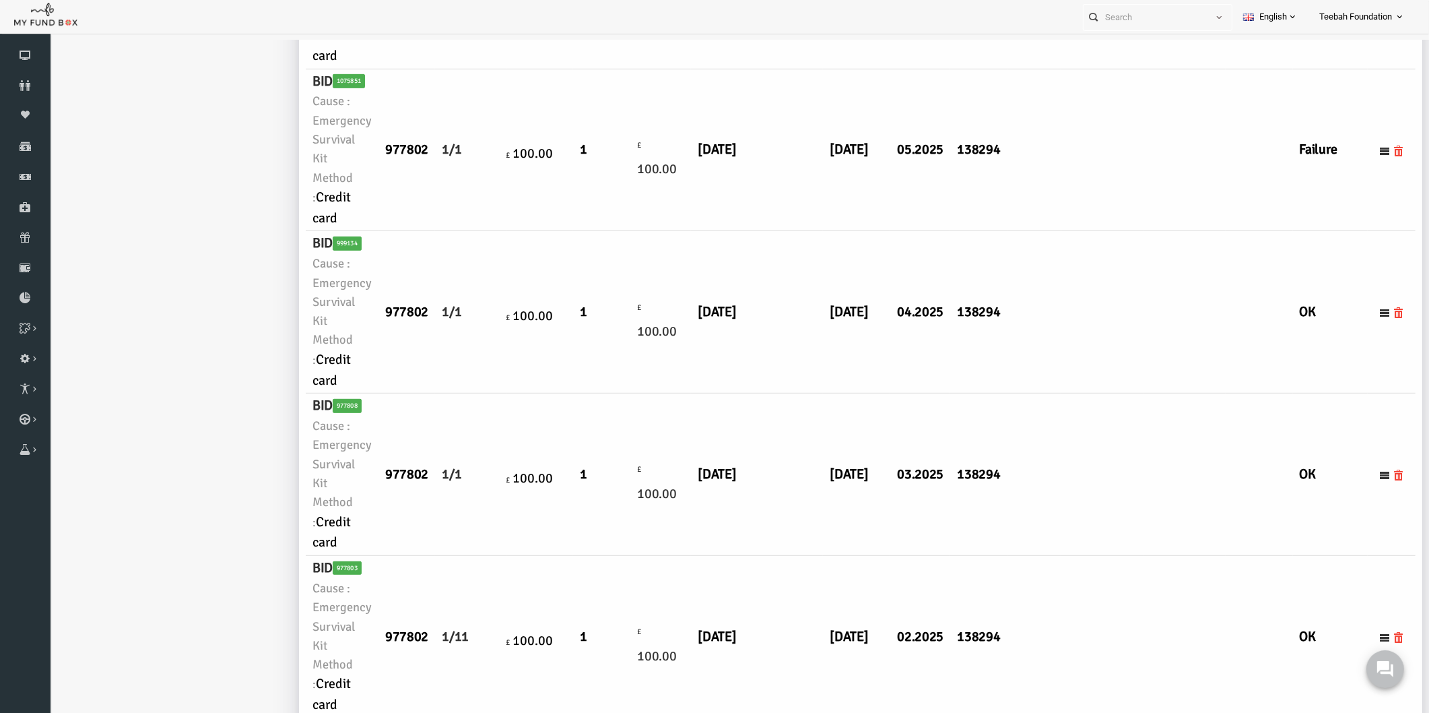
scroll to position [921, 0]
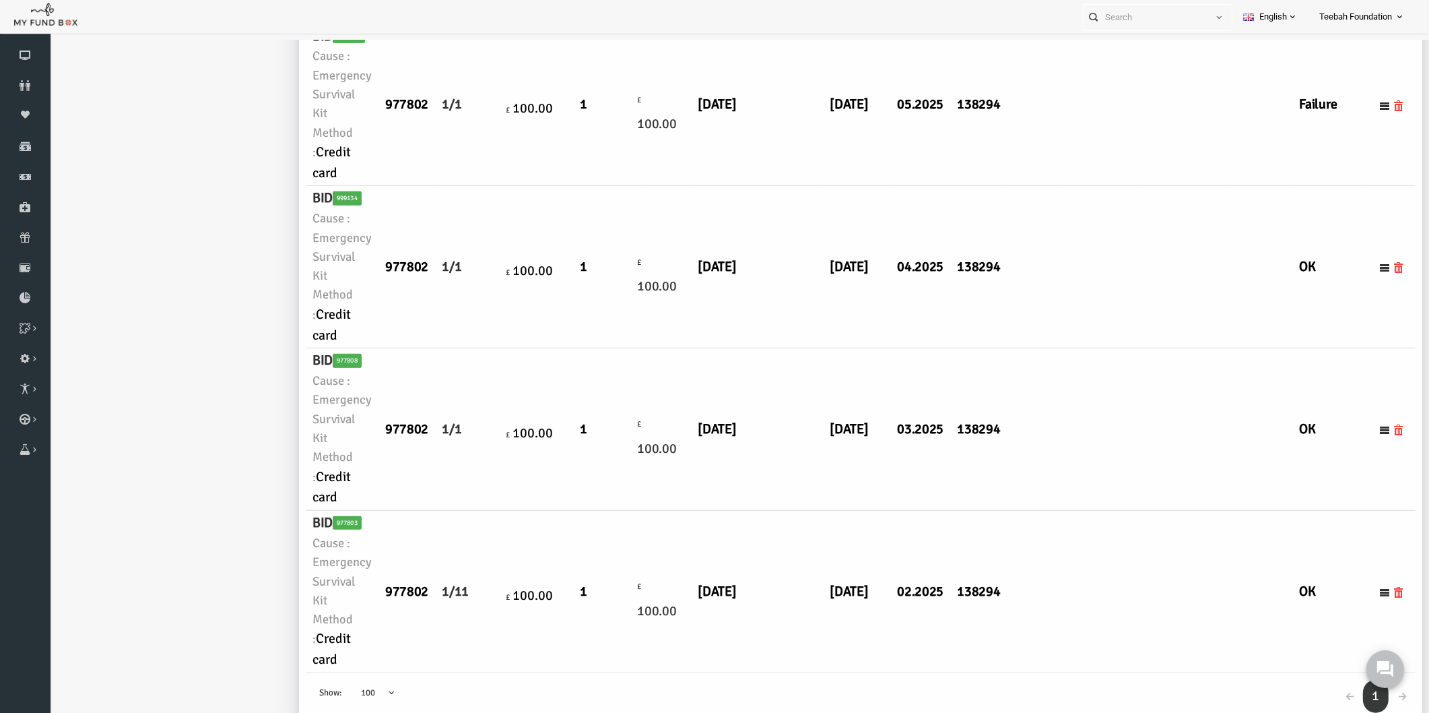
click at [1034, 461] on td at bounding box center [1075, 429] width 82 height 162
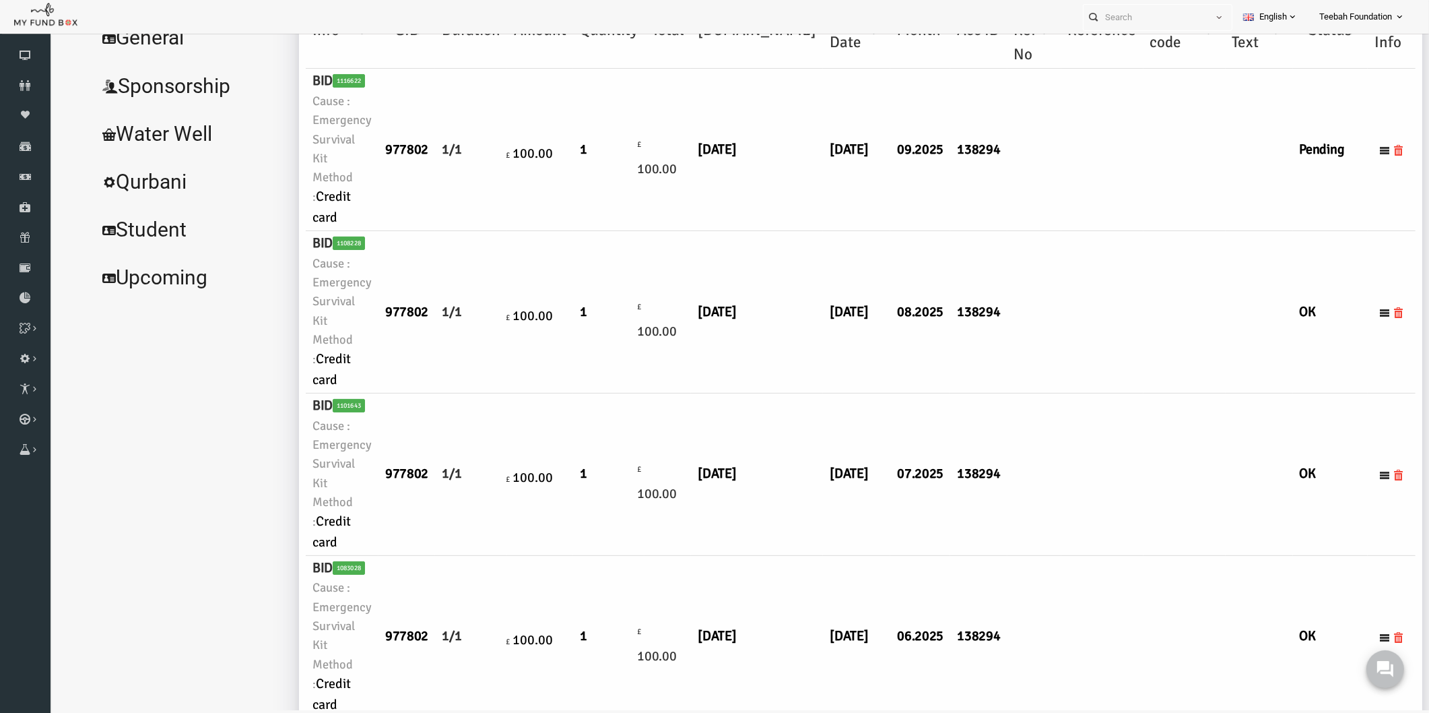
scroll to position [0, 0]
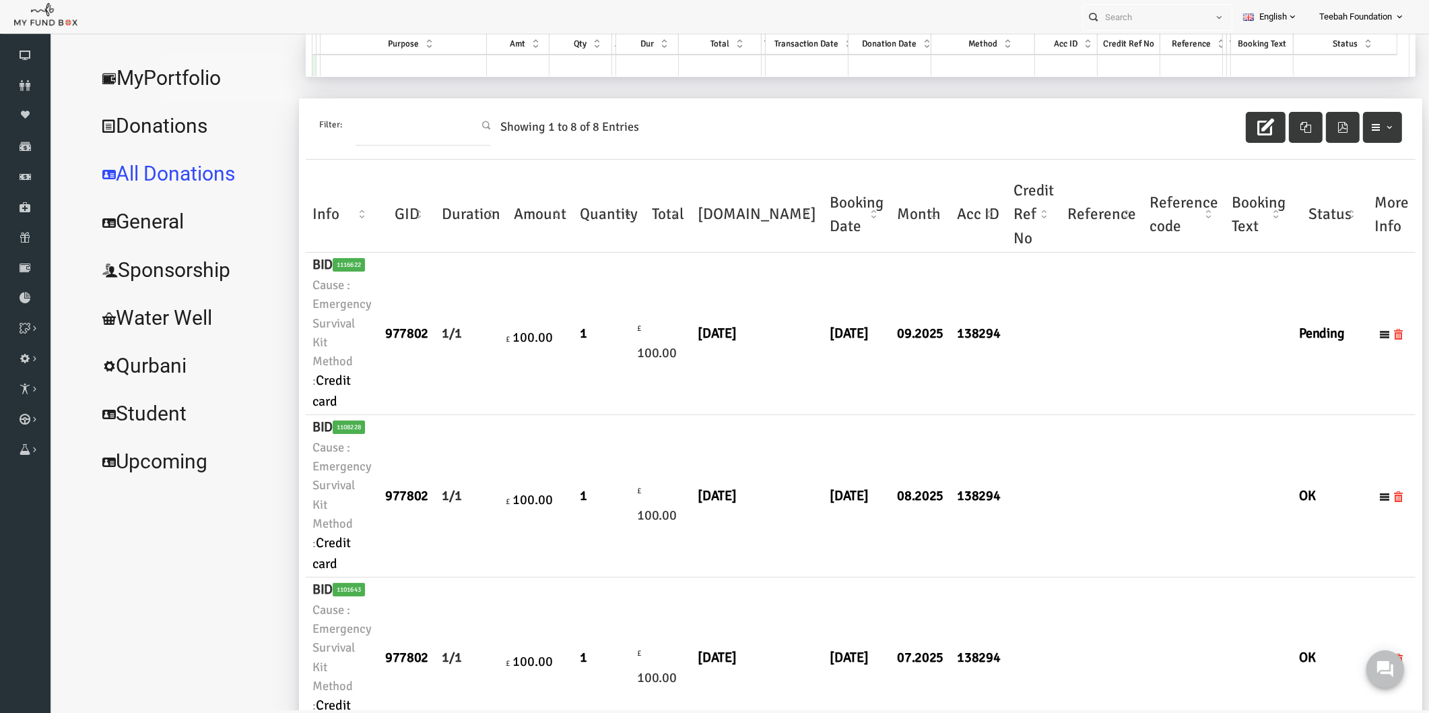
click at [167, 73] on link "MyPortfolio" at bounding box center [164, 78] width 202 height 48
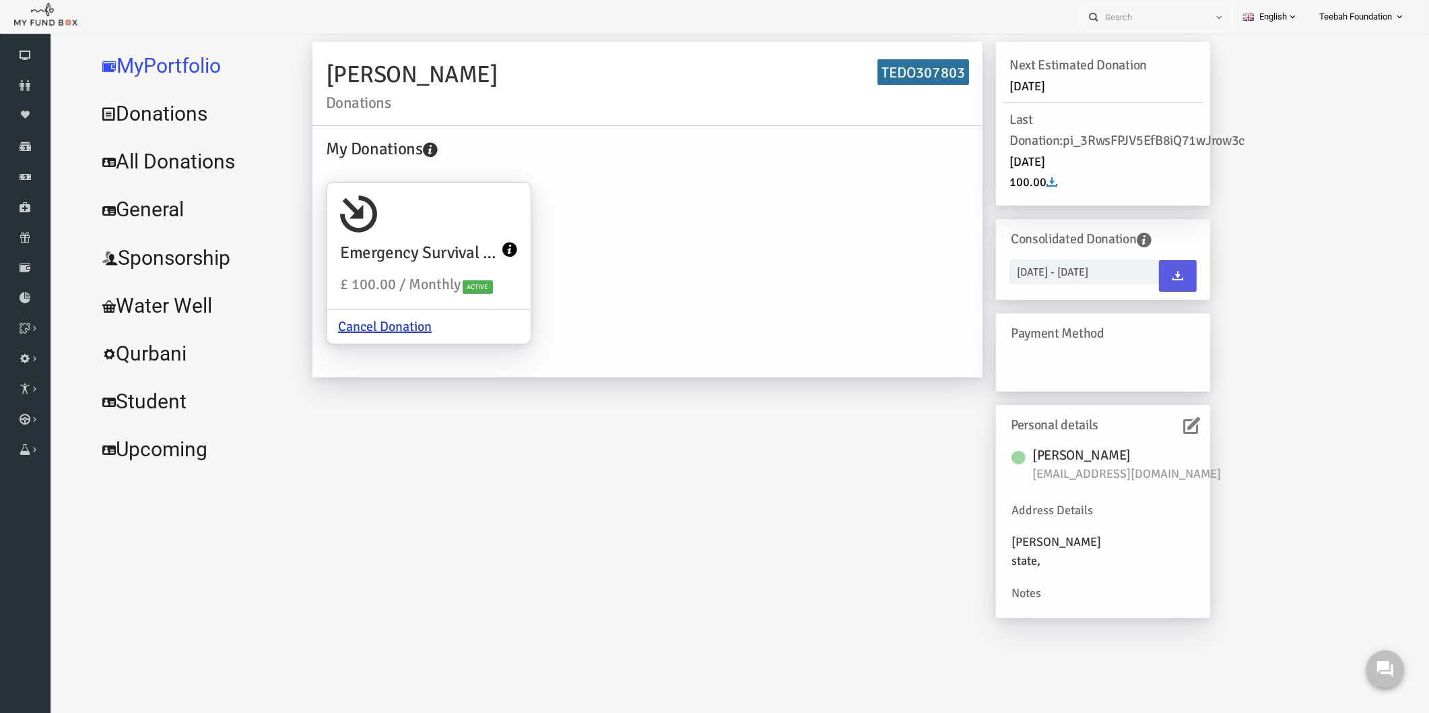
click at [148, 157] on link "All Donations" at bounding box center [164, 161] width 202 height 48
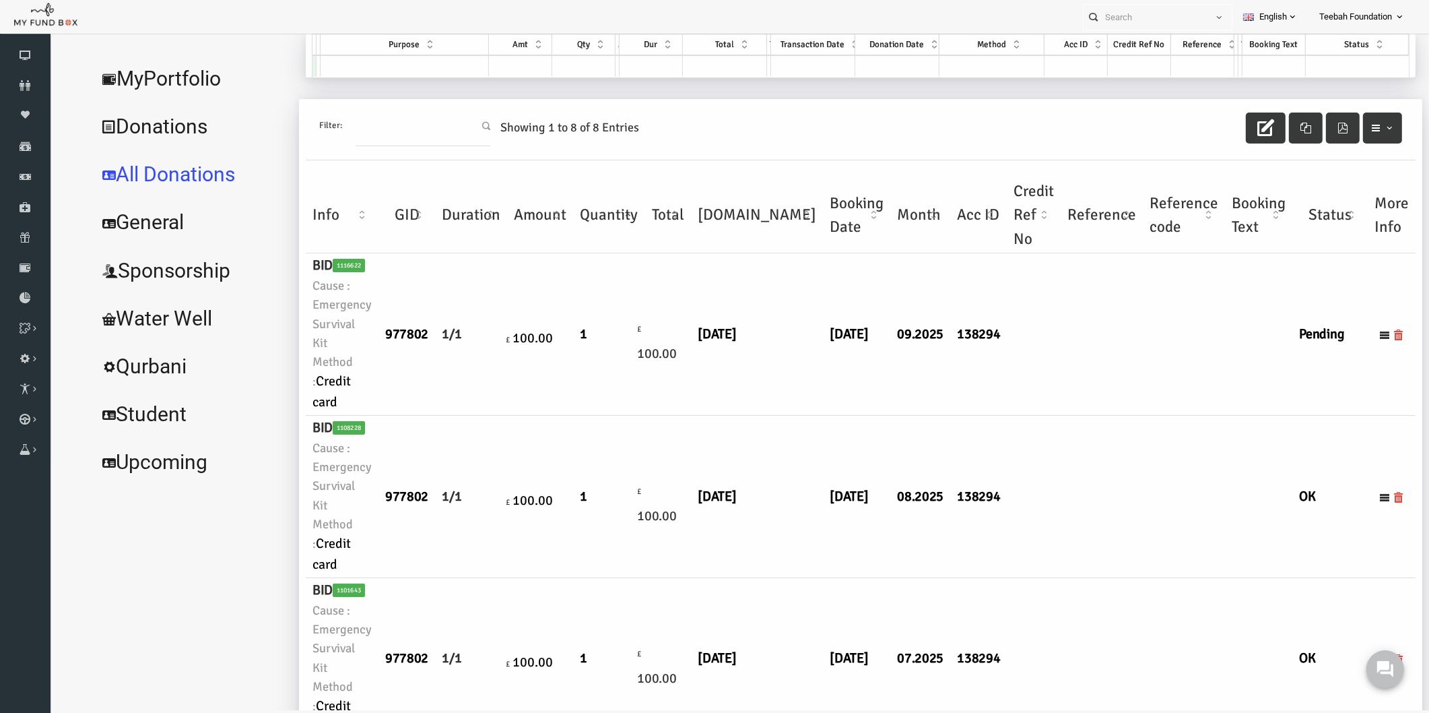
click at [980, 385] on td at bounding box center [1007, 334] width 54 height 162
click at [113, 86] on link "MyPortfolio" at bounding box center [164, 79] width 202 height 48
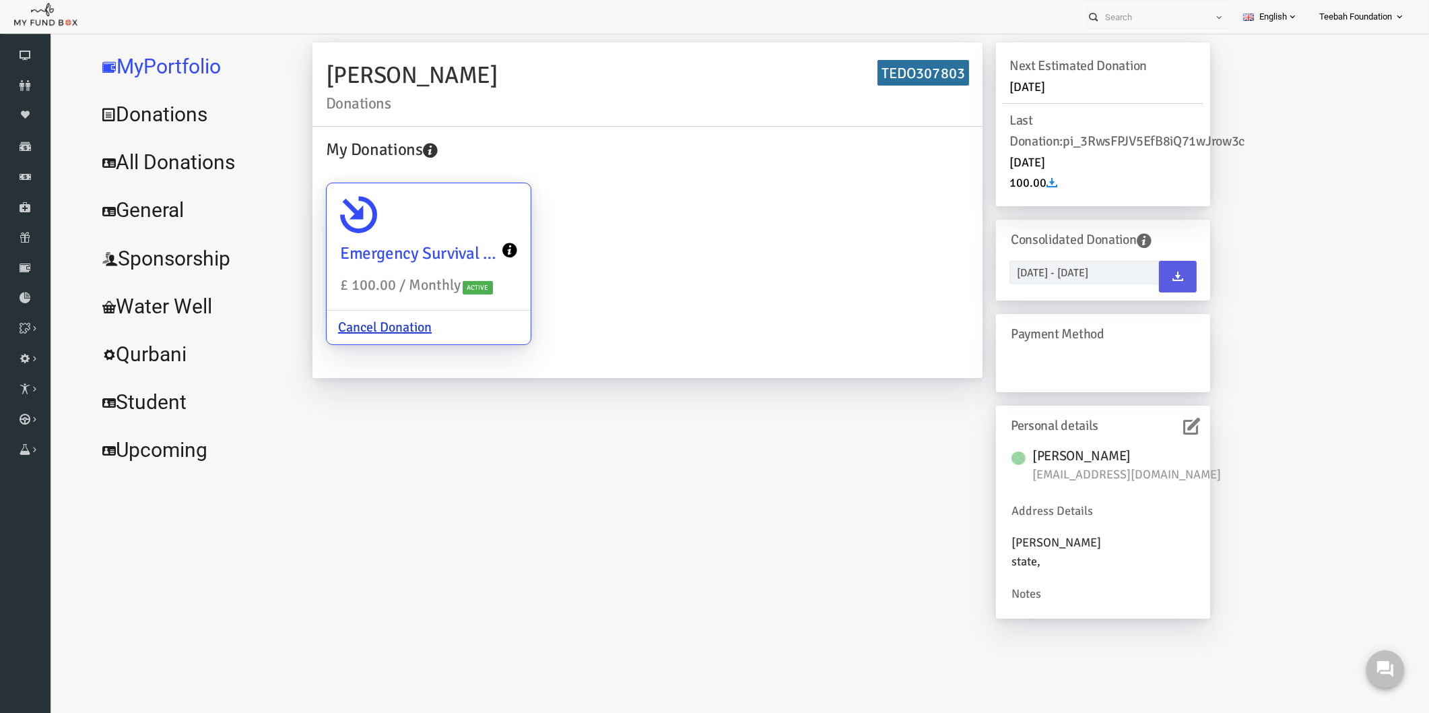
scroll to position [0, 0]
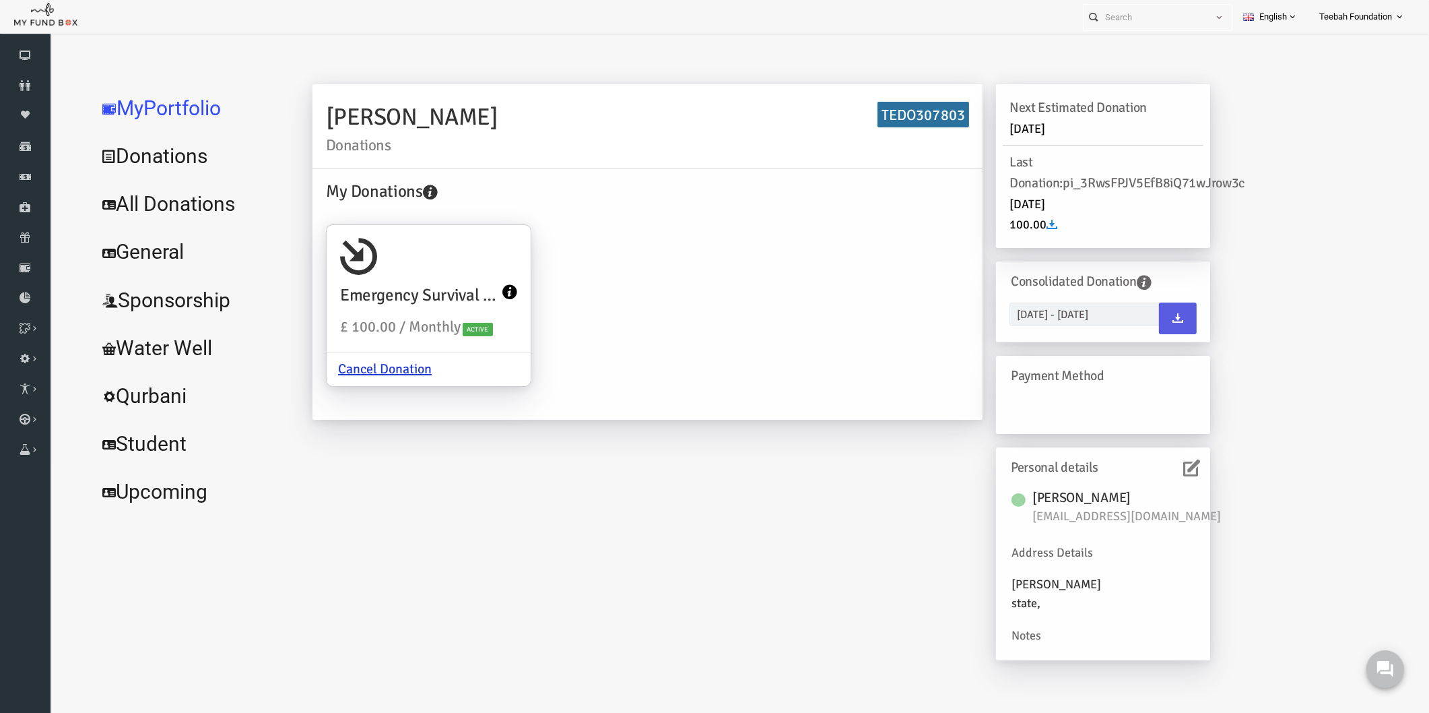
drag, startPoint x: 434, startPoint y: 115, endPoint x: 300, endPoint y: 119, distance: 133.4
click at [300, 119] on h2 "[PERSON_NAME] Donations" at bounding box center [619, 126] width 643 height 54
click at [489, 185] on h4 "My Donations" at bounding box center [623, 192] width 650 height 26
click at [160, 197] on link "All Donations" at bounding box center [164, 204] width 202 height 48
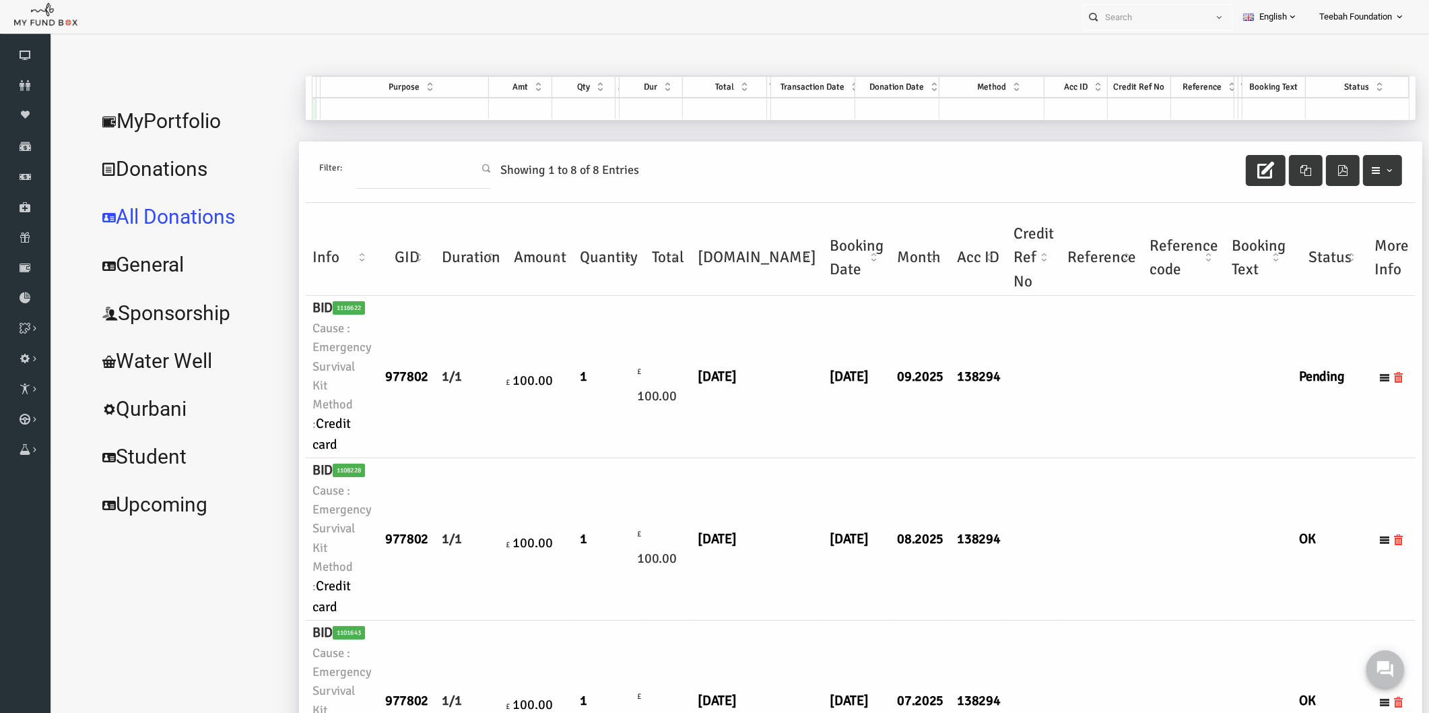
click at [980, 472] on td at bounding box center [1007, 539] width 54 height 162
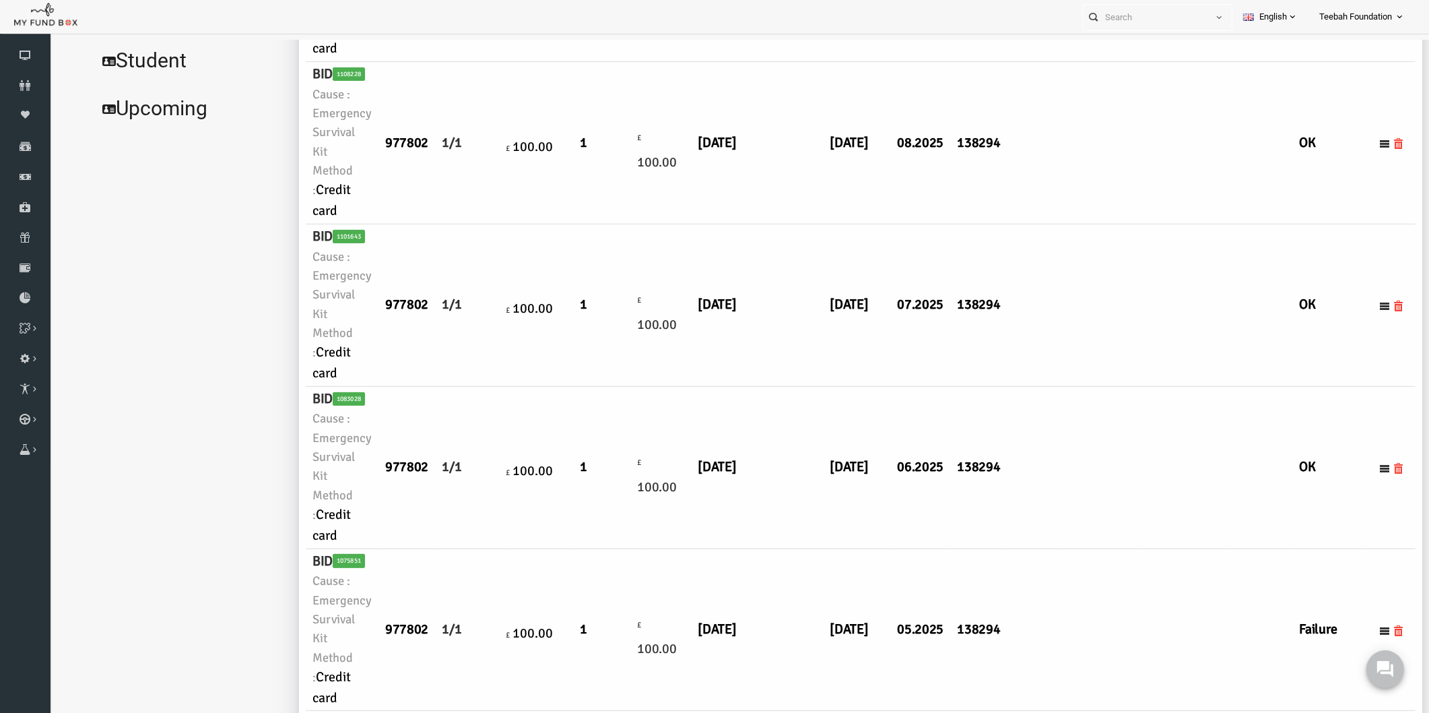
scroll to position [174, 0]
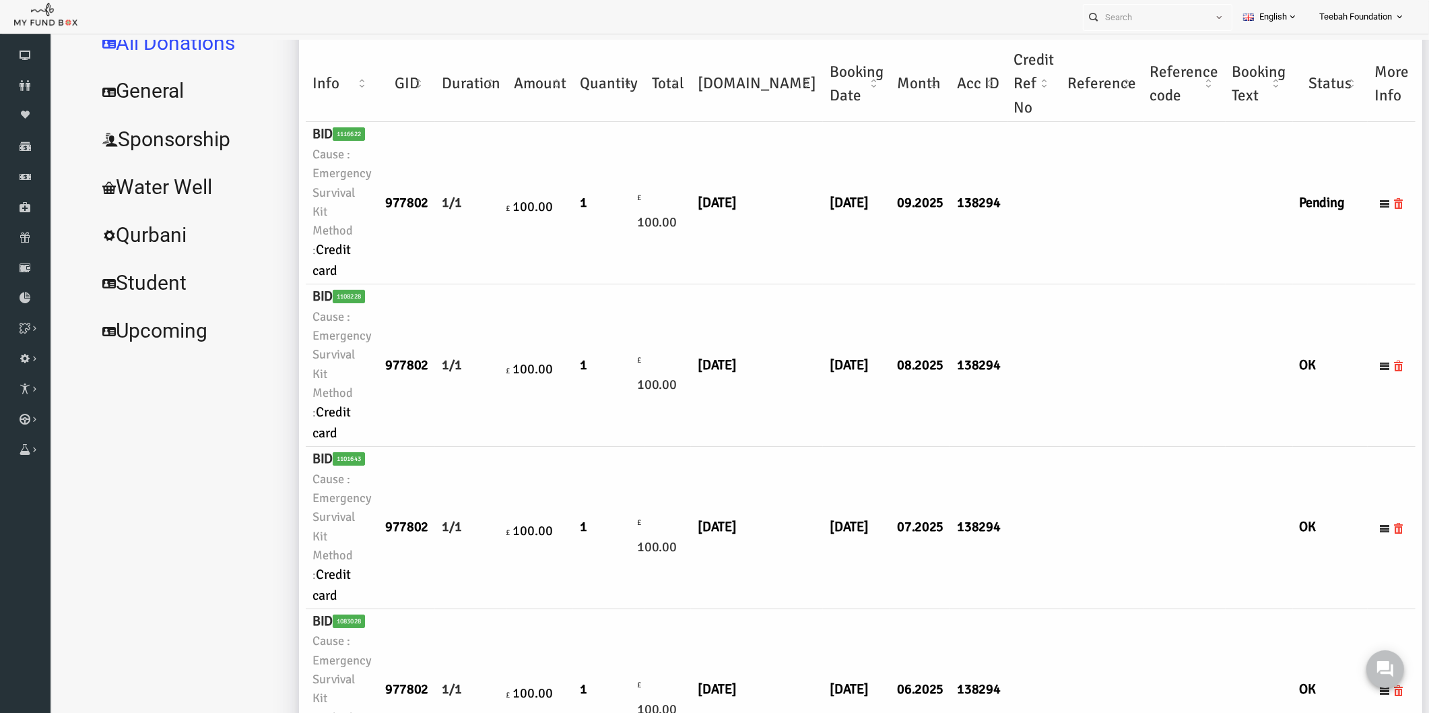
drag, startPoint x: 993, startPoint y: 542, endPoint x: 686, endPoint y: 405, distance: 335.6
click at [949, 522] on tr "BID 1101643 Cause : Emergency Survival Kit Method : Credit card 977802 1/1 £ 10…" at bounding box center [833, 528] width 1110 height 162
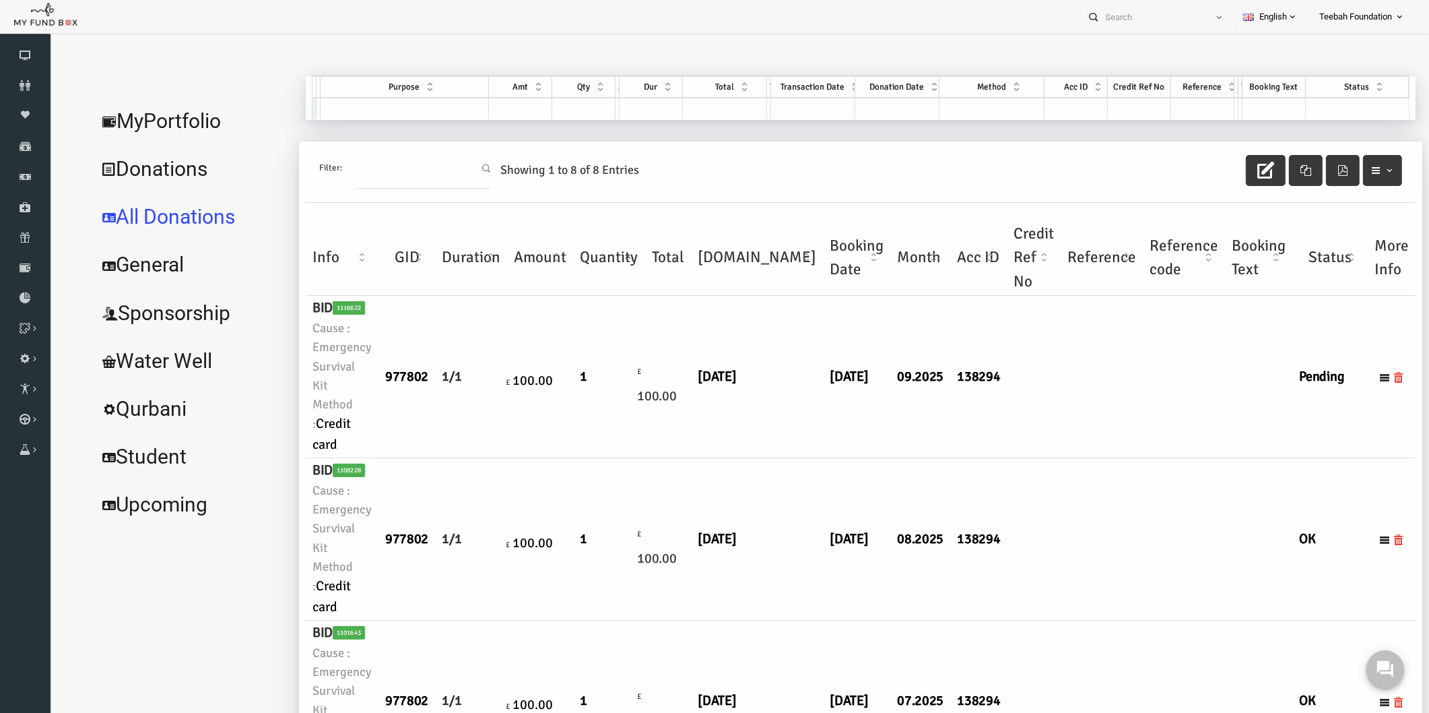
click at [145, 168] on link "Donations" at bounding box center [164, 169] width 202 height 48
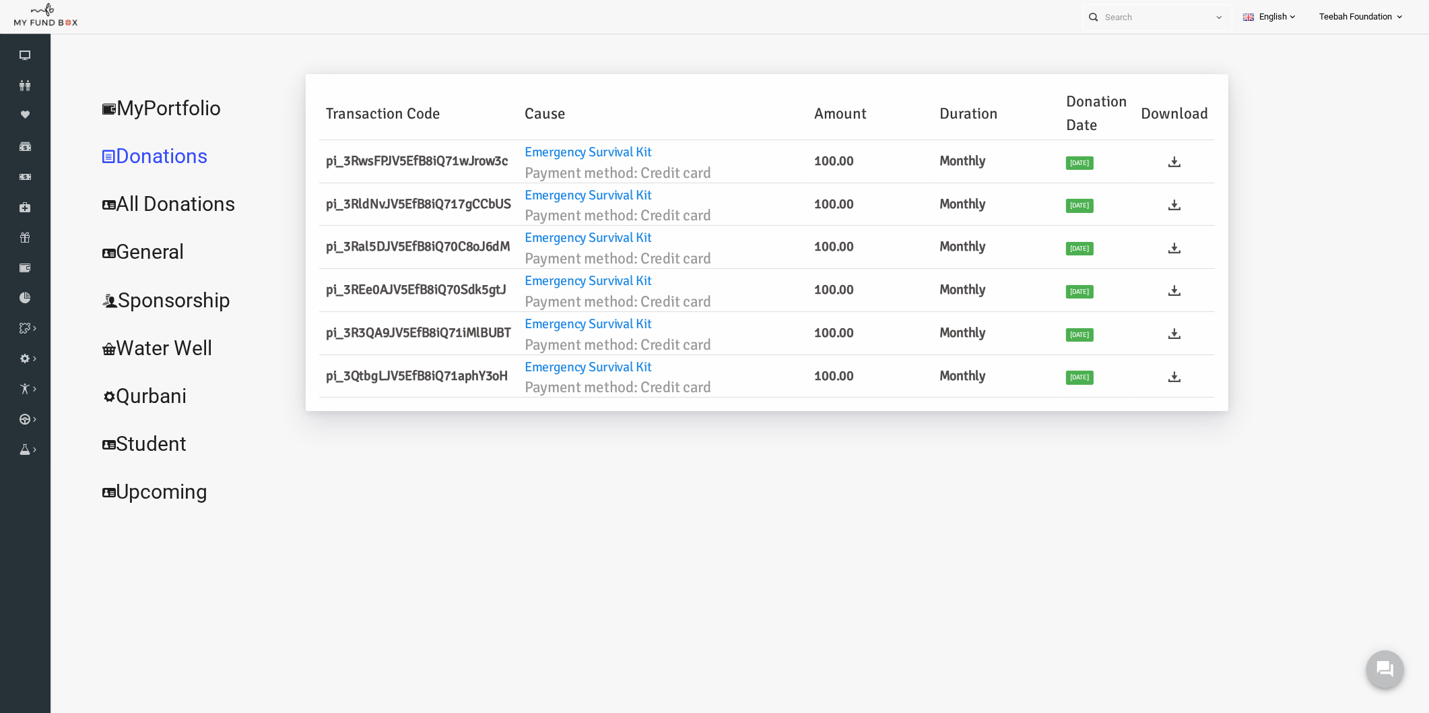
click at [178, 104] on link "MyPortfolio" at bounding box center [164, 108] width 202 height 48
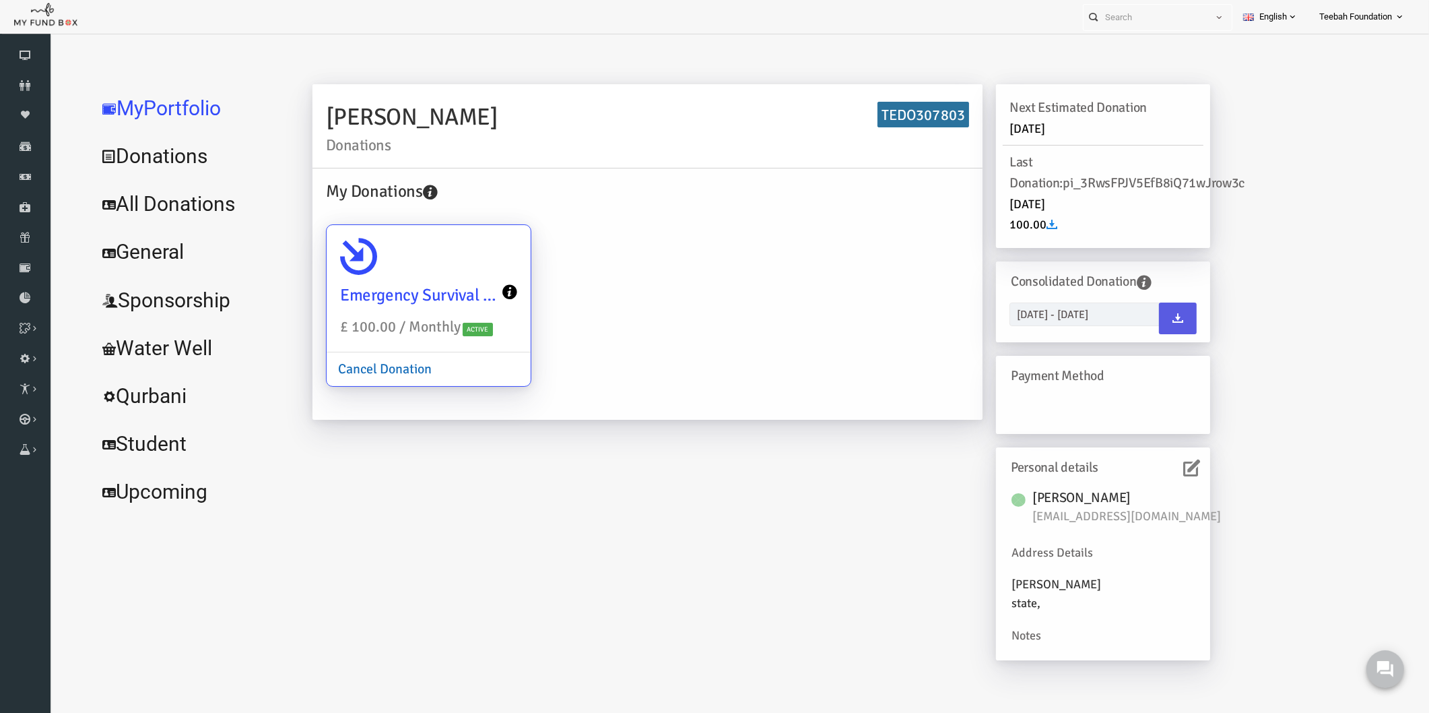
click at [372, 367] on link "Cancel Donation" at bounding box center [357, 369] width 117 height 33
click at [473, 258] on input "Emergency Survival Kit £ 100.00 / Monthly Active Cancel Donation" at bounding box center [486, 244] width 27 height 27
radio input "true"
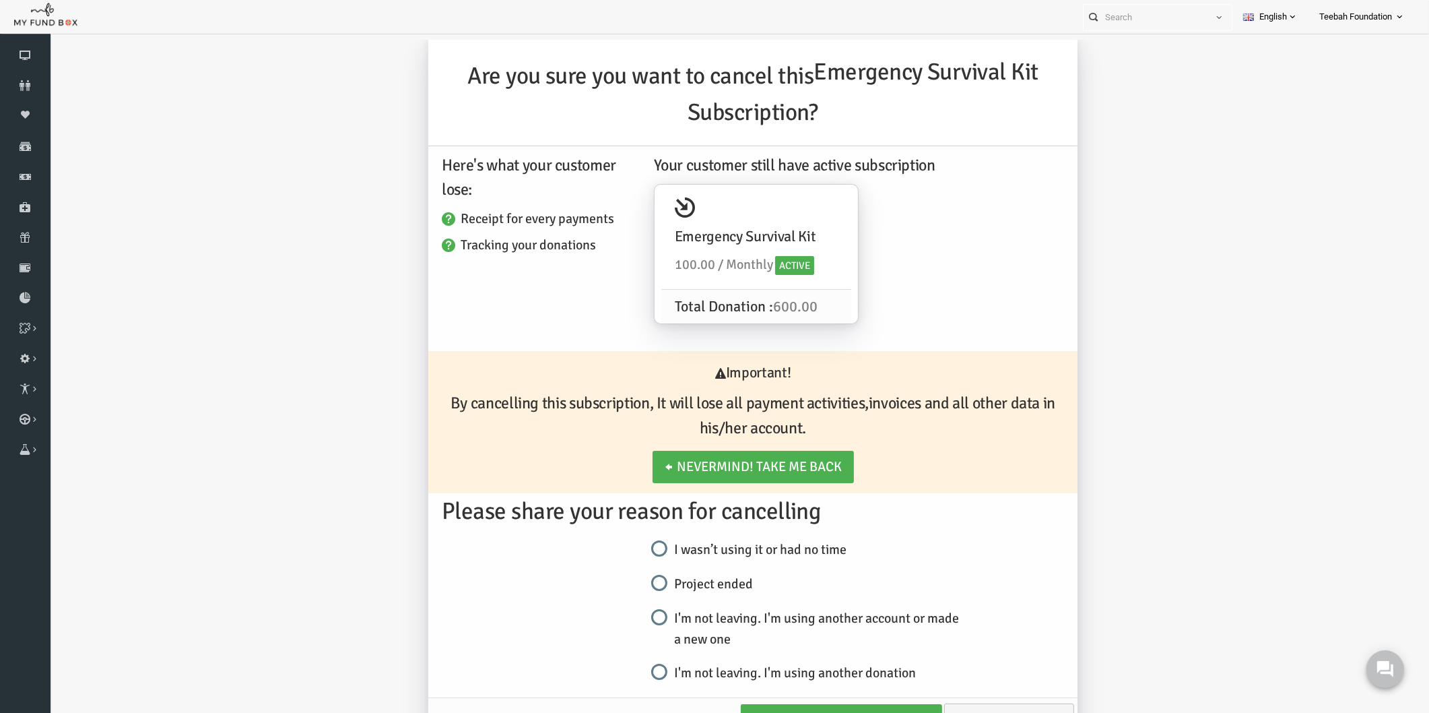
scroll to position [49, 0]
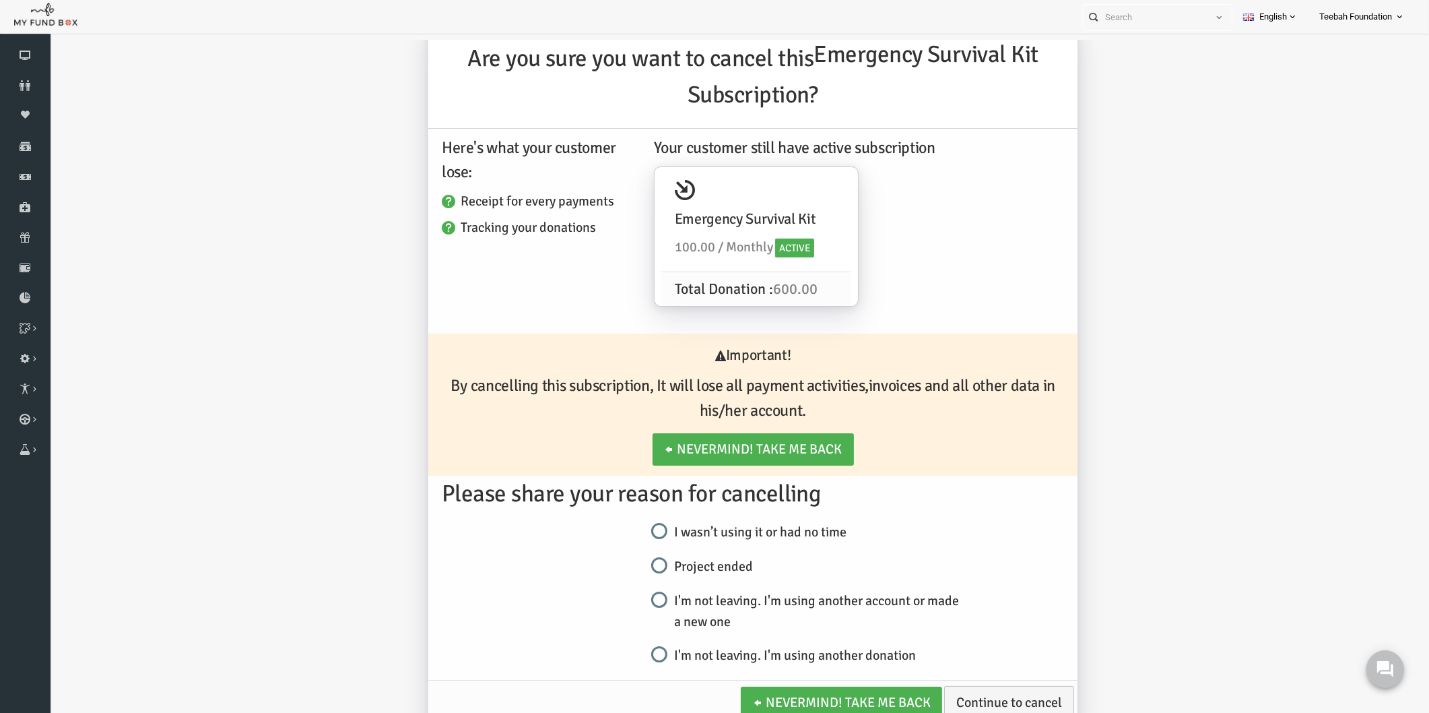
click at [629, 532] on input "I wasn’t using it or had no time" at bounding box center [632, 531] width 16 height 16
radio input "true"
click at [1091, 536] on div "Are you sure you want to cancel this Emergency Survival Kit Subscription? Here'…" at bounding box center [725, 372] width 1339 height 735
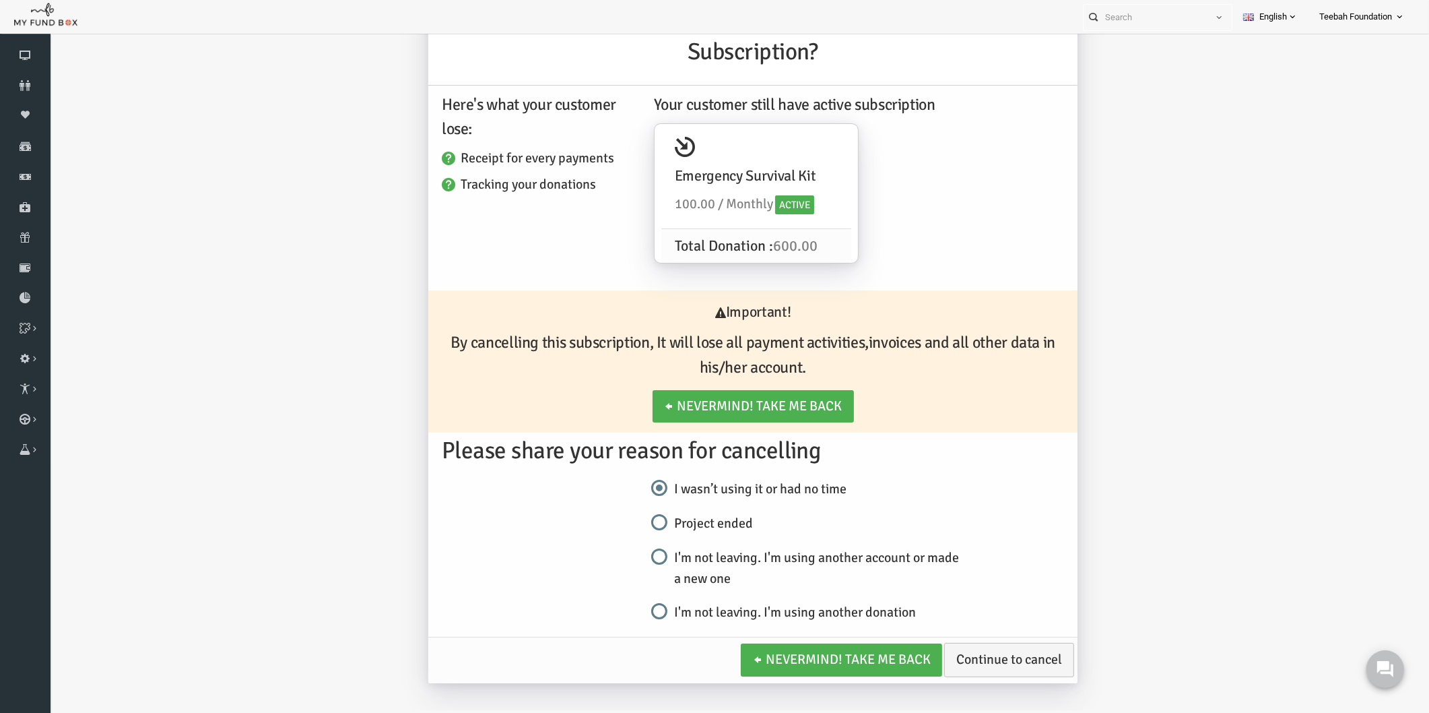
click at [630, 525] on input "Project ended" at bounding box center [632, 523] width 16 height 16
radio input "true"
click at [632, 614] on input "I'm not leaving. I'm using another donation" at bounding box center [632, 612] width 16 height 16
radio input "true"
click at [1065, 550] on div "Are you sure you want to cancel this Emergency Survival Kit Subscription? Here'…" at bounding box center [725, 329] width 1339 height 735
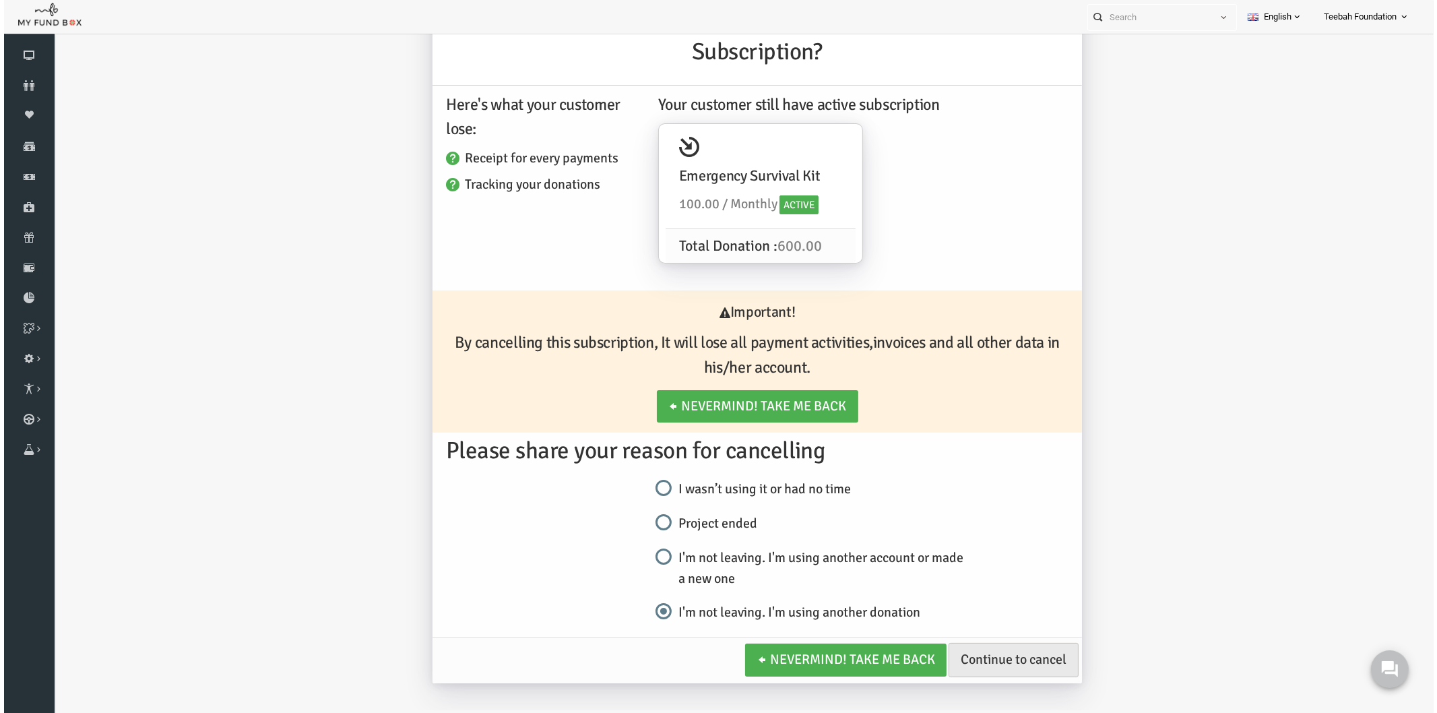
click at [998, 664] on link "Continue to cancel" at bounding box center [985, 660] width 130 height 34
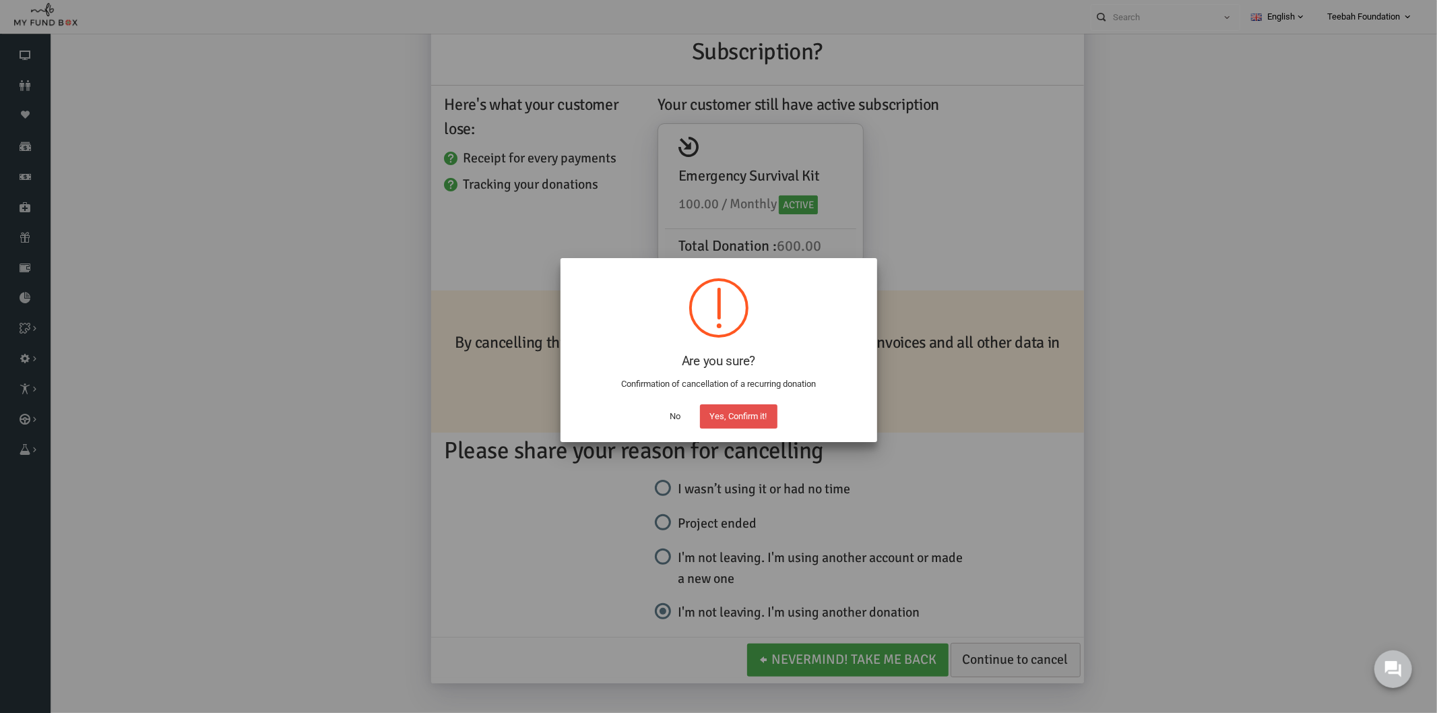
click at [750, 418] on button "Yes, Confirm it!" at bounding box center [738, 416] width 77 height 24
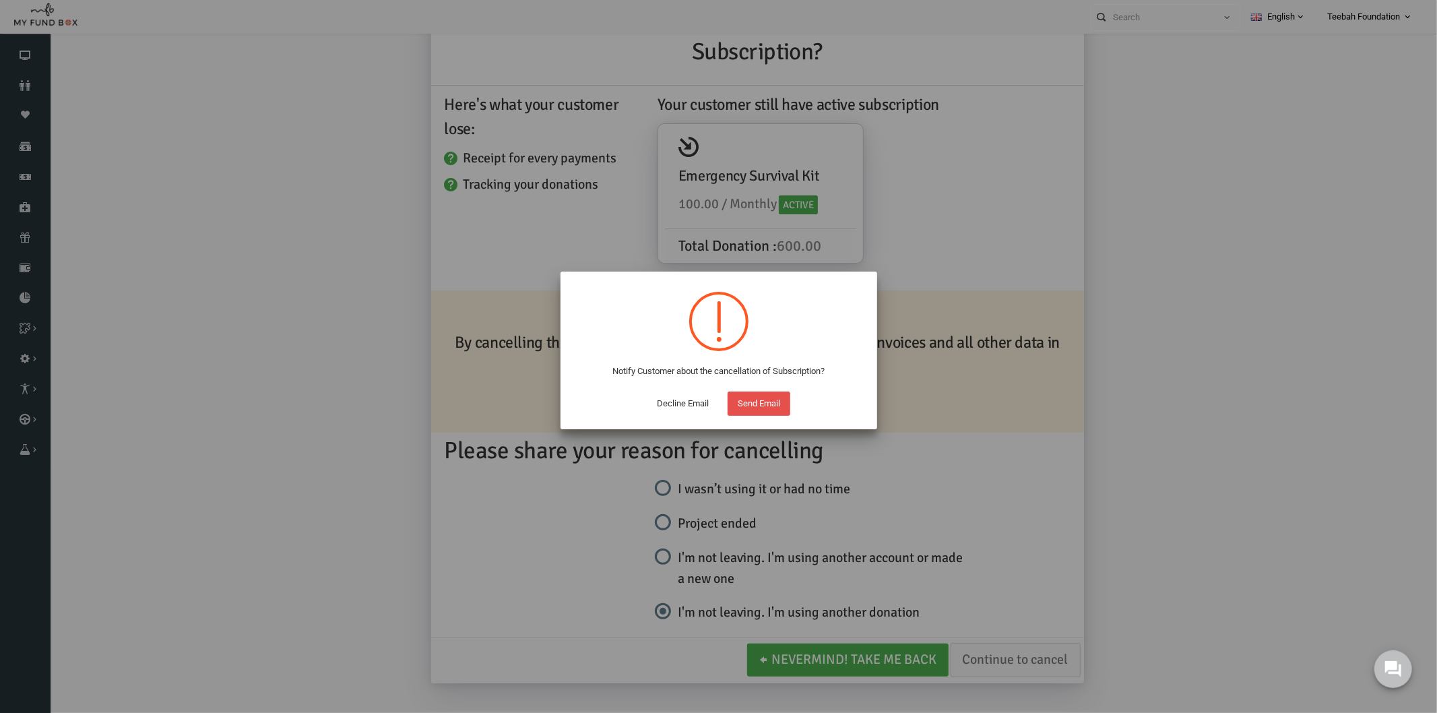
click at [752, 404] on button "Send Email" at bounding box center [758, 403] width 63 height 24
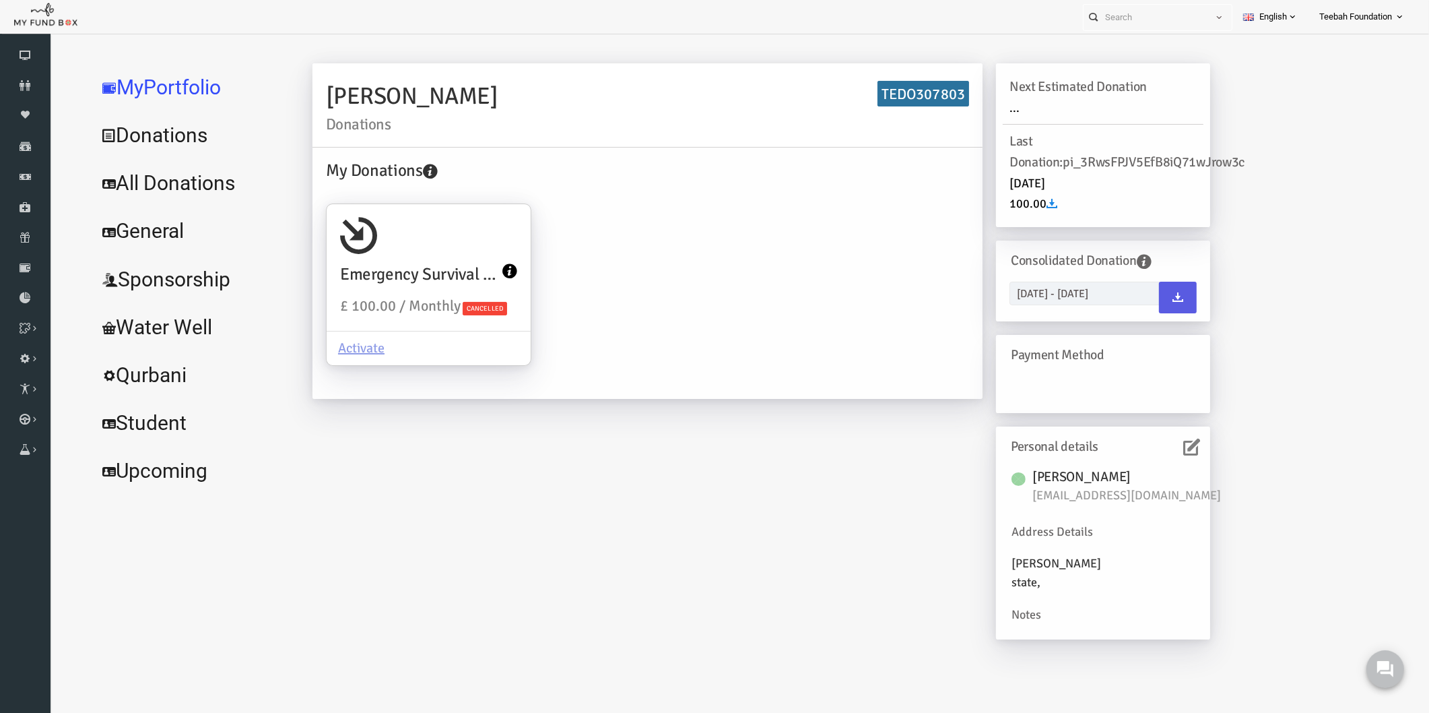
scroll to position [0, 0]
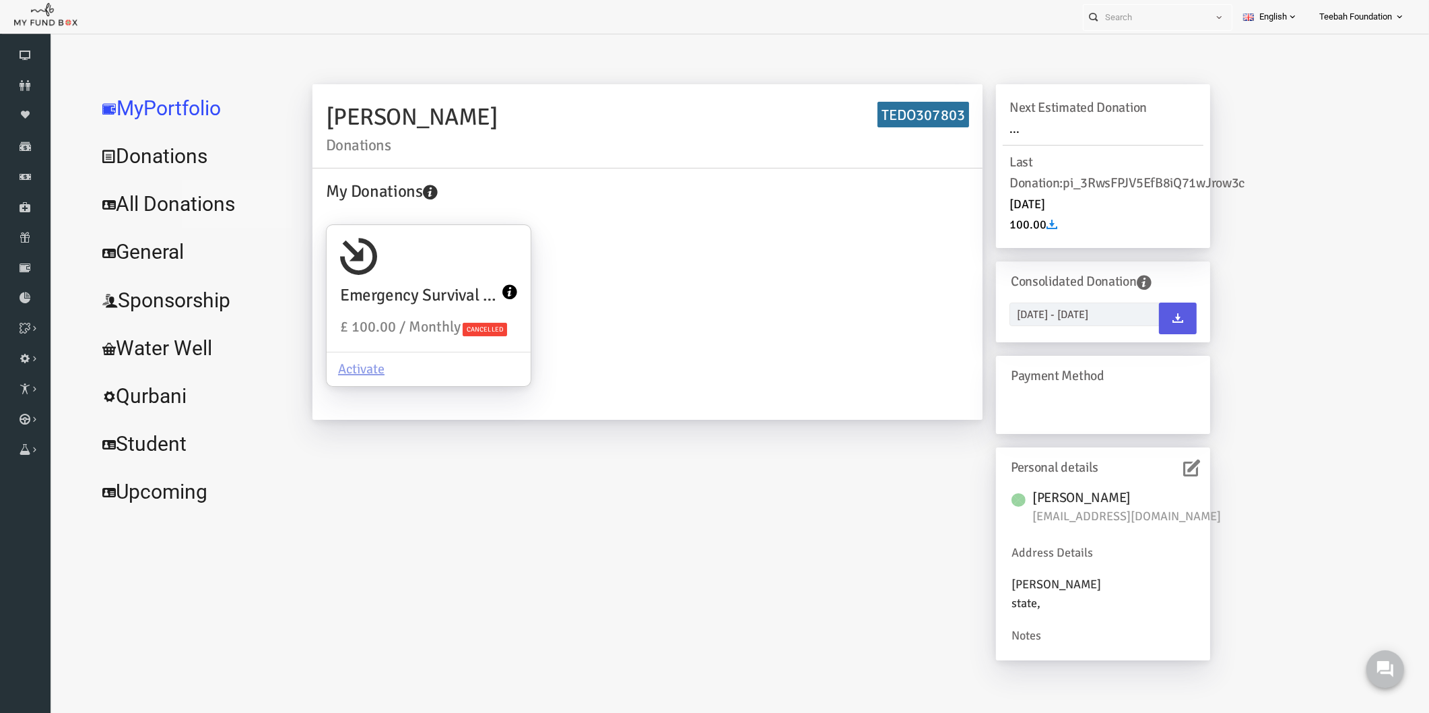
click at [189, 203] on link "All Donations" at bounding box center [164, 204] width 202 height 48
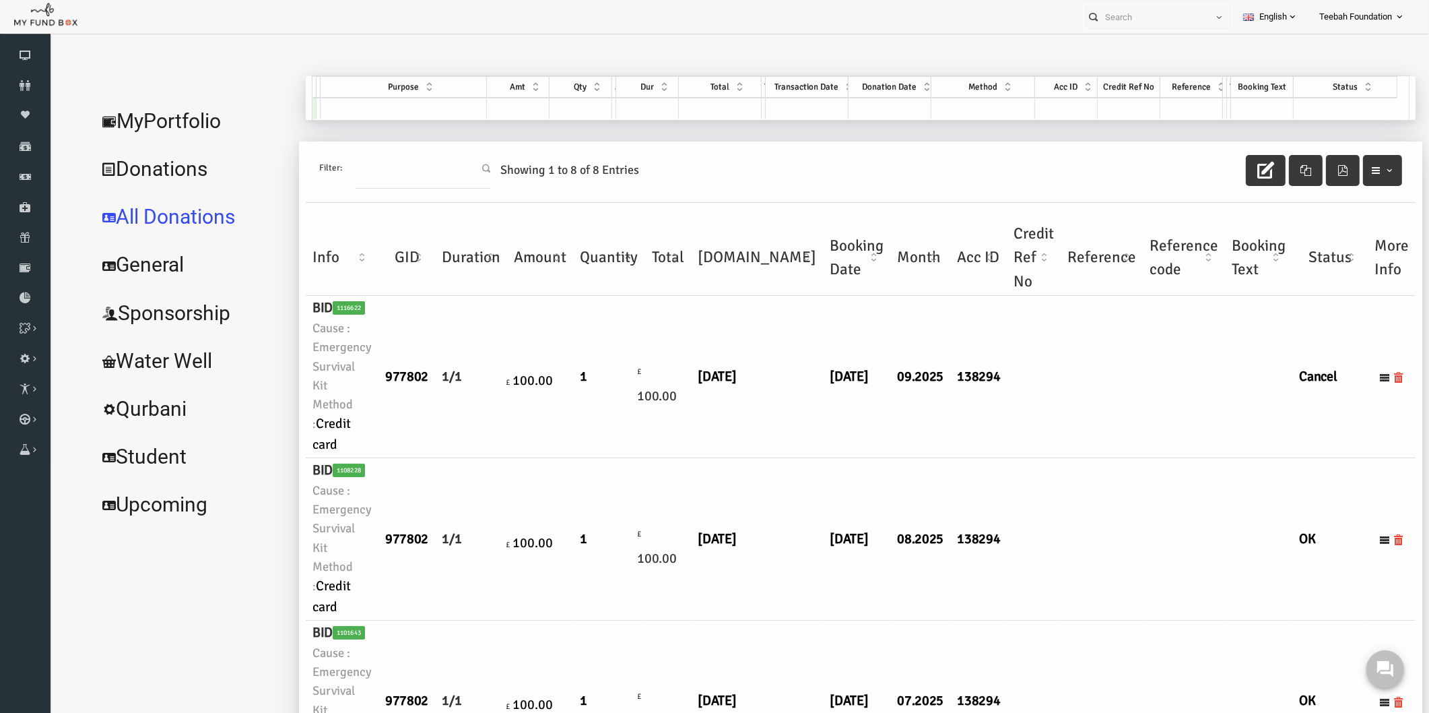
click at [1034, 445] on td at bounding box center [1075, 377] width 82 height 162
click at [1116, 488] on td at bounding box center [1157, 539] width 82 height 162
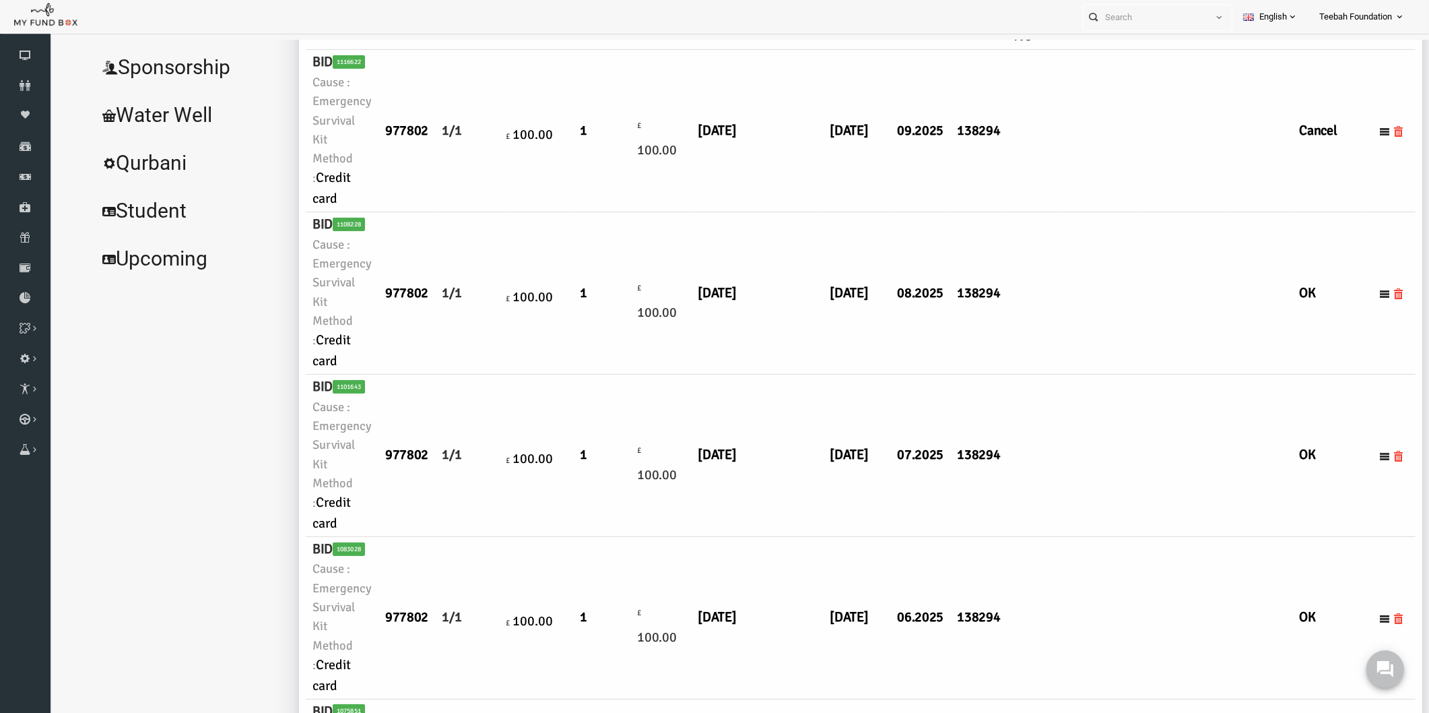
scroll to position [75, 0]
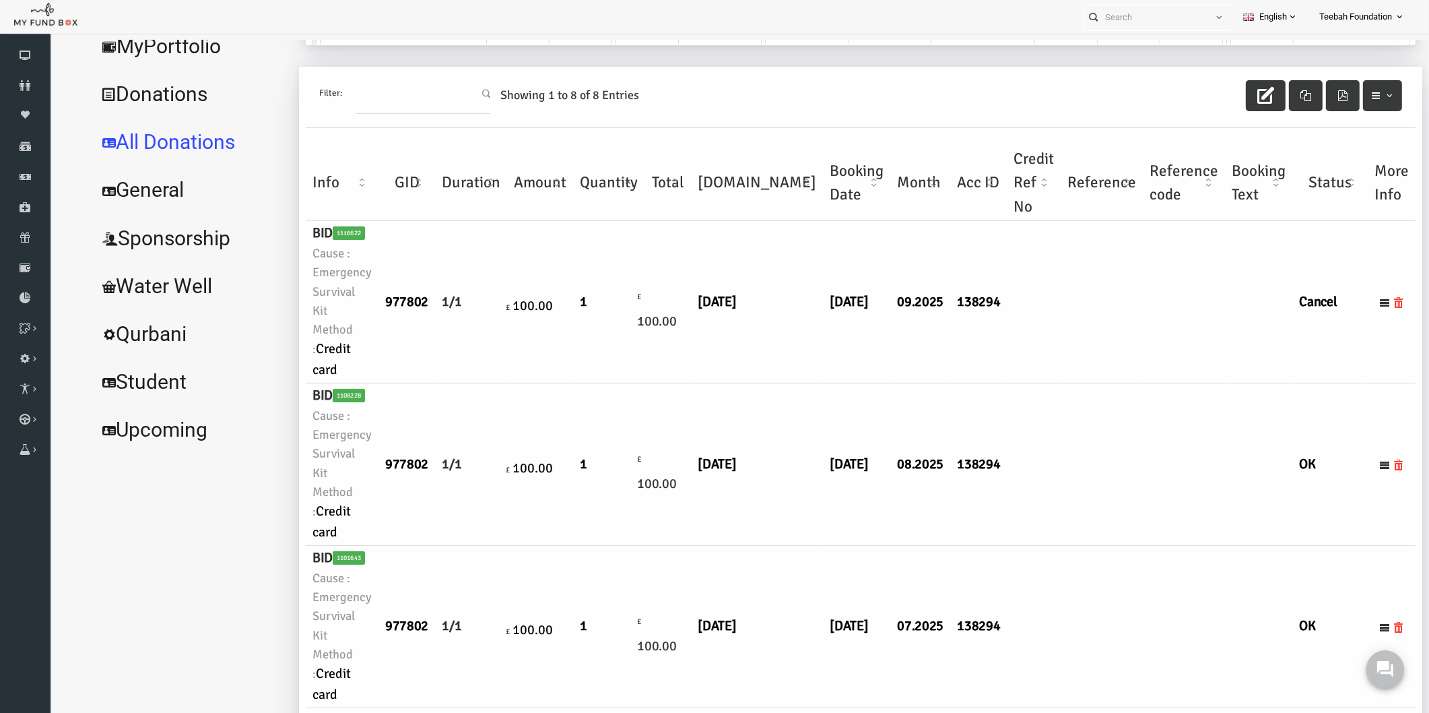
click at [151, 45] on link "MyPortfolio" at bounding box center [164, 46] width 202 height 48
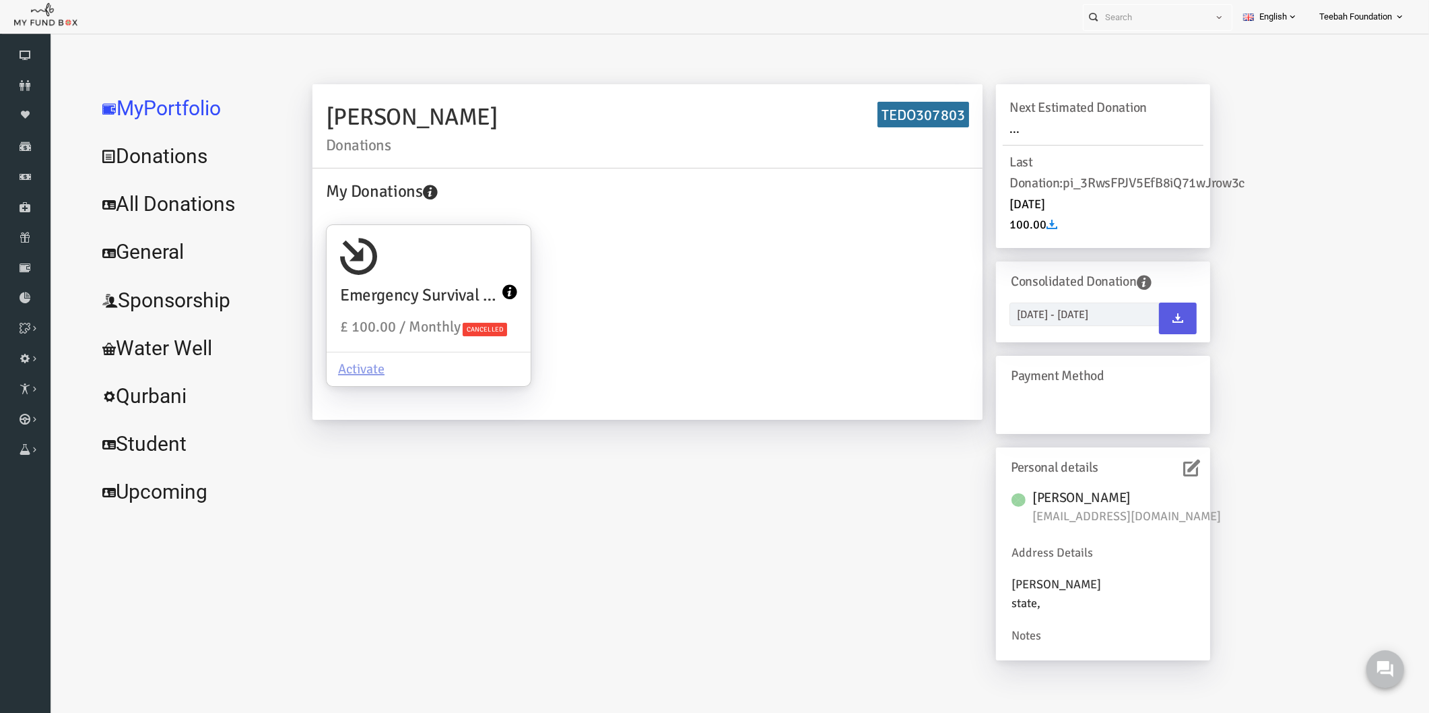
scroll to position [0, 0]
click at [1159, 467] on icon at bounding box center [1164, 467] width 17 height 17
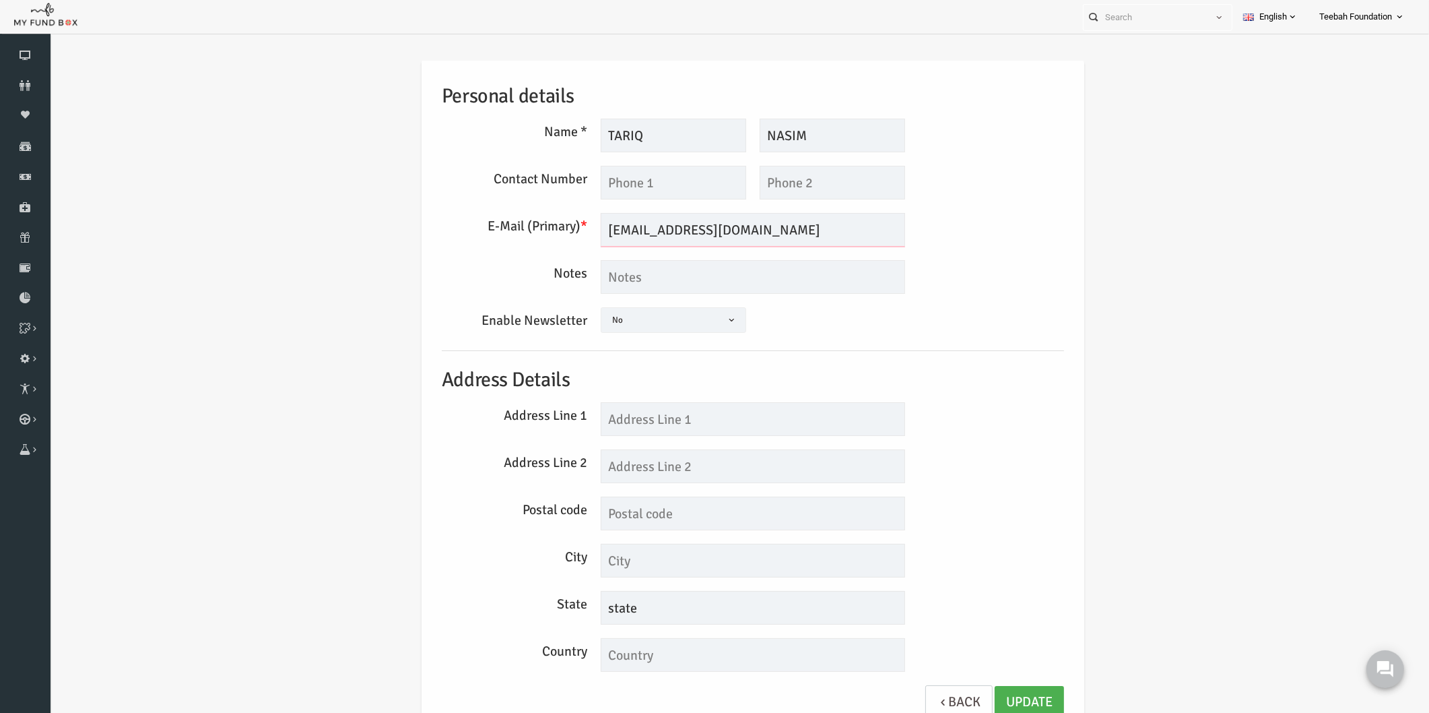
drag, startPoint x: 671, startPoint y: 234, endPoint x: 516, endPoint y: 245, distance: 155.3
click at [516, 245] on div "E-Mail (Primary) * [EMAIL_ADDRESS][DOMAIN_NAME] We will be sending invoices to …" at bounding box center [726, 230] width 636 height 34
paste input "[EMAIL_ADDRESS]"
type input "[EMAIL_ADDRESS][DOMAIN_NAME]"
click at [993, 698] on link "Update" at bounding box center [1001, 702] width 69 height 33
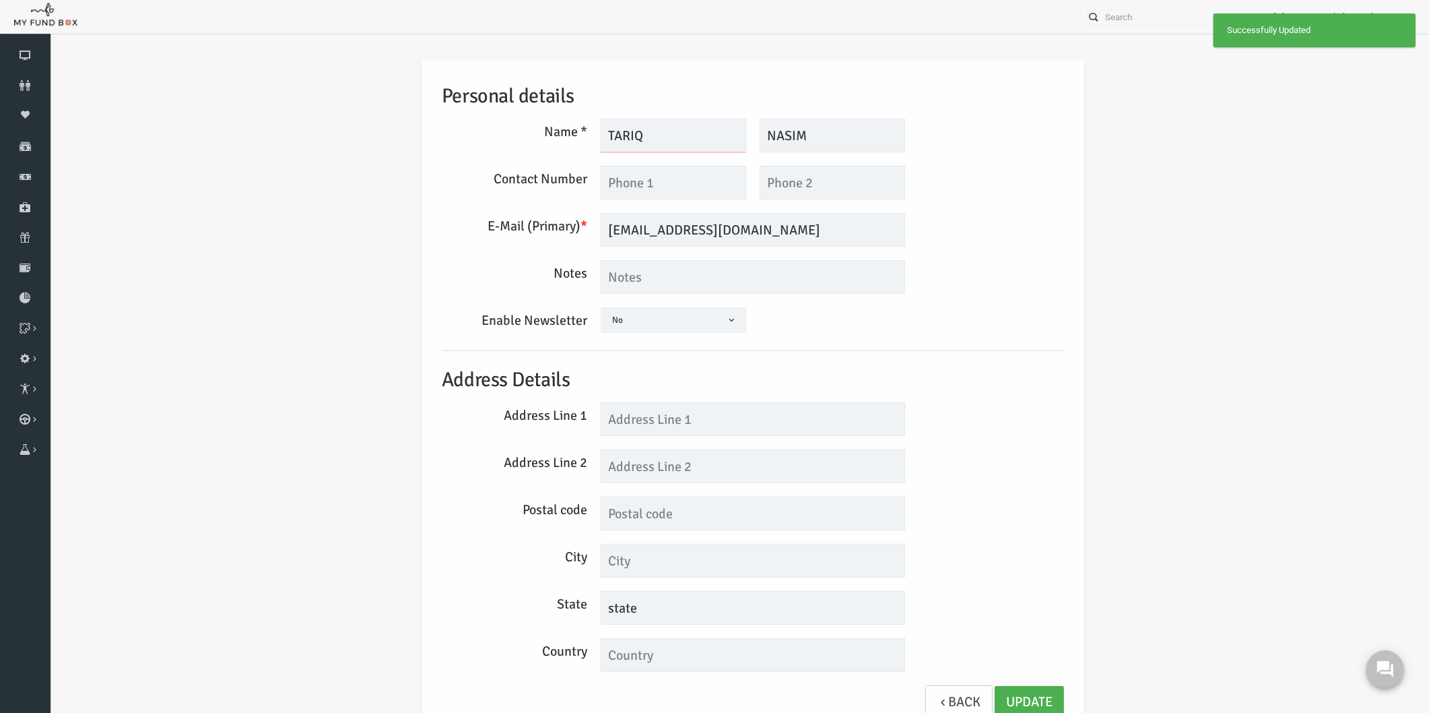
drag, startPoint x: 624, startPoint y: 135, endPoint x: 585, endPoint y: 138, distance: 38.5
click at [585, 138] on input "TARIQ" at bounding box center [645, 136] width 145 height 34
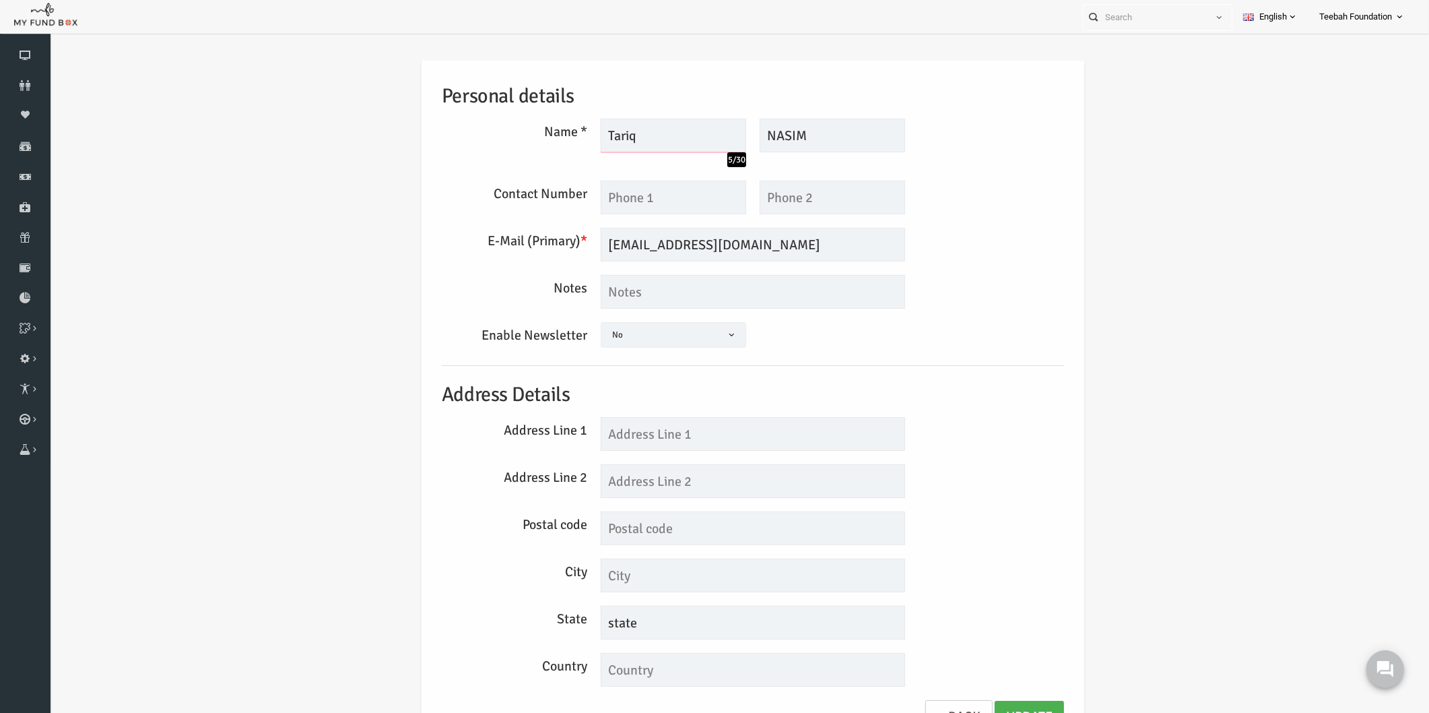
type input "Tariq"
type input "Nasim"
drag, startPoint x: 614, startPoint y: 624, endPoint x: 523, endPoint y: 629, distance: 90.4
click at [523, 629] on div "State state" at bounding box center [726, 623] width 636 height 34
click at [606, 197] on input "text" at bounding box center [645, 198] width 145 height 34
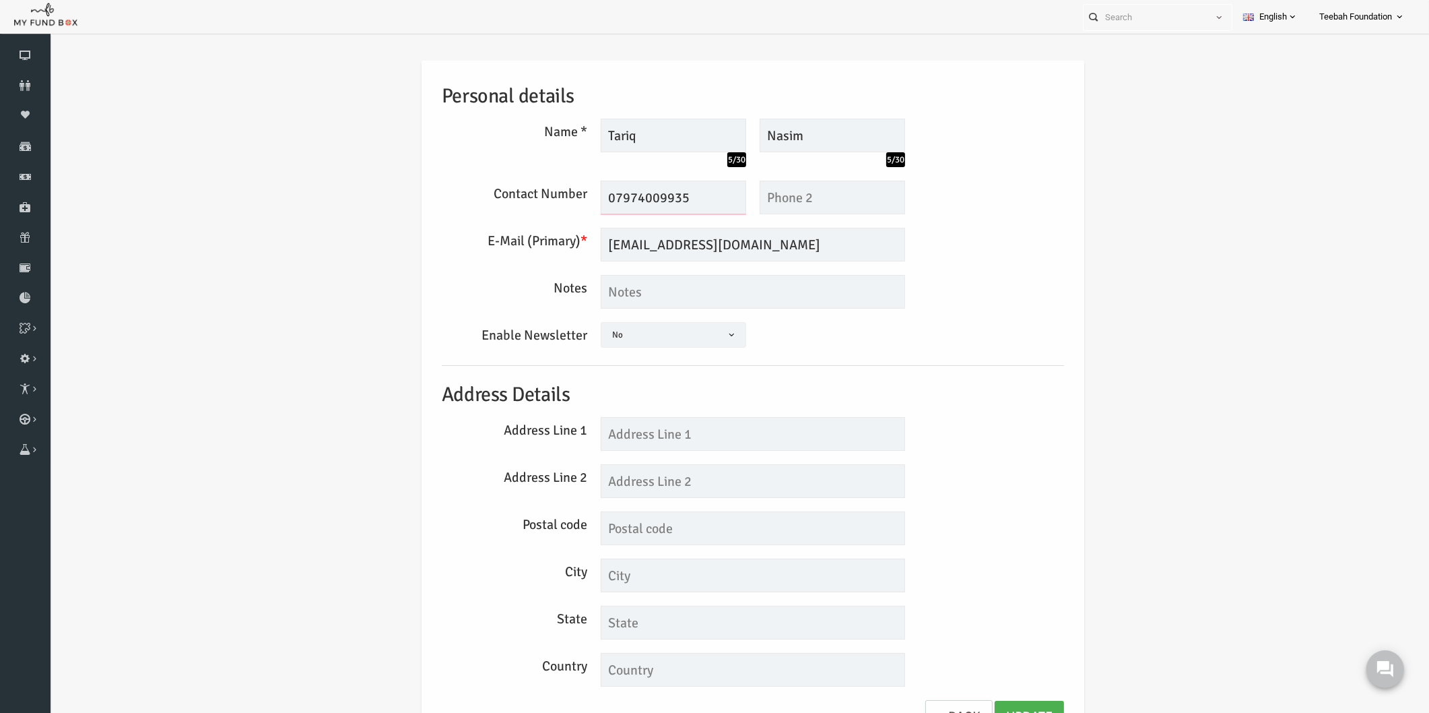
type input "07974009935"
click at [659, 414] on div "Personal details Name * Tariq 5/30 Description allows upto maximum of 255 chara…" at bounding box center [725, 404] width 649 height 687
click at [657, 428] on input "text" at bounding box center [725, 434] width 304 height 34
drag, startPoint x: 668, startPoint y: 434, endPoint x: 614, endPoint y: 432, distance: 53.9
click at [614, 432] on input "[STREET_ADDRESS]" at bounding box center [725, 434] width 304 height 34
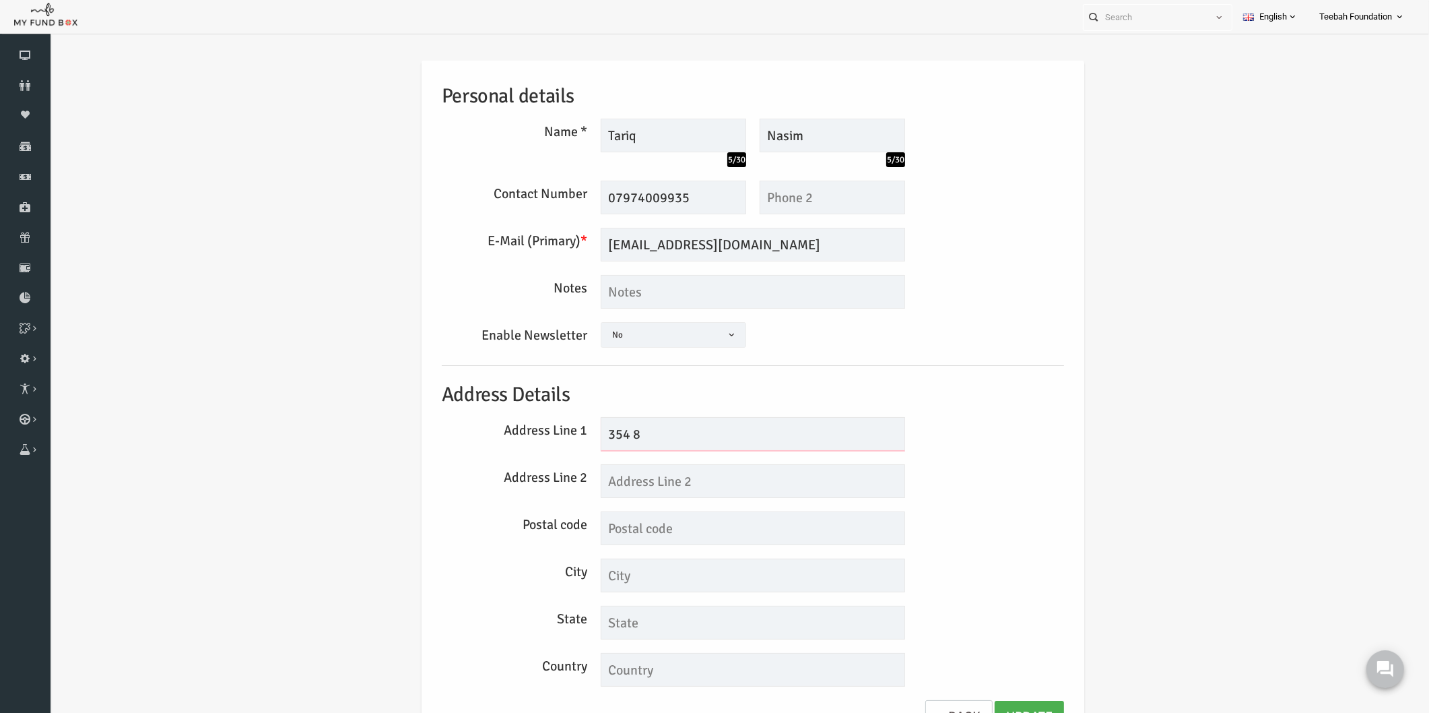
type input "354 8"
click at [612, 533] on input "text" at bounding box center [725, 528] width 304 height 34
paste input "Eh5 1fe"
drag, startPoint x: 624, startPoint y: 433, endPoint x: 604, endPoint y: 433, distance: 20.2
click at [604, 433] on input "354 8" at bounding box center [725, 434] width 304 height 34
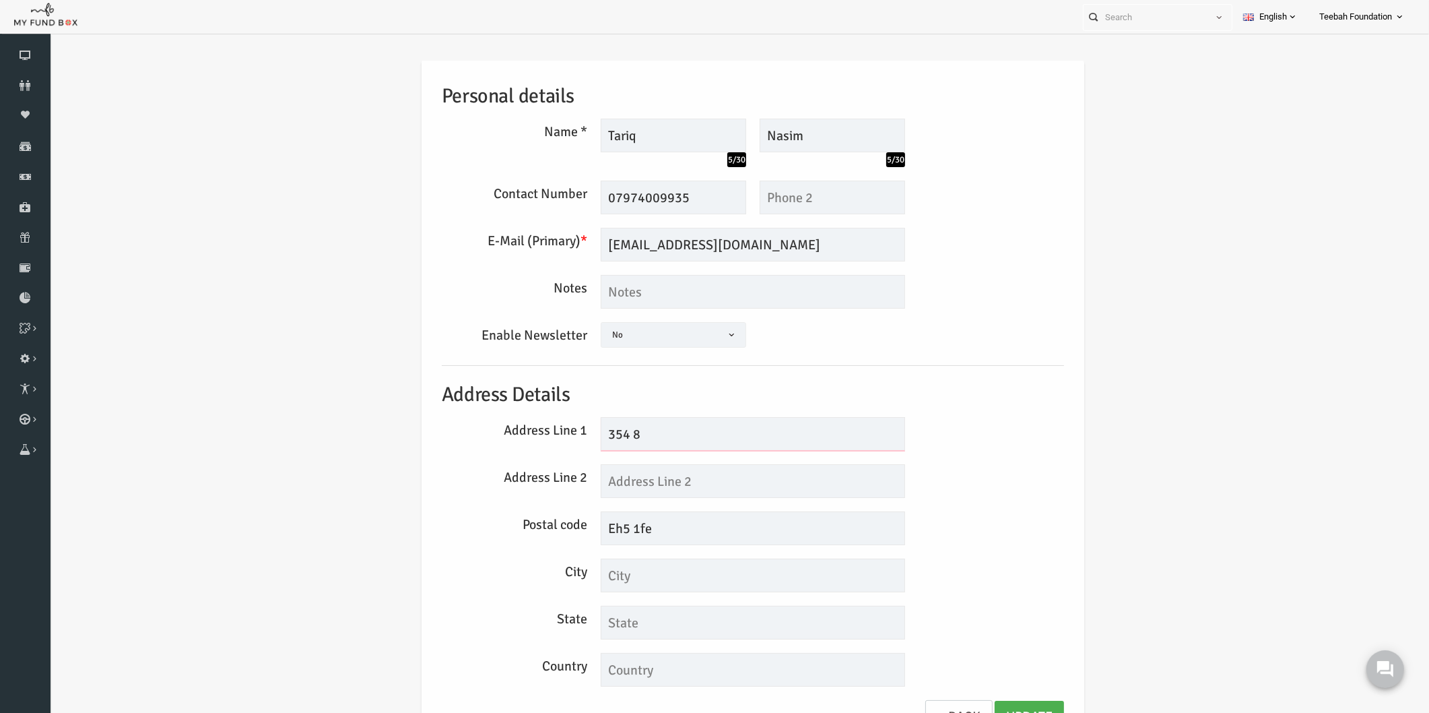
click at [616, 436] on input "354 8" at bounding box center [725, 434] width 304 height 34
click at [579, 527] on input "Eh5 1fe" at bounding box center [725, 528] width 304 height 34
type input "8Eh5 1fe"
drag, startPoint x: 610, startPoint y: 434, endPoint x: 603, endPoint y: 434, distance: 7.4
click at [603, 434] on input "354 8" at bounding box center [725, 434] width 304 height 34
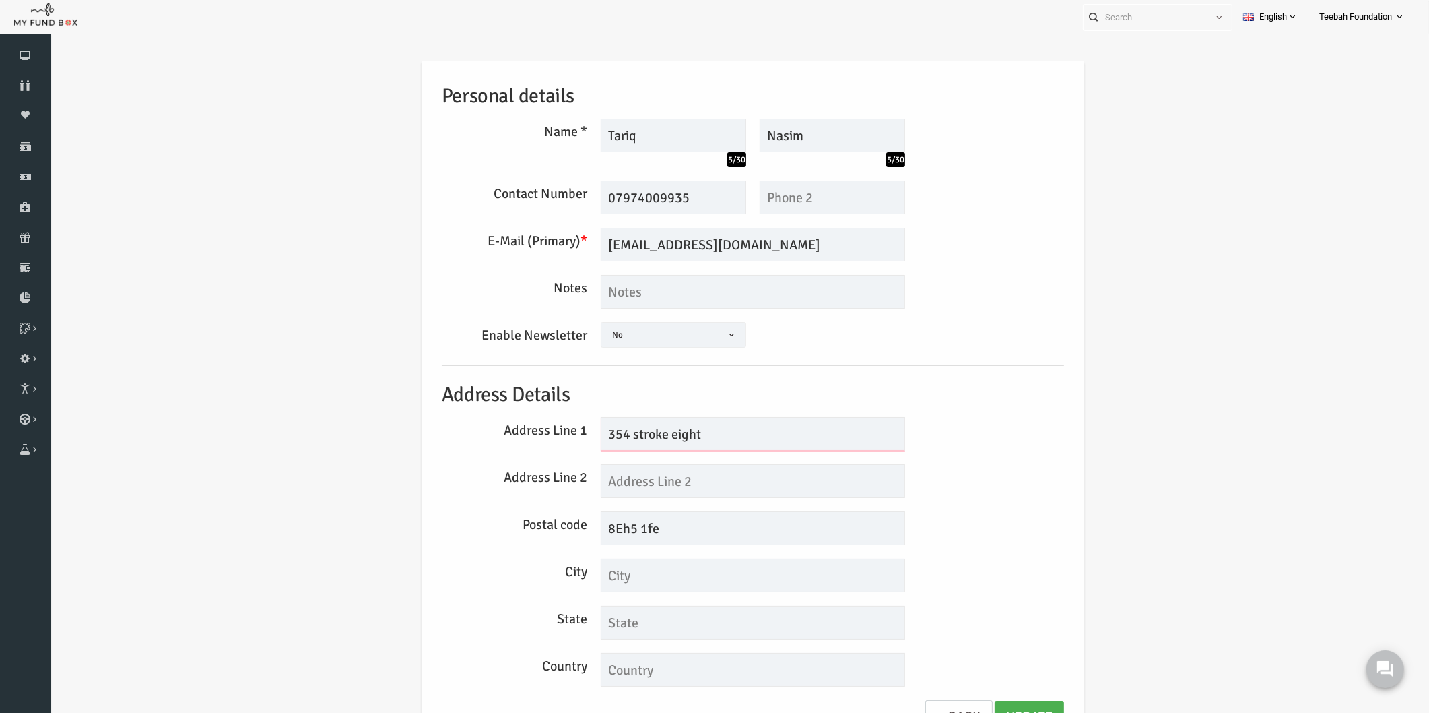
type input "354 stroke eight"
click at [583, 529] on input "8Eh5 1fe" at bounding box center [725, 528] width 304 height 34
type input "Eh5 1fe"
click at [952, 568] on div "City" at bounding box center [726, 575] width 636 height 34
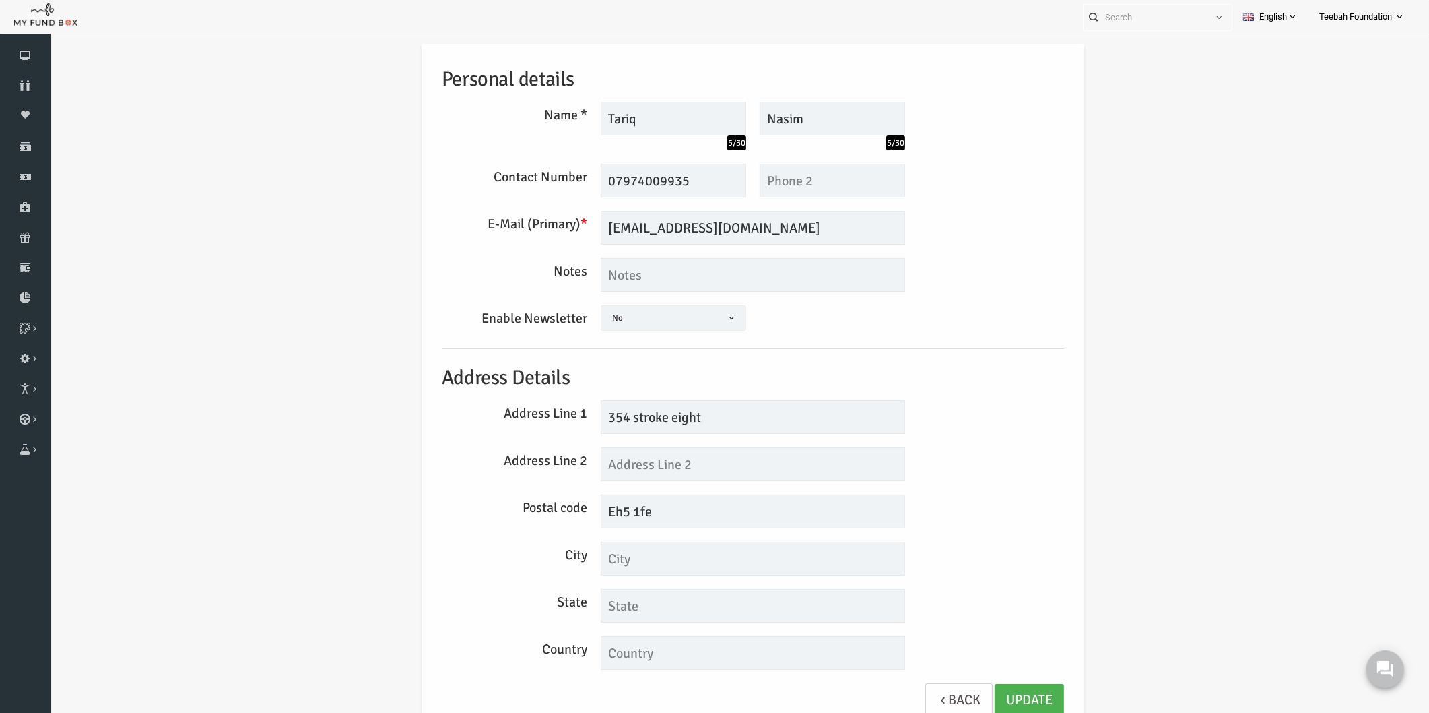
scroll to position [22, 0]
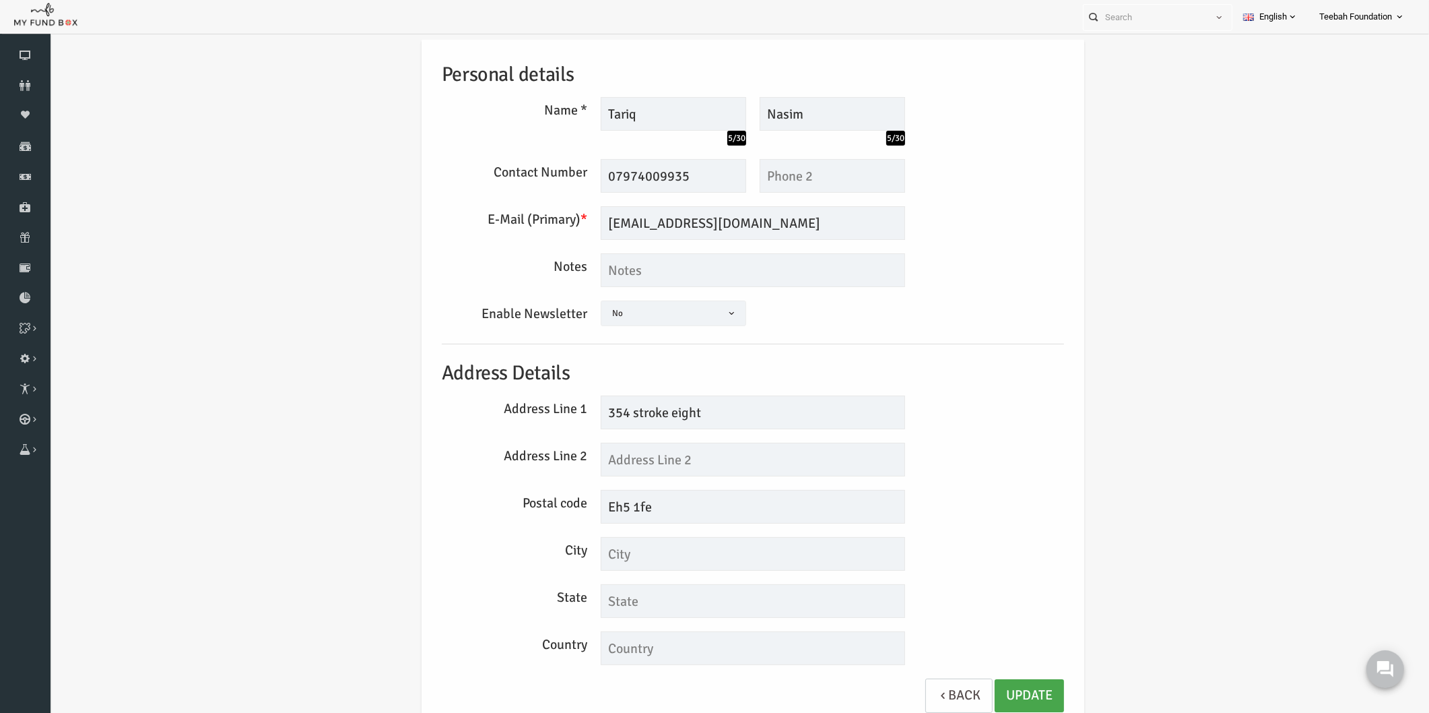
click at [1002, 688] on link "Update" at bounding box center [1001, 695] width 69 height 33
click at [1216, 286] on div "Personal details Name * Tariq 5/30 Description allows upto maximum of 255 chara…" at bounding box center [725, 386] width 1353 height 734
drag, startPoint x: 698, startPoint y: 414, endPoint x: 546, endPoint y: 418, distance: 151.6
click at [546, 418] on div "Address Line 1 354 stroke eight" at bounding box center [726, 412] width 636 height 34
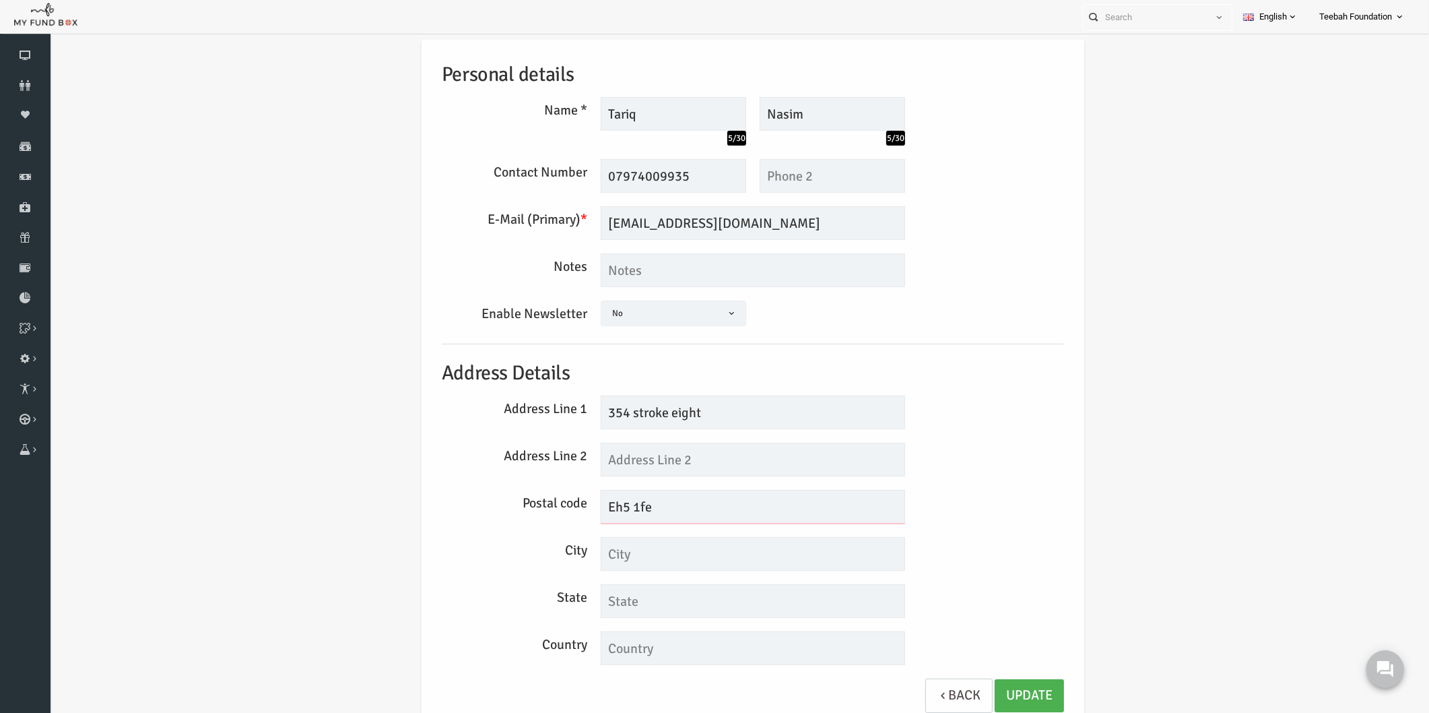
drag, startPoint x: 629, startPoint y: 504, endPoint x: 509, endPoint y: 502, distance: 119.9
click at [509, 502] on div "Postal code Eh5 1fe" at bounding box center [726, 507] width 636 height 34
click at [1001, 691] on link "Update" at bounding box center [1001, 695] width 69 height 33
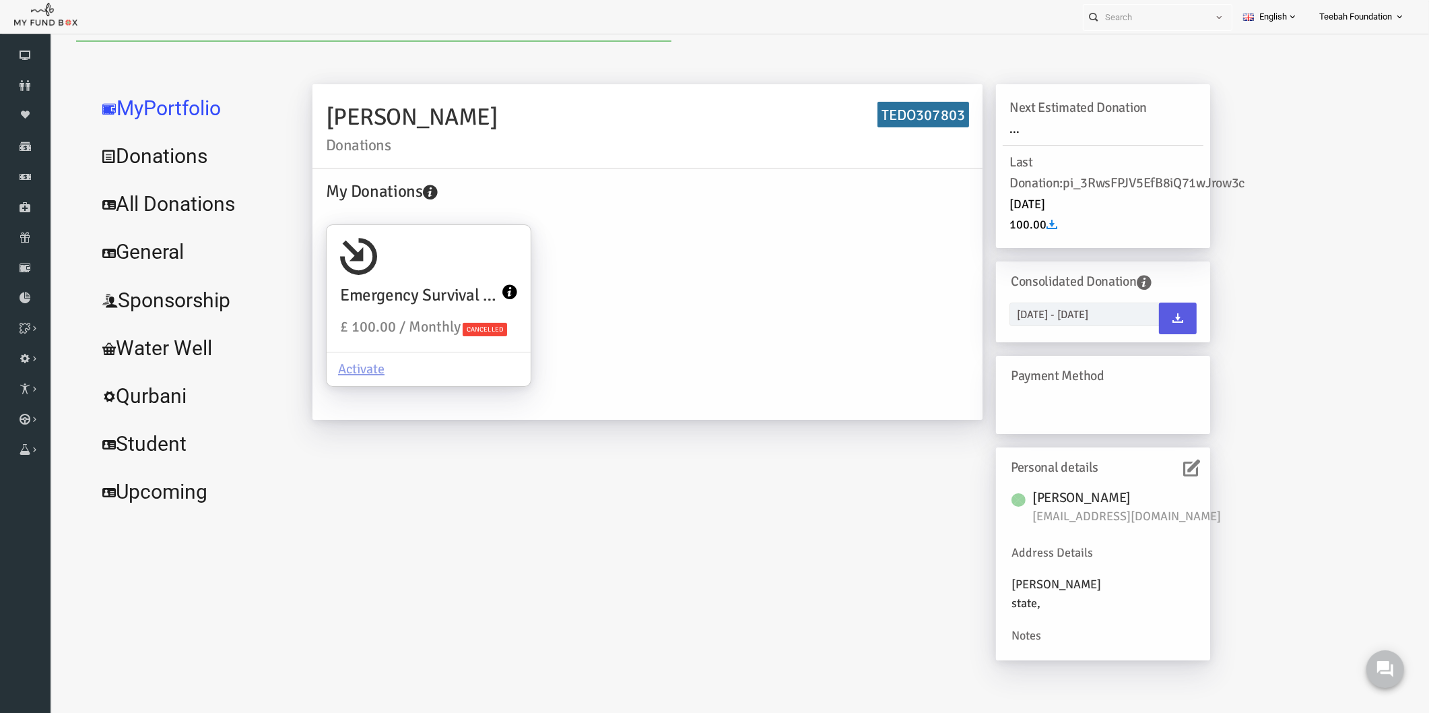
scroll to position [0, 0]
click at [178, 205] on link "All Donations" at bounding box center [164, 204] width 202 height 48
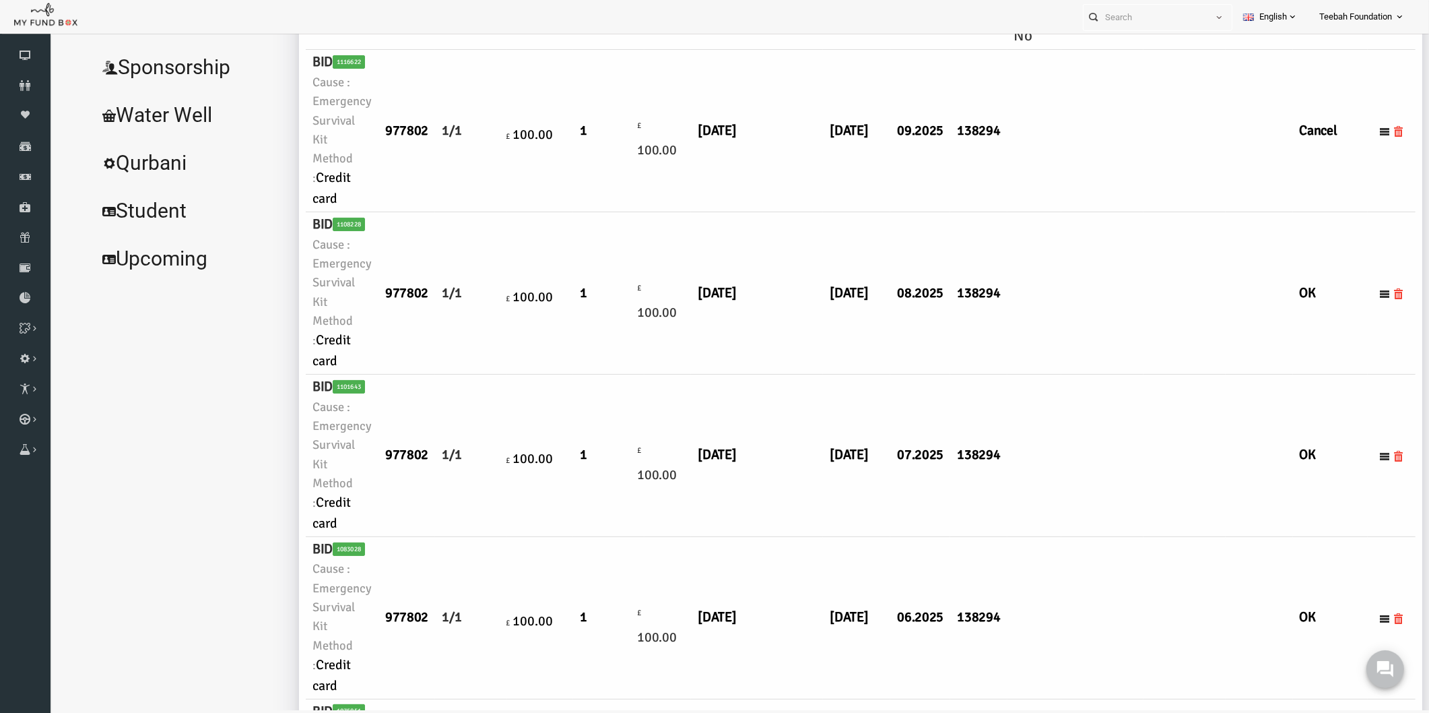
scroll to position [172, 0]
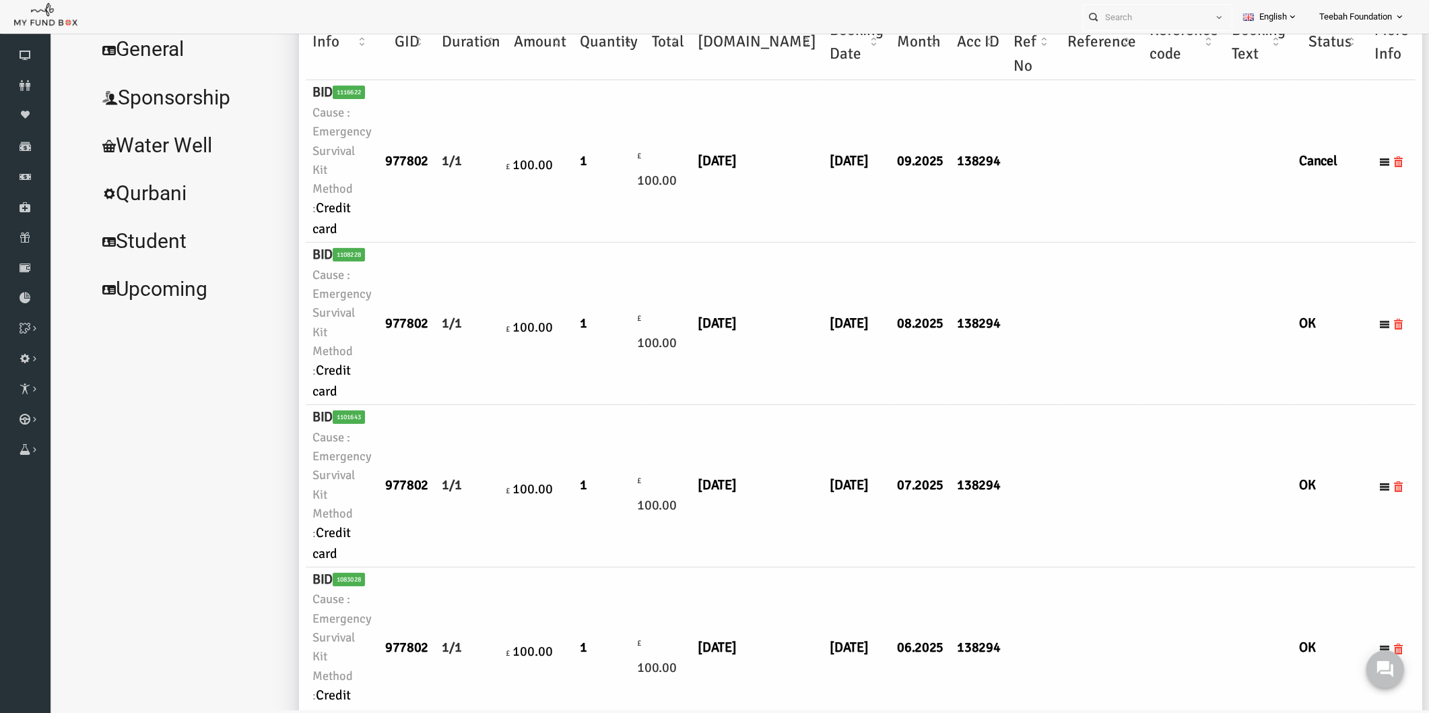
click at [1034, 324] on td at bounding box center [1075, 323] width 82 height 162
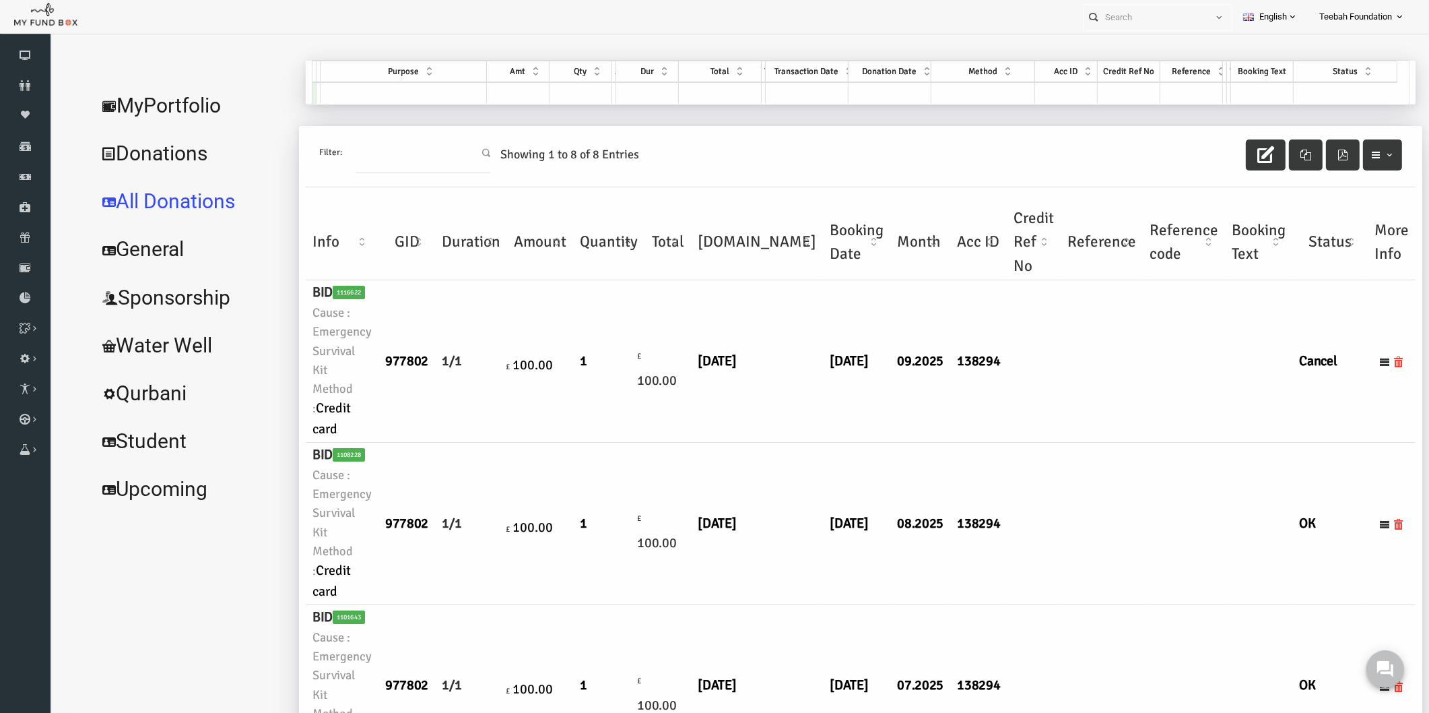
scroll to position [0, 0]
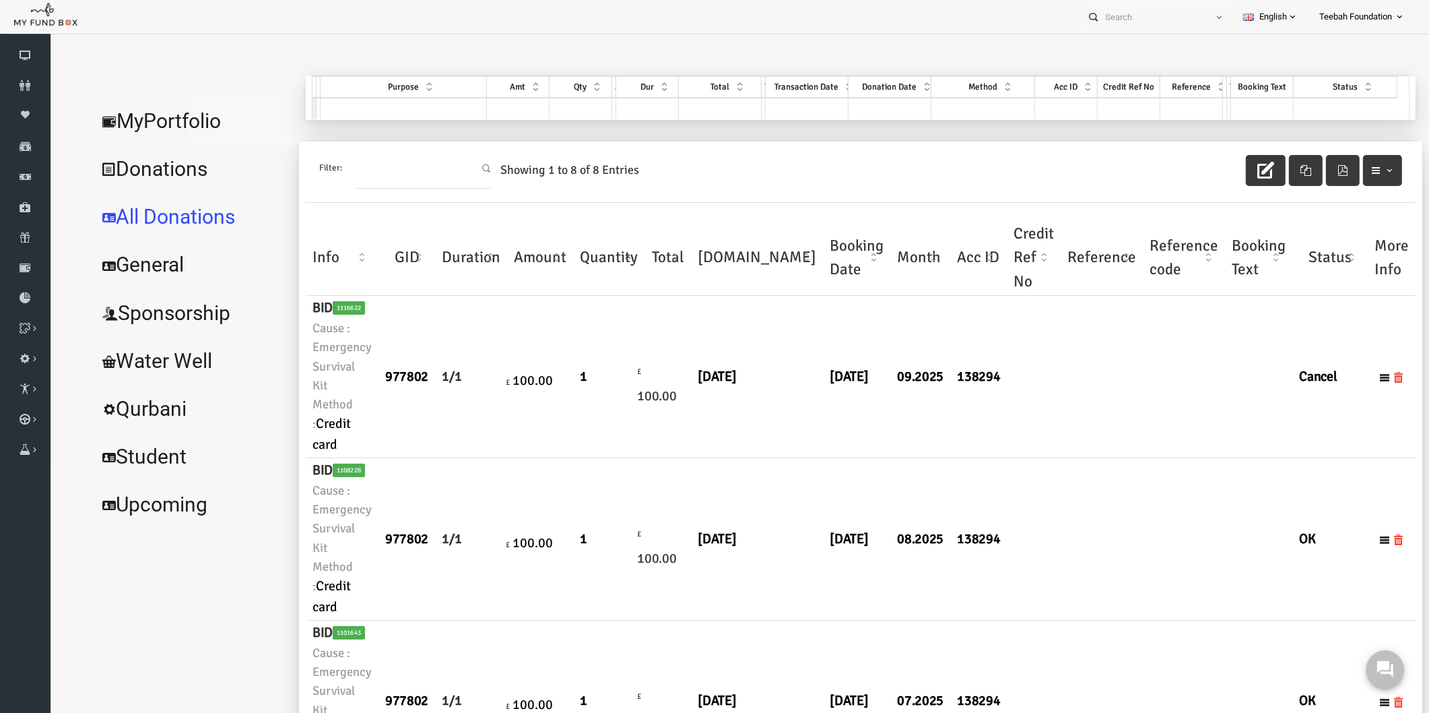
drag, startPoint x: 195, startPoint y: 123, endPoint x: 205, endPoint y: 136, distance: 16.4
click at [195, 123] on link "MyPortfolio" at bounding box center [164, 121] width 202 height 48
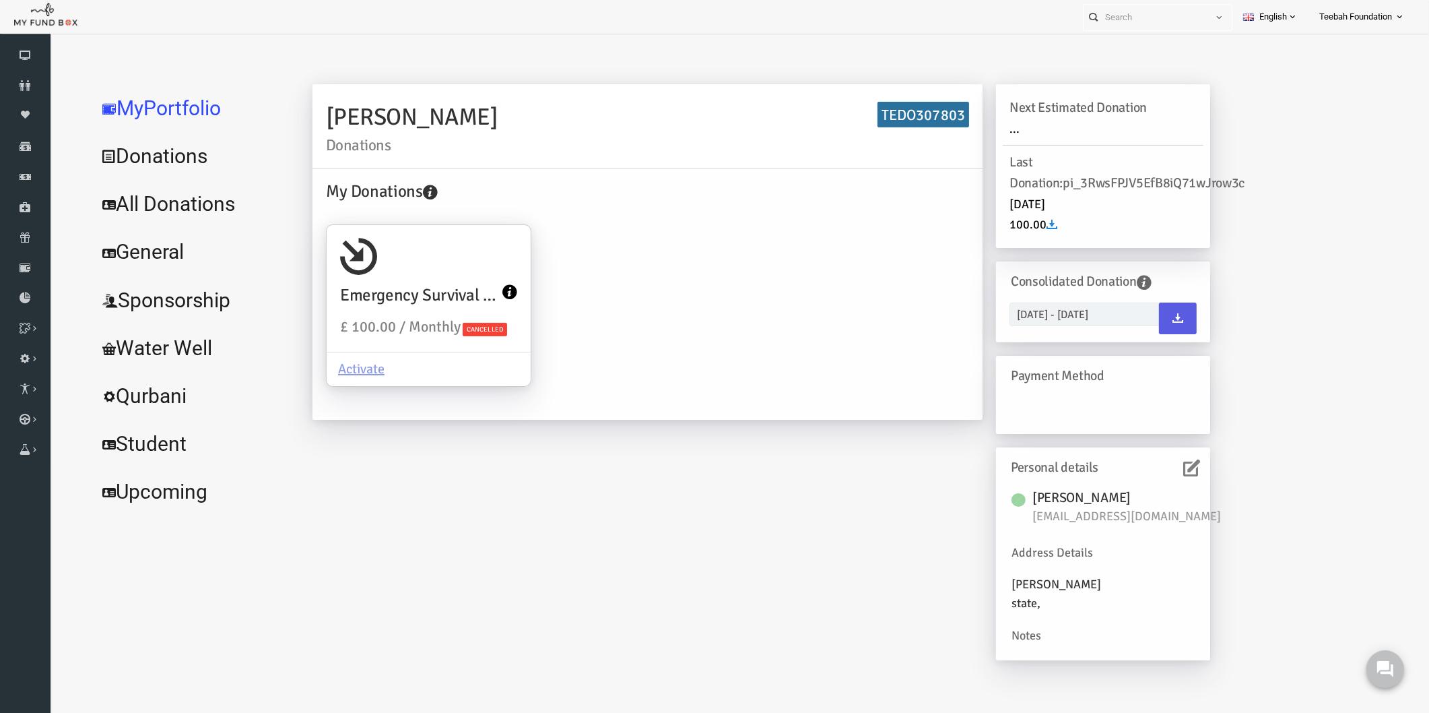
click at [849, 466] on div "[PERSON_NAME] Donations TEDO307803 My Donations Emergency Survival Kit £ 100.00…" at bounding box center [733, 378] width 925 height 589
